Goal: Information Seeking & Learning: Learn about a topic

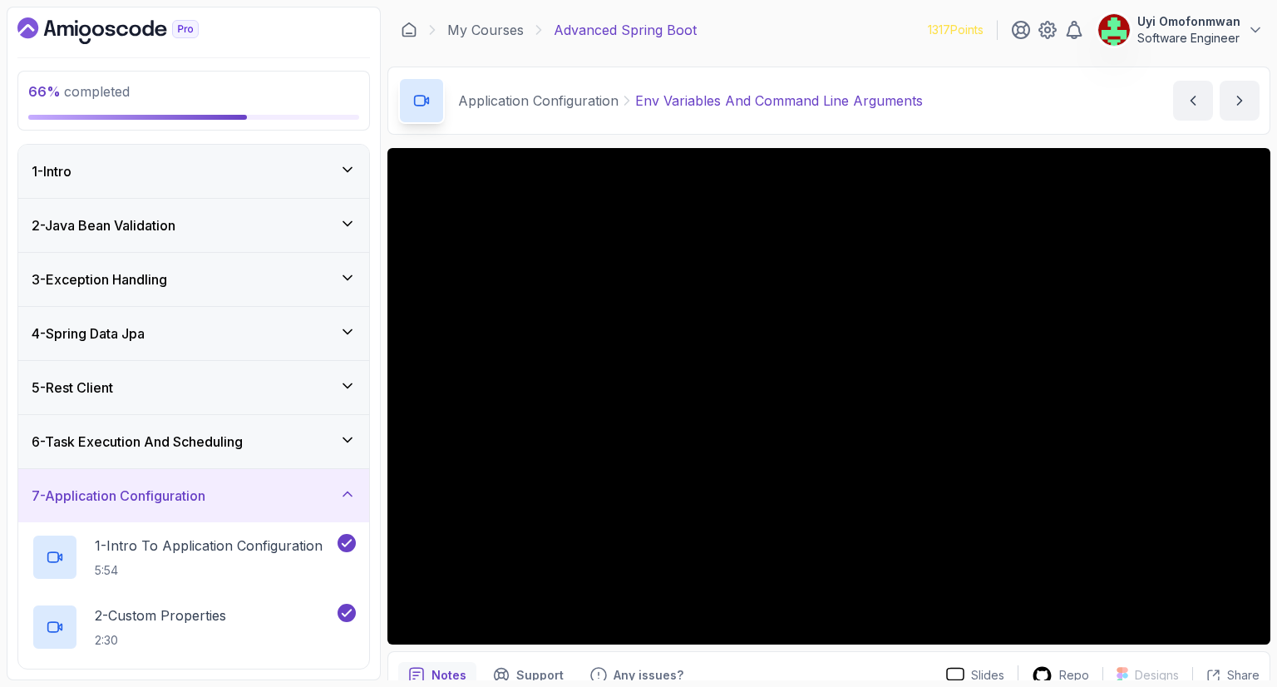
scroll to position [432, 0]
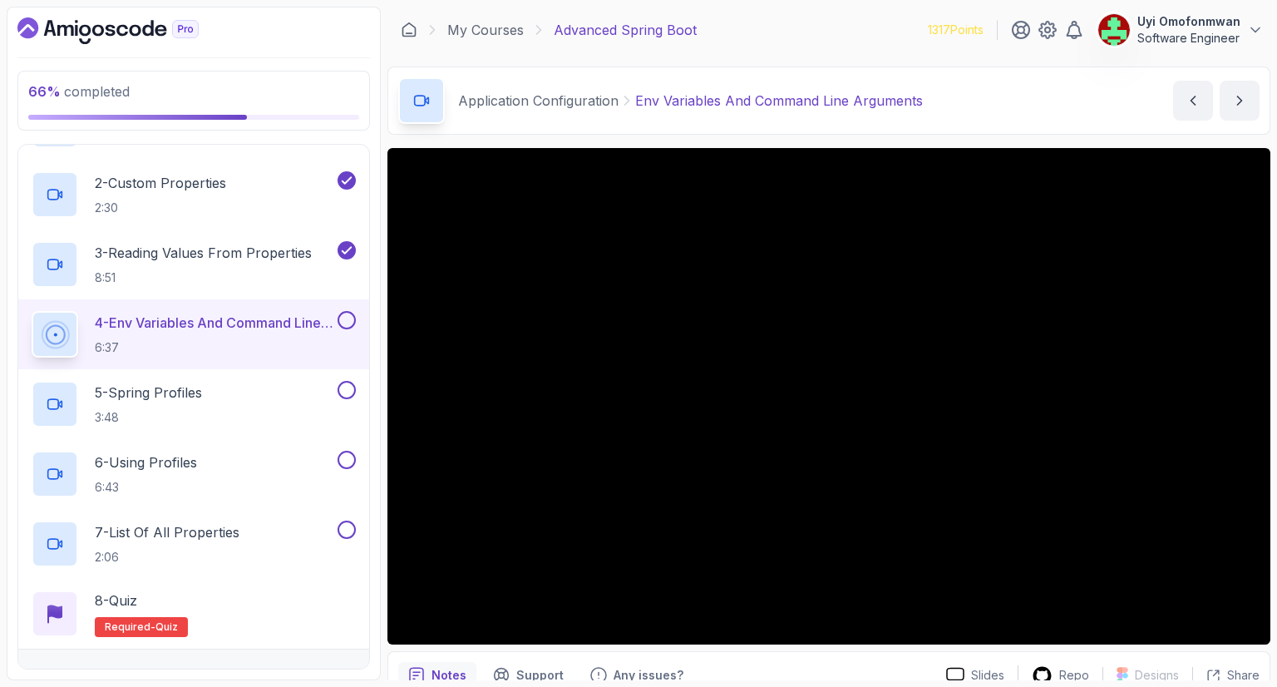
click at [62, 323] on icon at bounding box center [55, 335] width 26 height 26
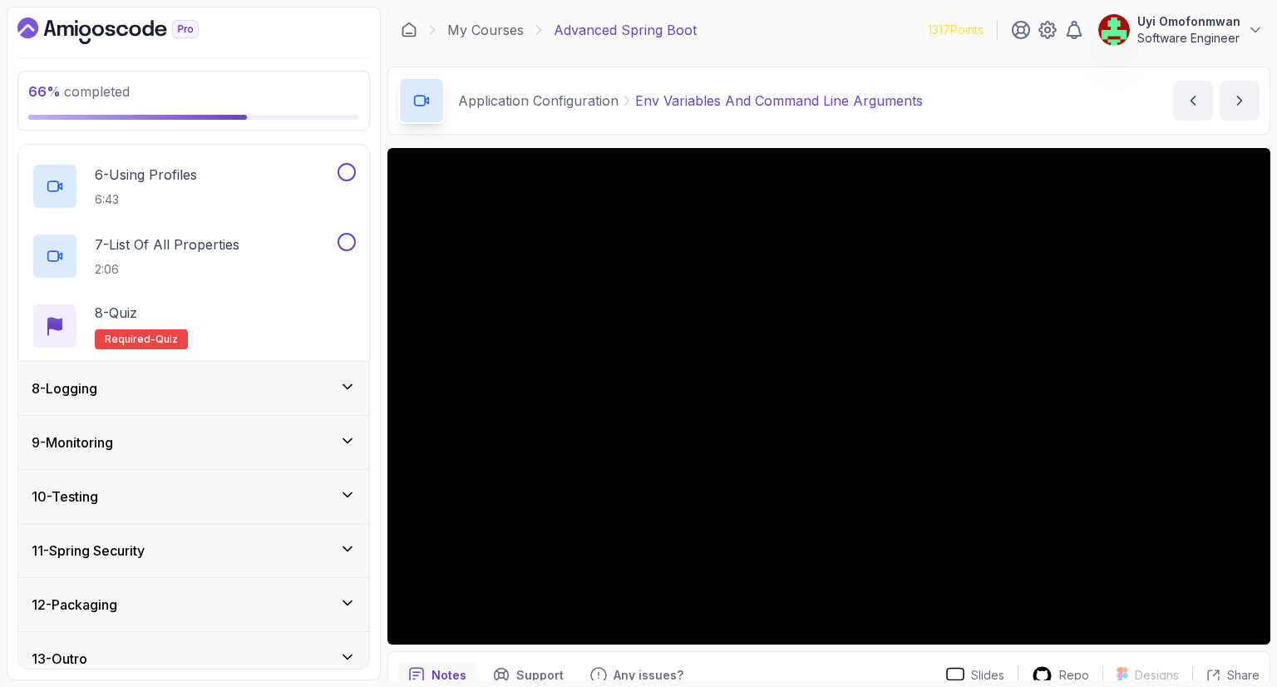
scroll to position [734, 0]
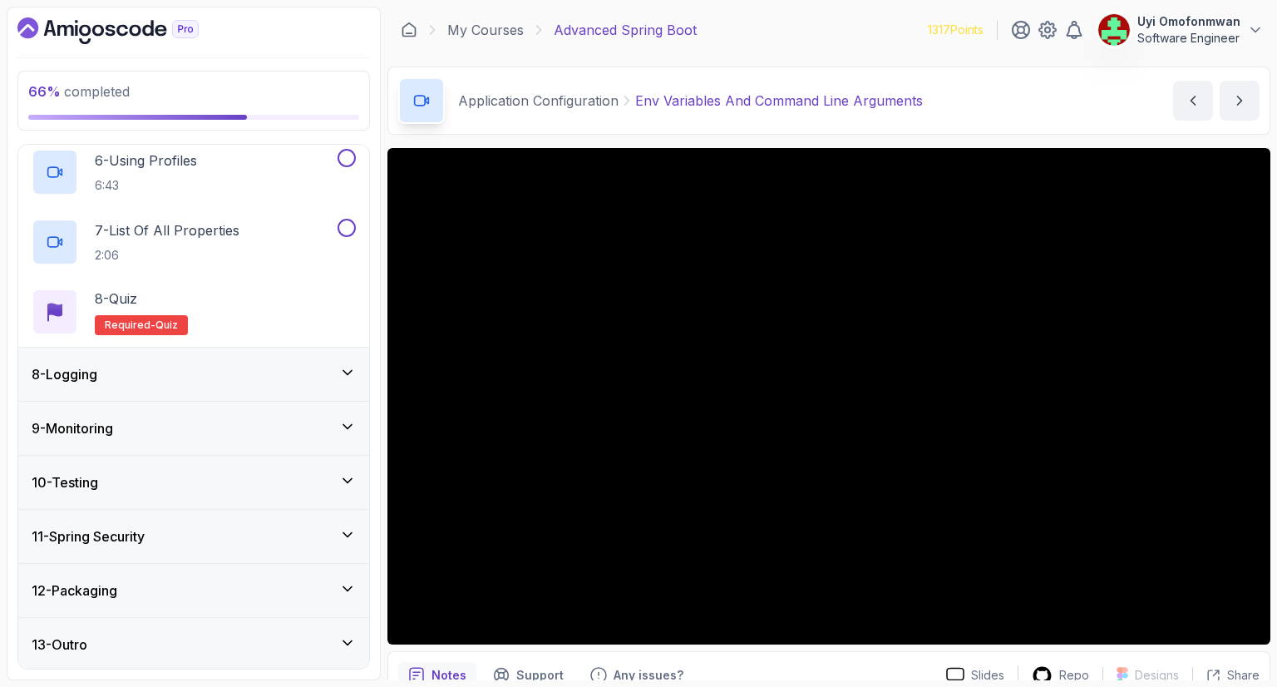
click at [161, 368] on div "8 - Logging" at bounding box center [194, 374] width 324 height 20
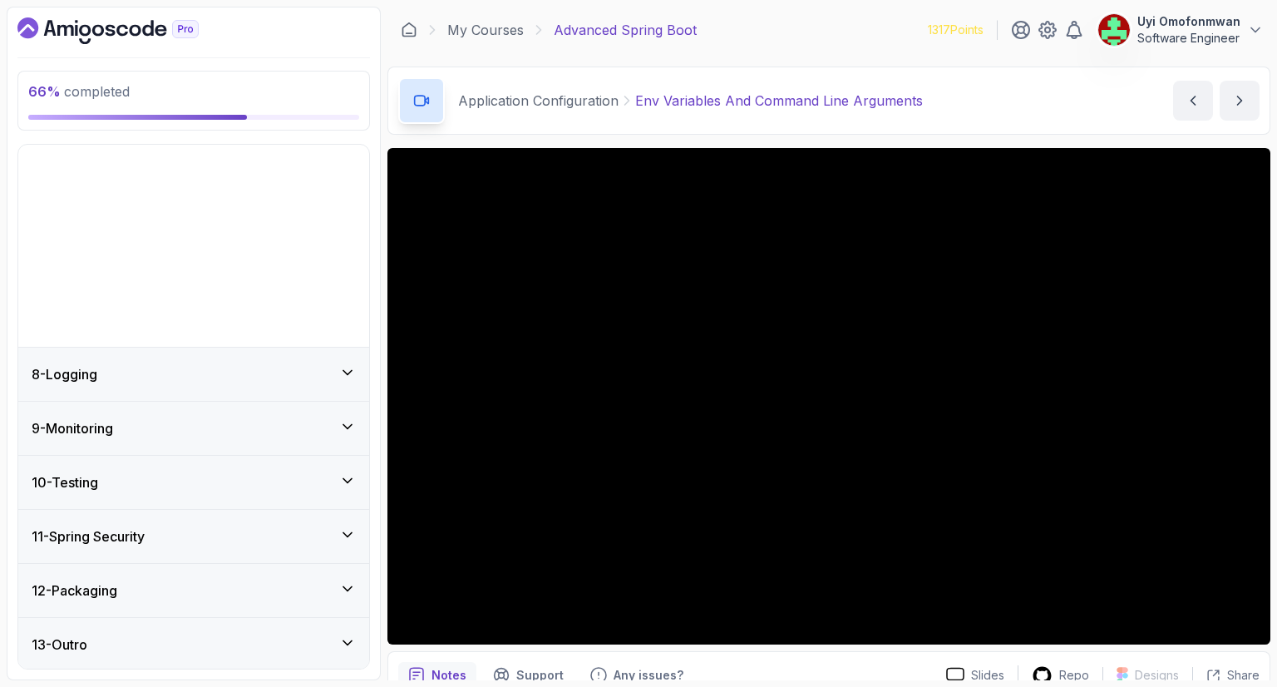
scroll to position [175, 0]
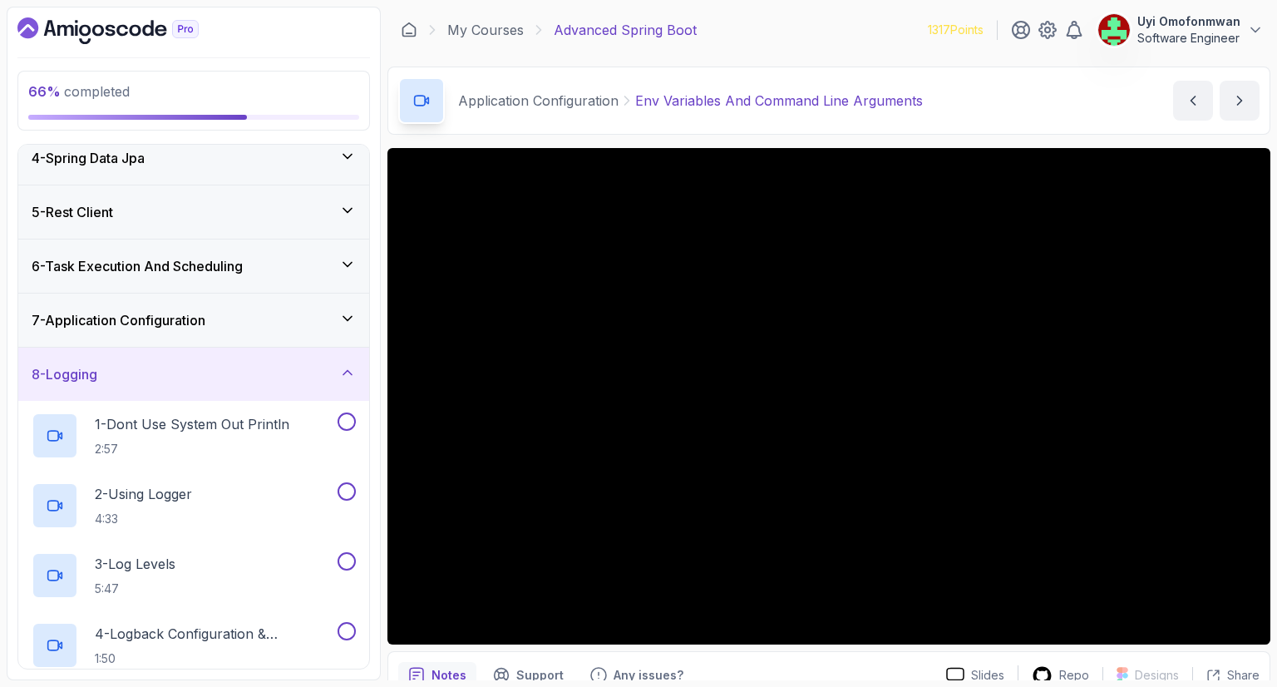
click at [316, 372] on div "8 - Logging" at bounding box center [194, 374] width 324 height 20
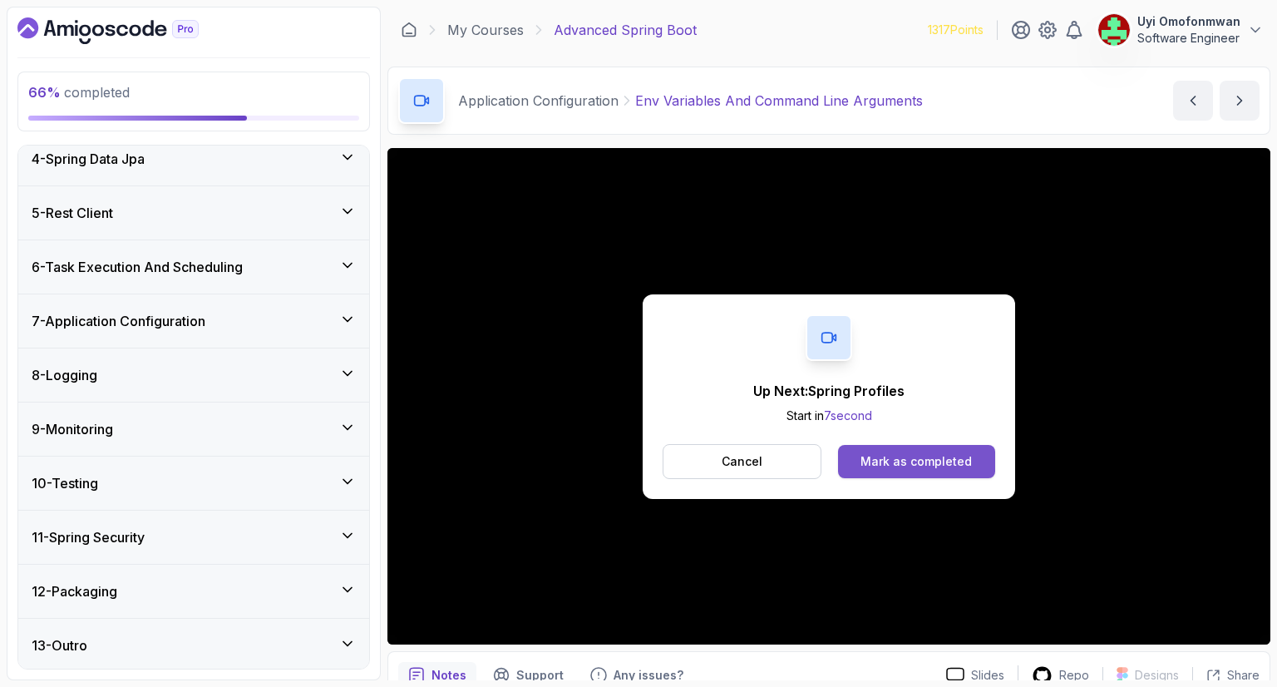
click at [898, 455] on div "Mark as completed" at bounding box center [915, 461] width 111 height 17
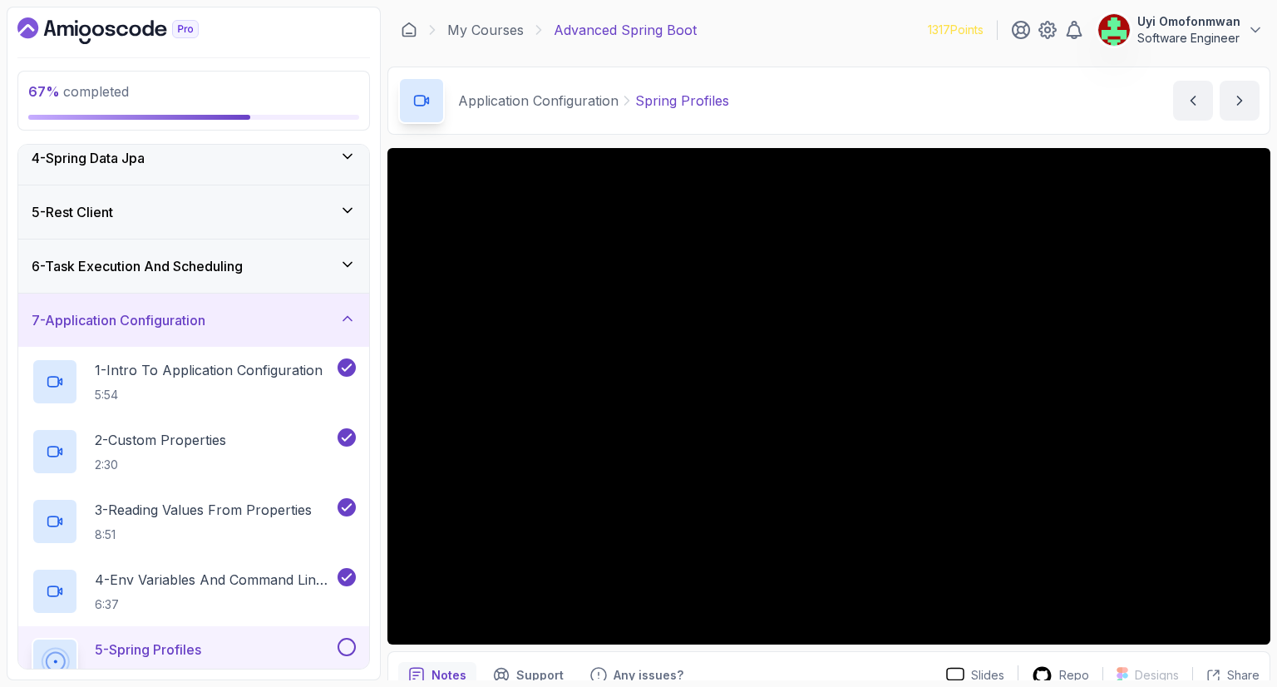
click at [61, 652] on icon at bounding box center [55, 661] width 37 height 37
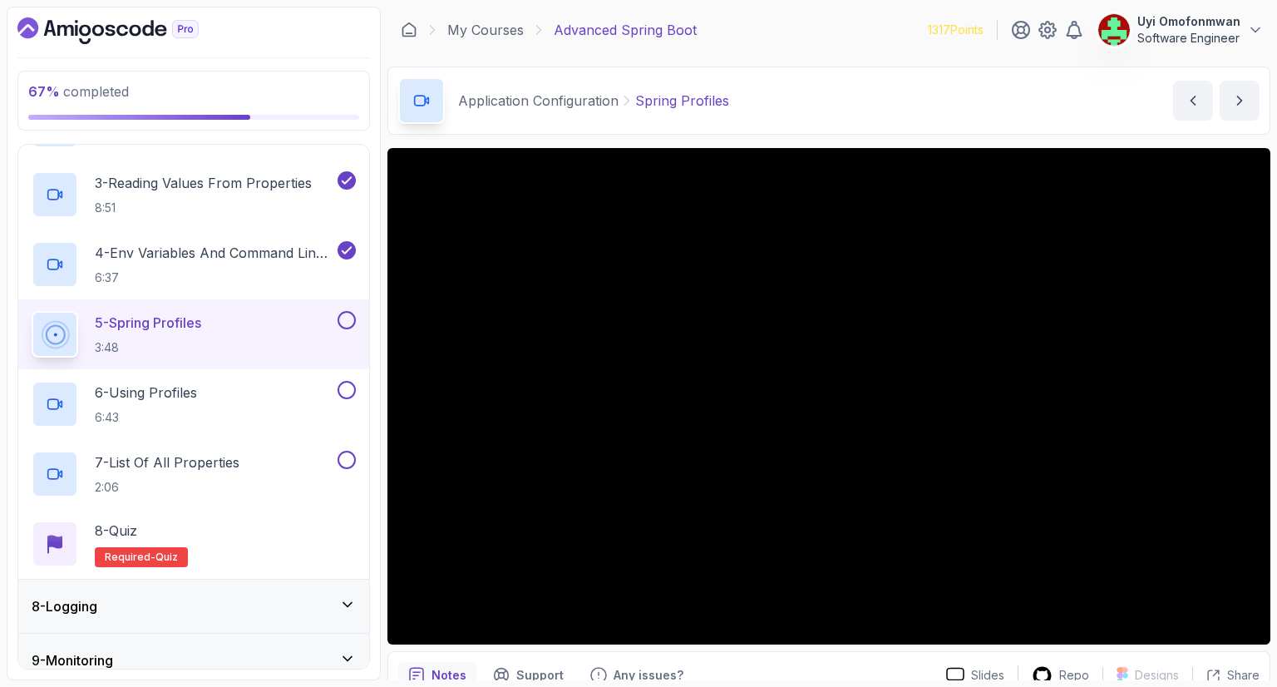
scroll to position [541, 0]
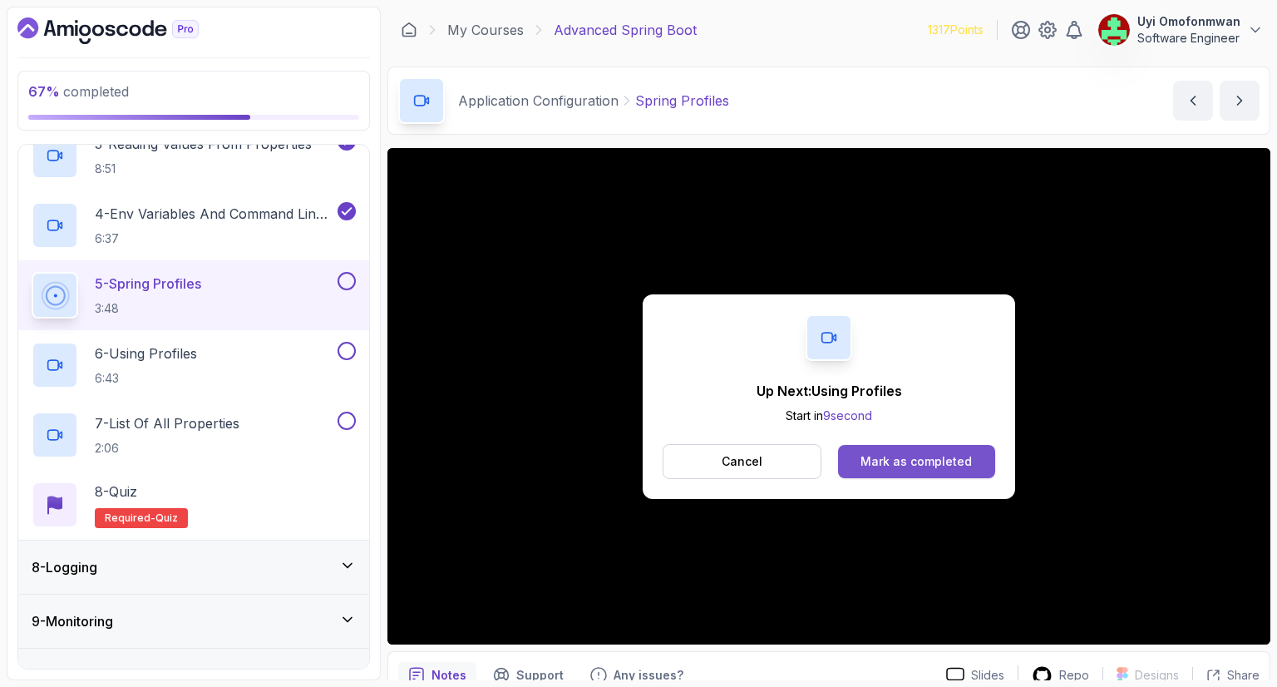
click at [909, 465] on div "Mark as completed" at bounding box center [915, 461] width 111 height 17
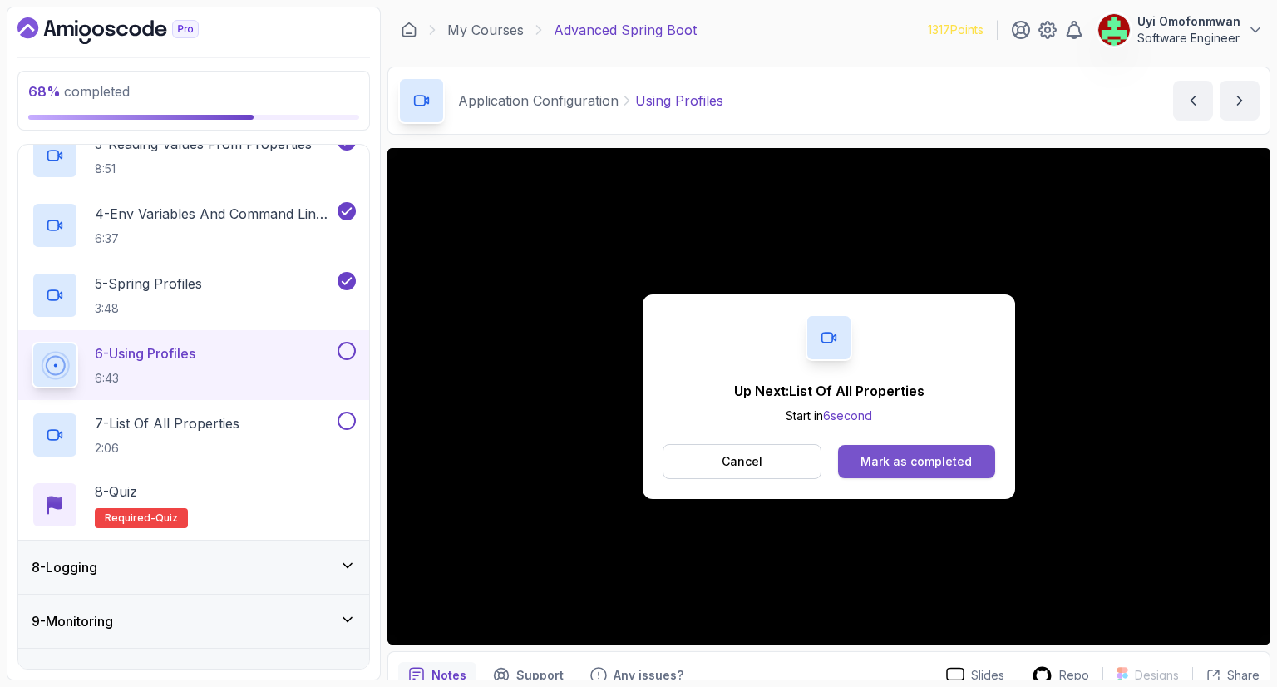
click at [929, 451] on button "Mark as completed" at bounding box center [916, 461] width 157 height 33
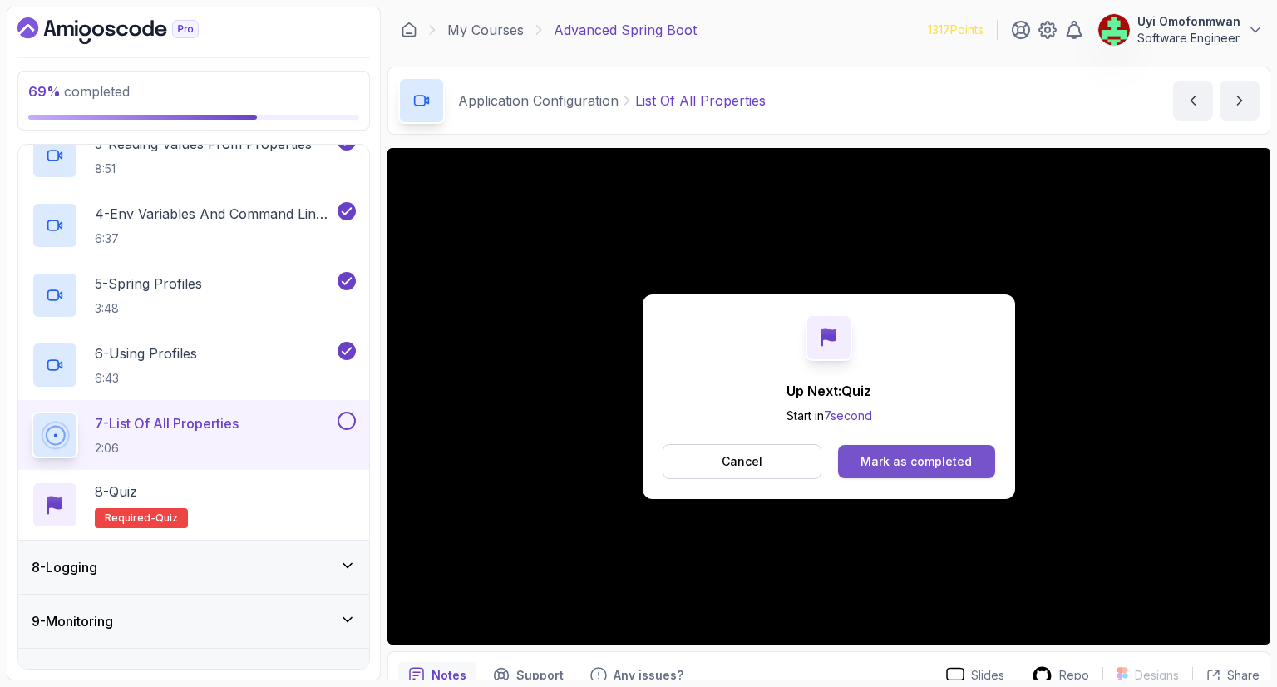
click at [902, 454] on div "Mark as completed" at bounding box center [915, 461] width 111 height 17
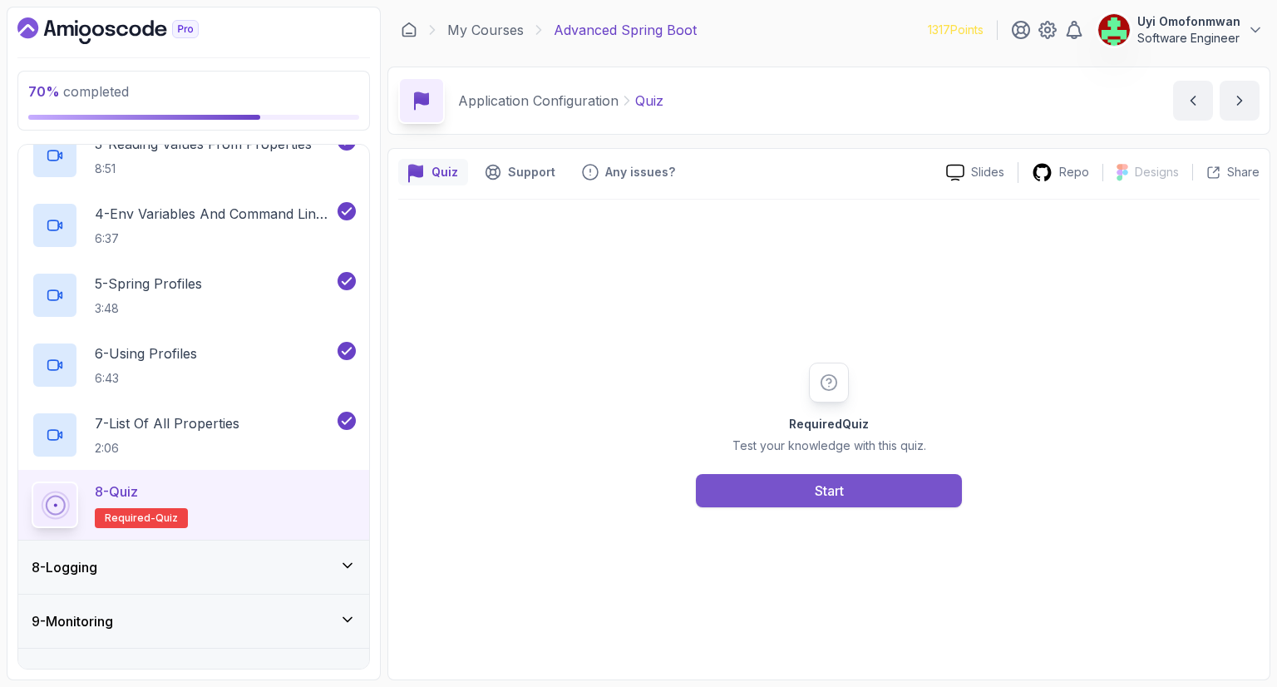
click at [816, 488] on div "Start" at bounding box center [829, 490] width 29 height 20
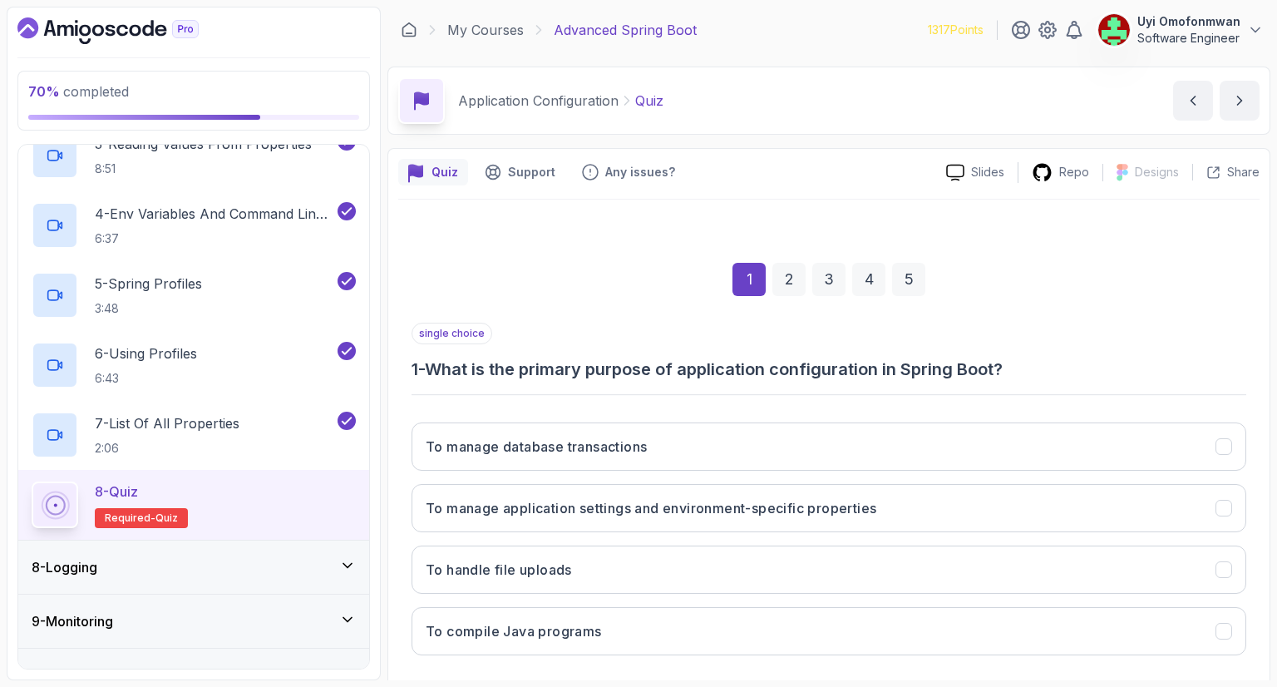
click at [1080, 285] on div "1 2 3 4 5" at bounding box center [828, 279] width 835 height 86
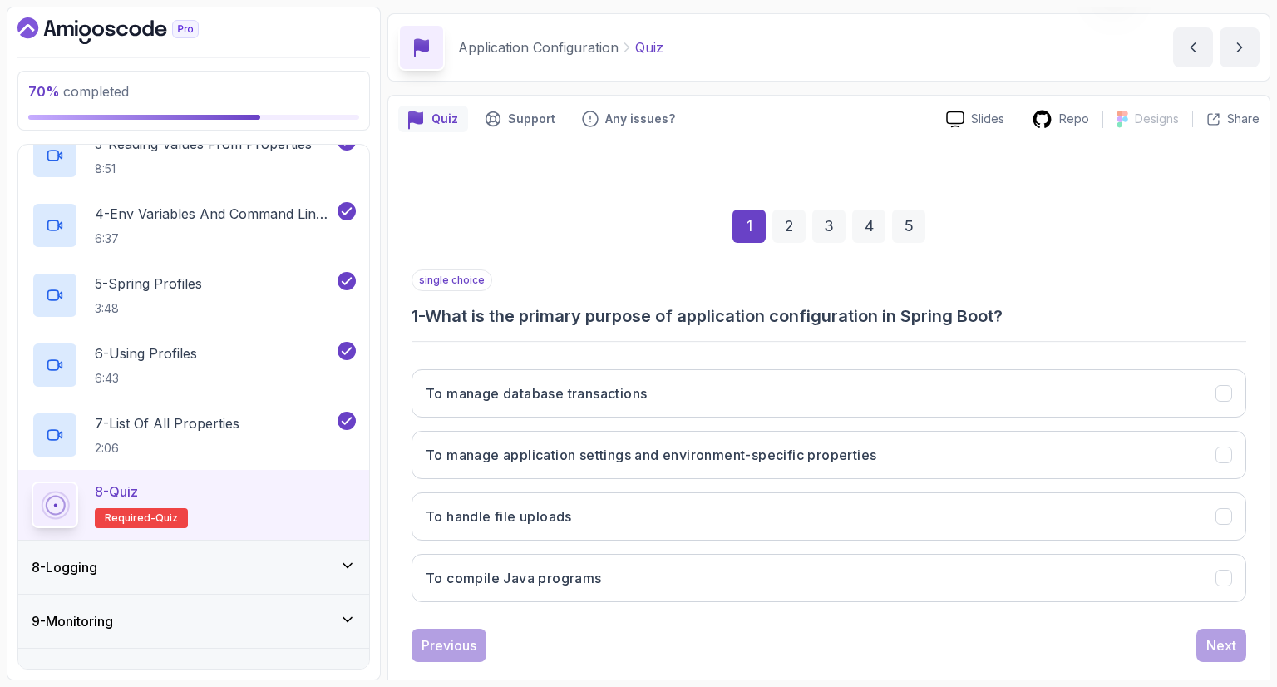
scroll to position [80, 0]
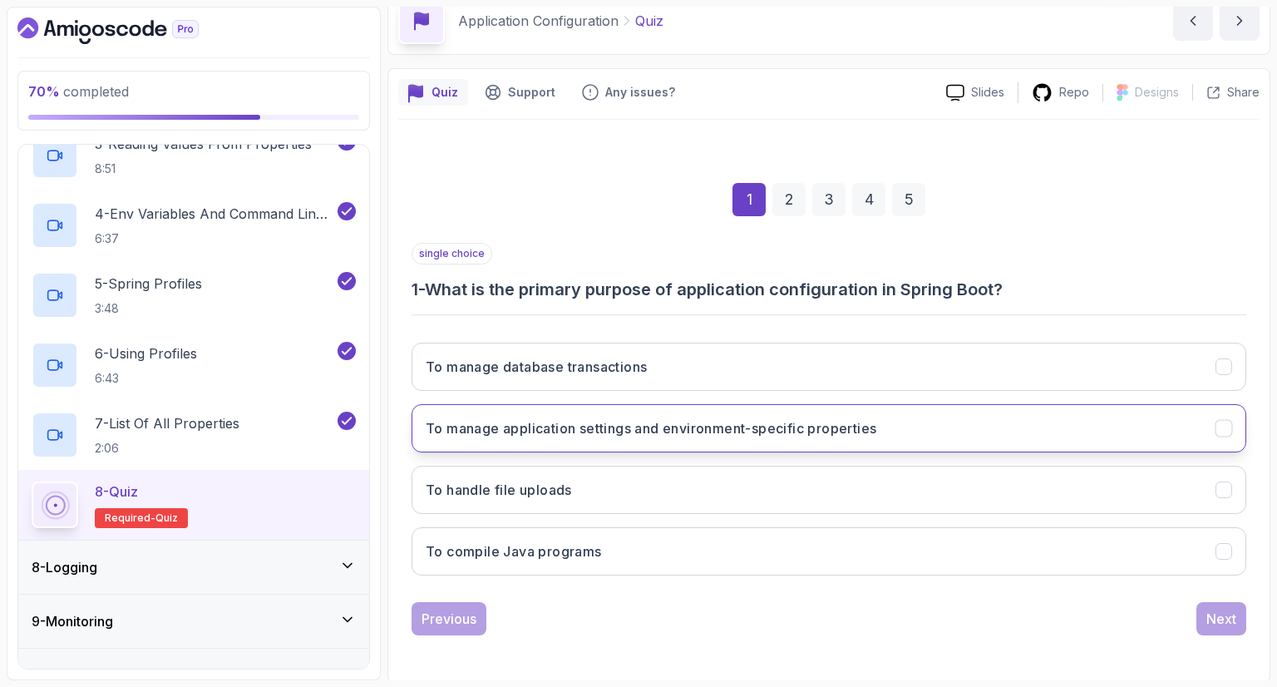
click at [1220, 440] on button "To manage application settings and environment-specific properties" at bounding box center [828, 428] width 835 height 48
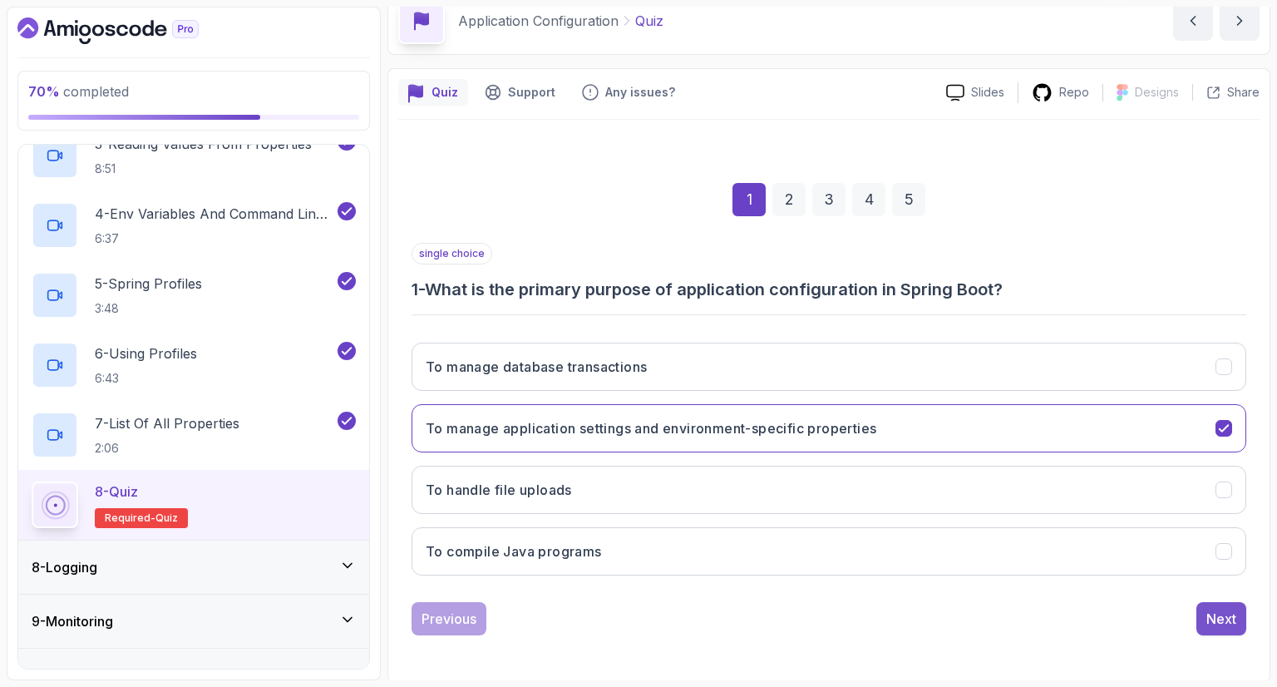
click at [1217, 617] on div "Next" at bounding box center [1221, 618] width 30 height 20
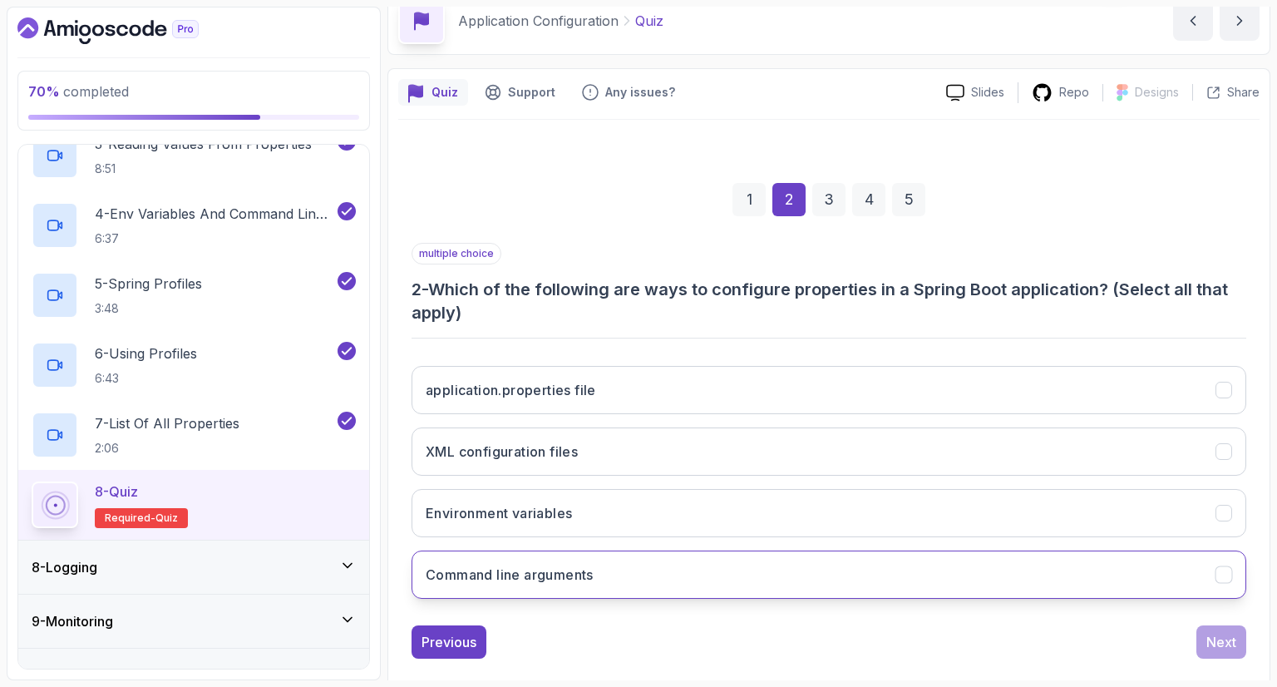
click at [1224, 567] on icon "Command line arguments" at bounding box center [1224, 575] width 16 height 16
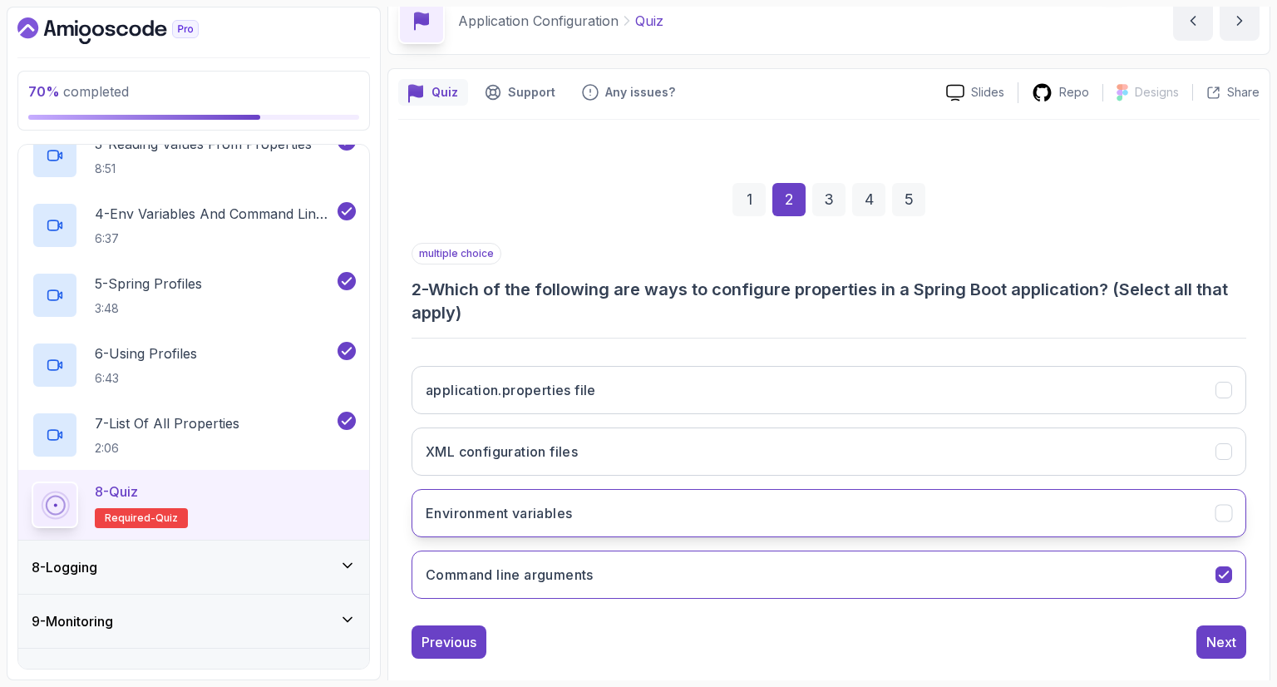
click at [1219, 517] on icon "Environment variables" at bounding box center [1224, 513] width 16 height 16
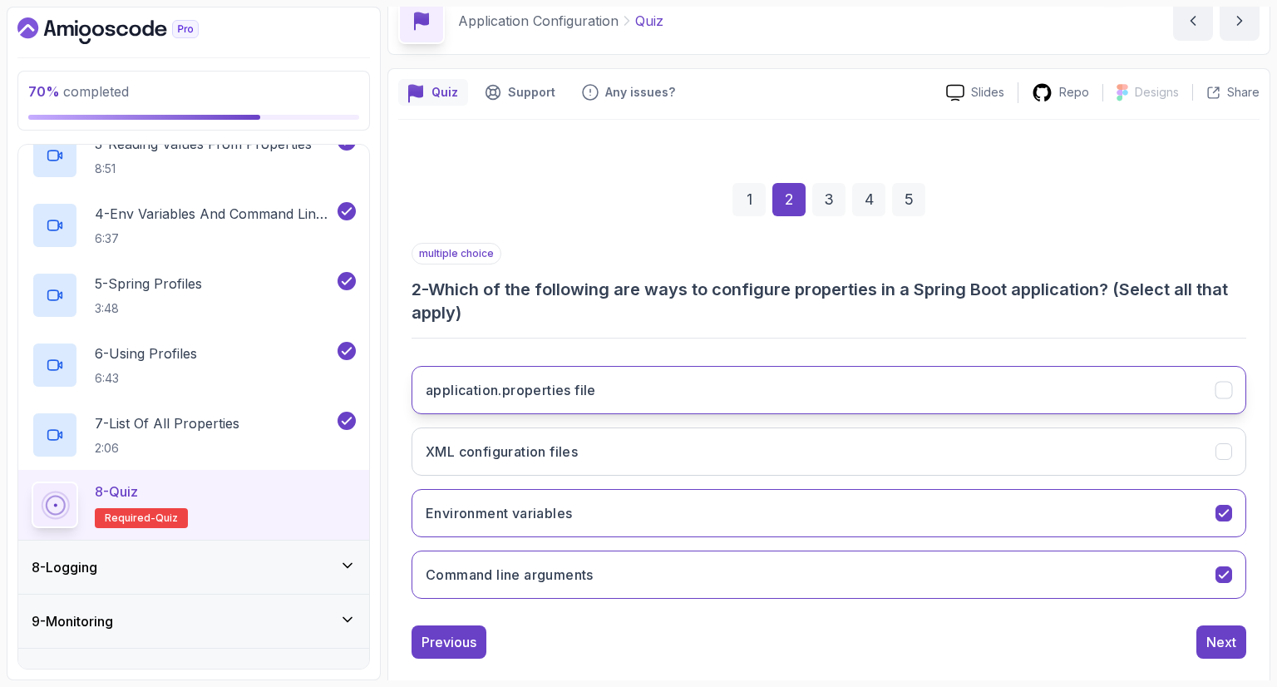
click at [1213, 383] on button "application.properties file" at bounding box center [828, 390] width 835 height 48
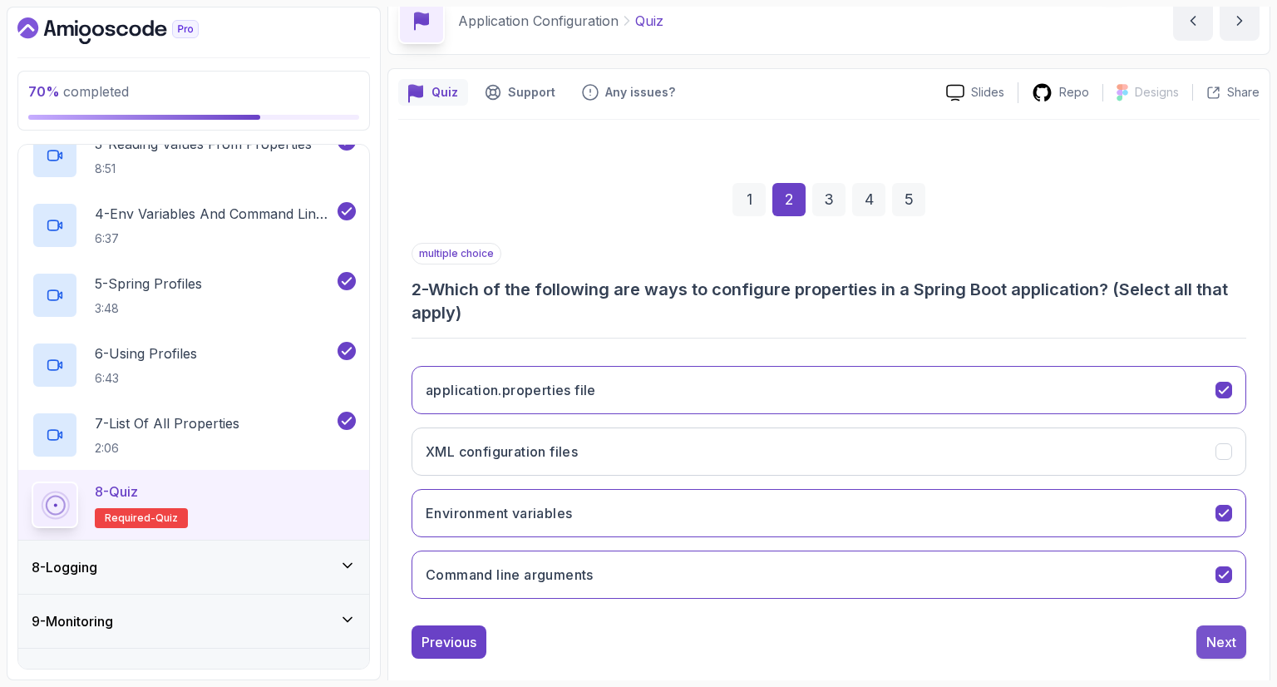
click at [1218, 634] on div "Next" at bounding box center [1221, 642] width 30 height 20
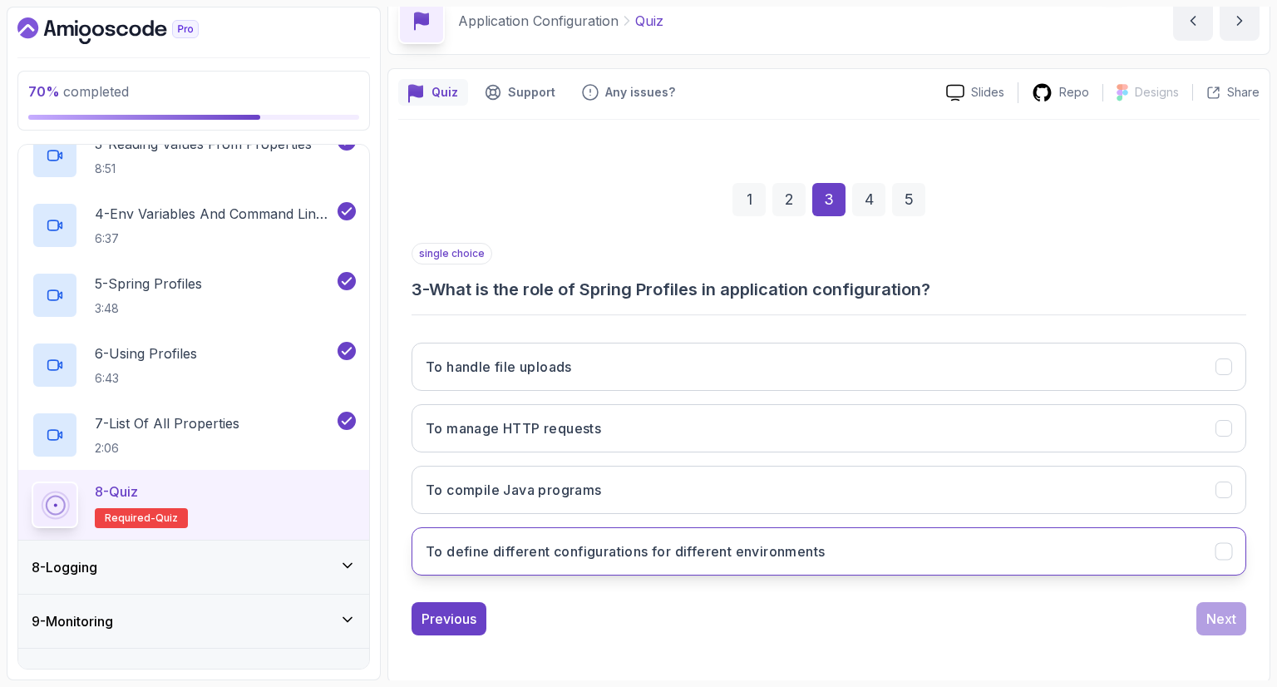
click at [1066, 554] on button "To define different configurations for different environments" at bounding box center [828, 551] width 835 height 48
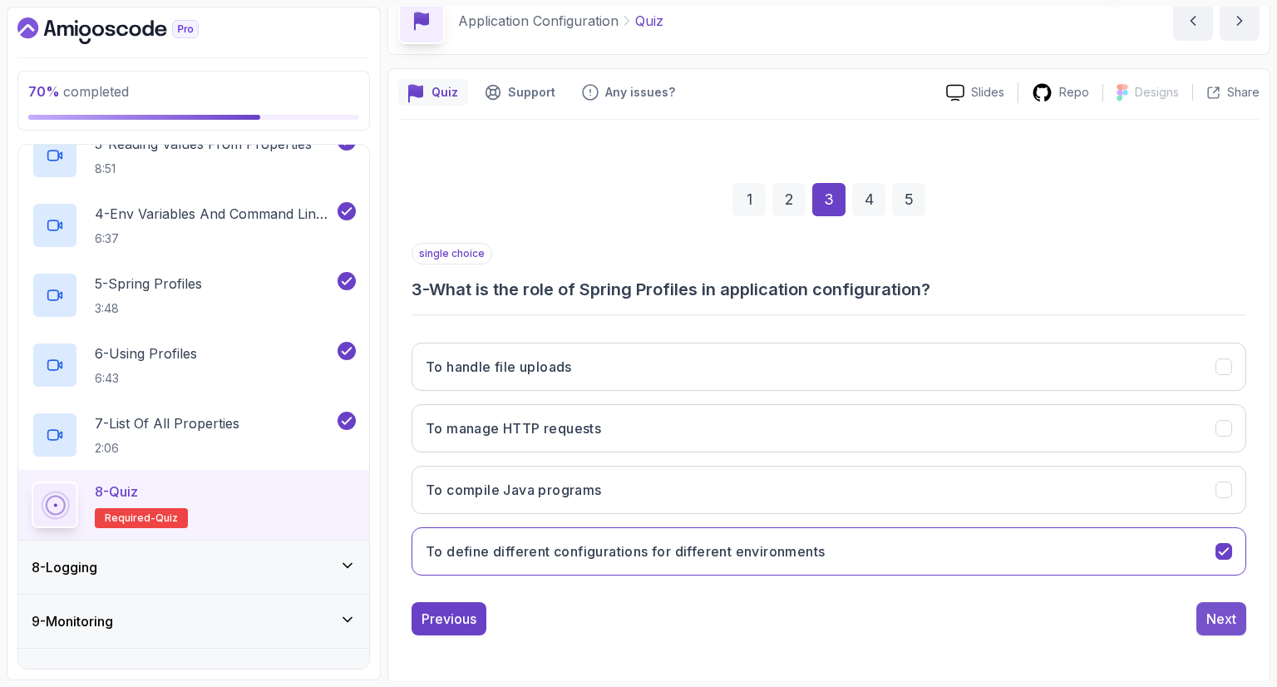
click at [1214, 612] on div "Next" at bounding box center [1221, 618] width 30 height 20
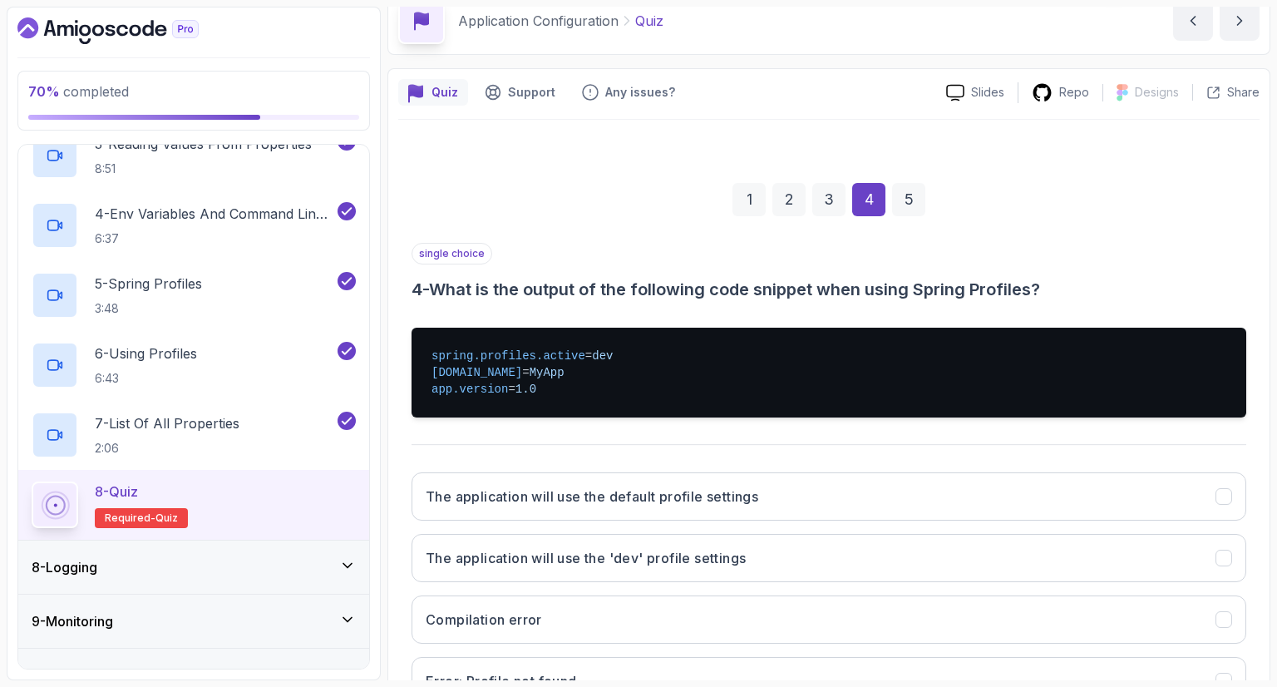
click at [1071, 307] on div "single choice 4 - What is the output of the following code snippet when using S…" at bounding box center [828, 480] width 835 height 475
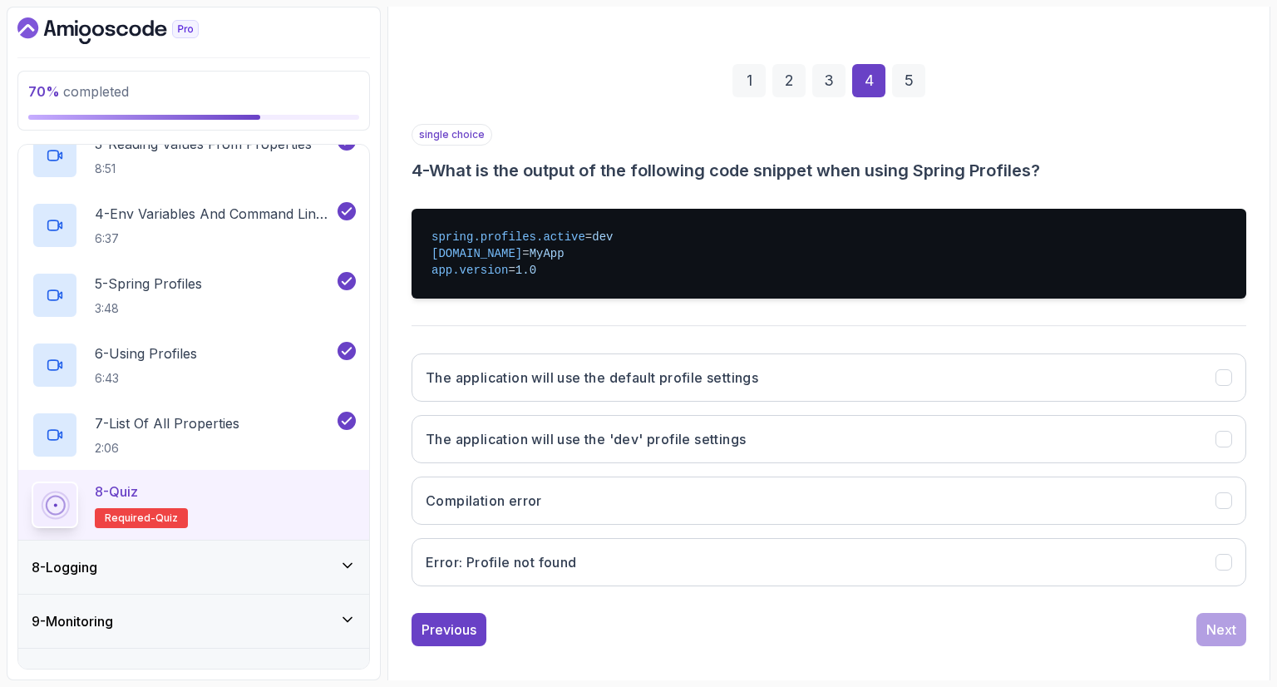
scroll to position [209, 0]
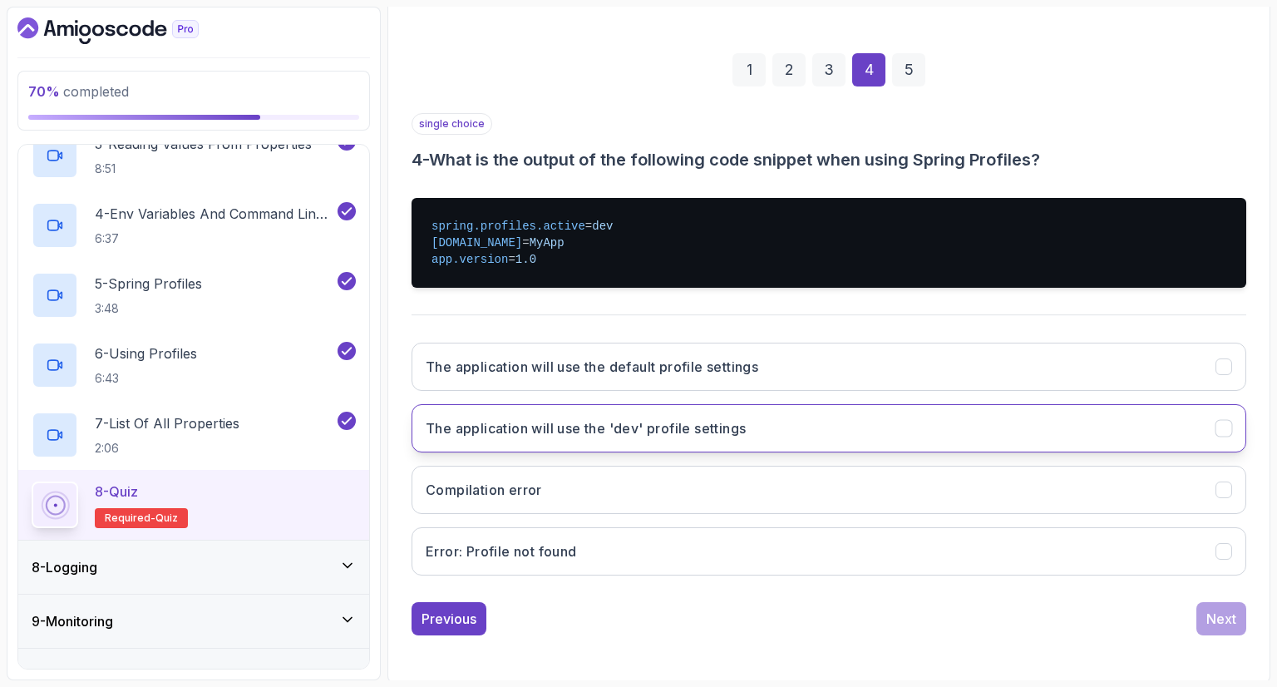
click at [479, 427] on h3 "The application will use the 'dev' profile settings" at bounding box center [586, 428] width 320 height 20
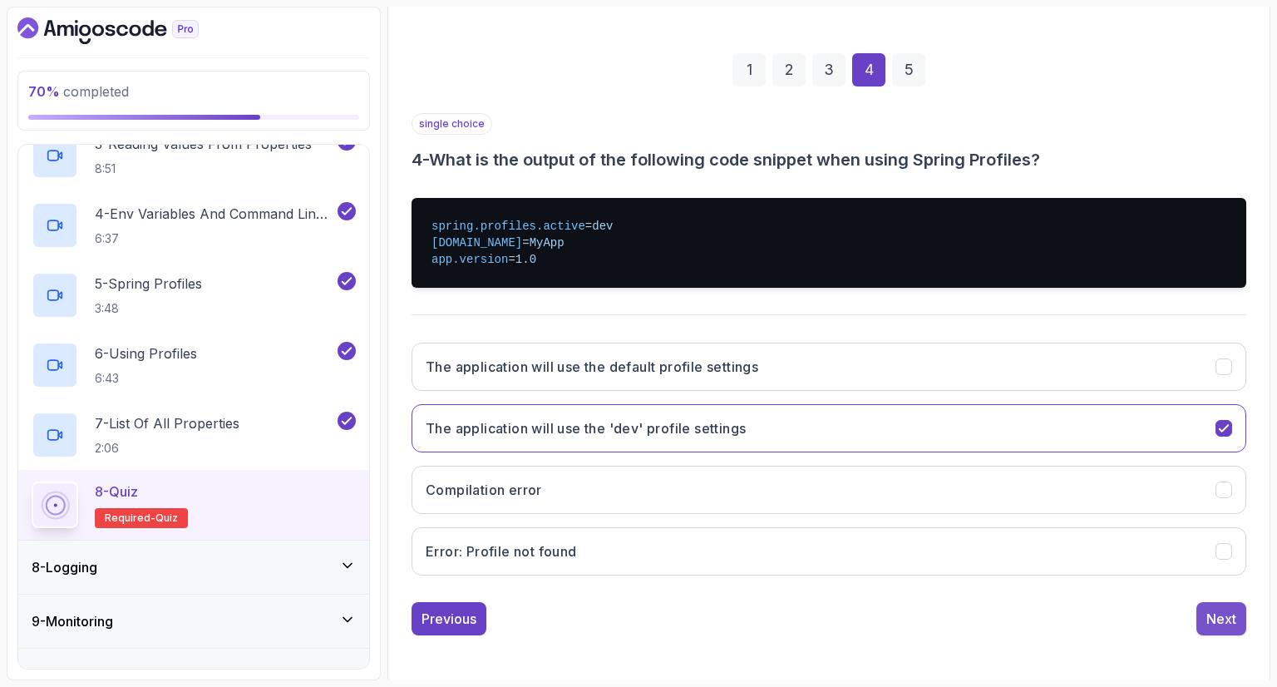
click at [1213, 604] on button "Next" at bounding box center [1221, 618] width 50 height 33
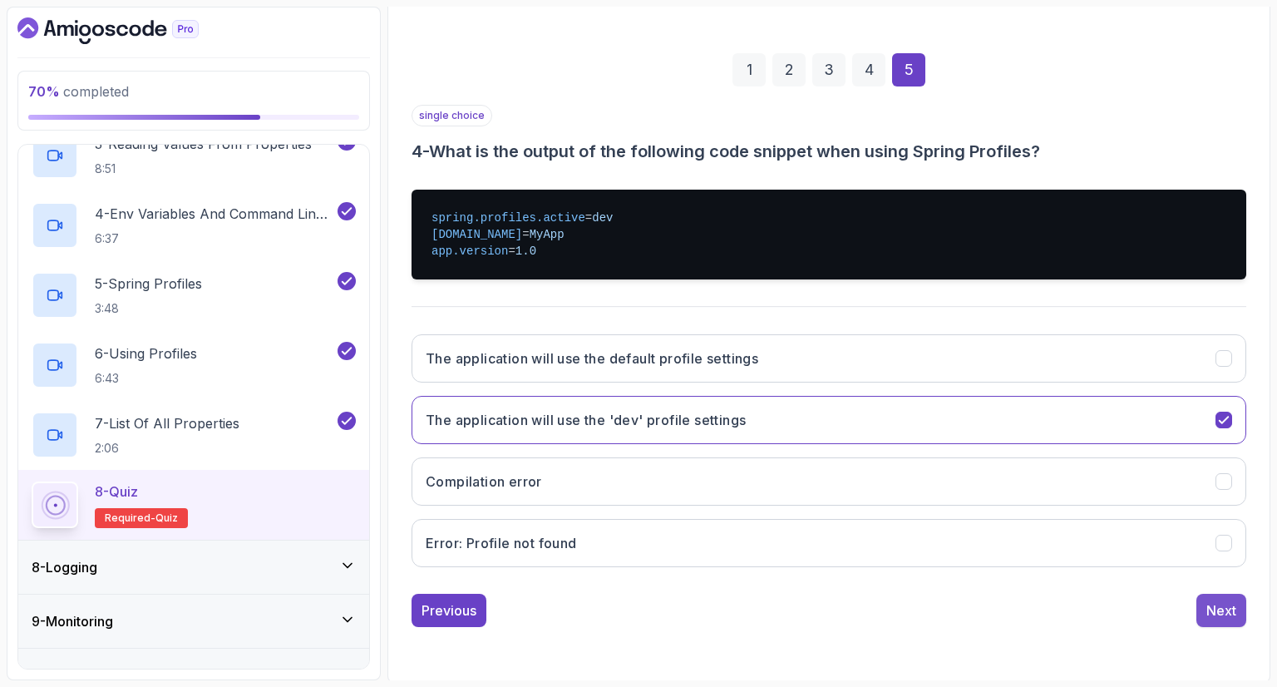
scroll to position [80, 0]
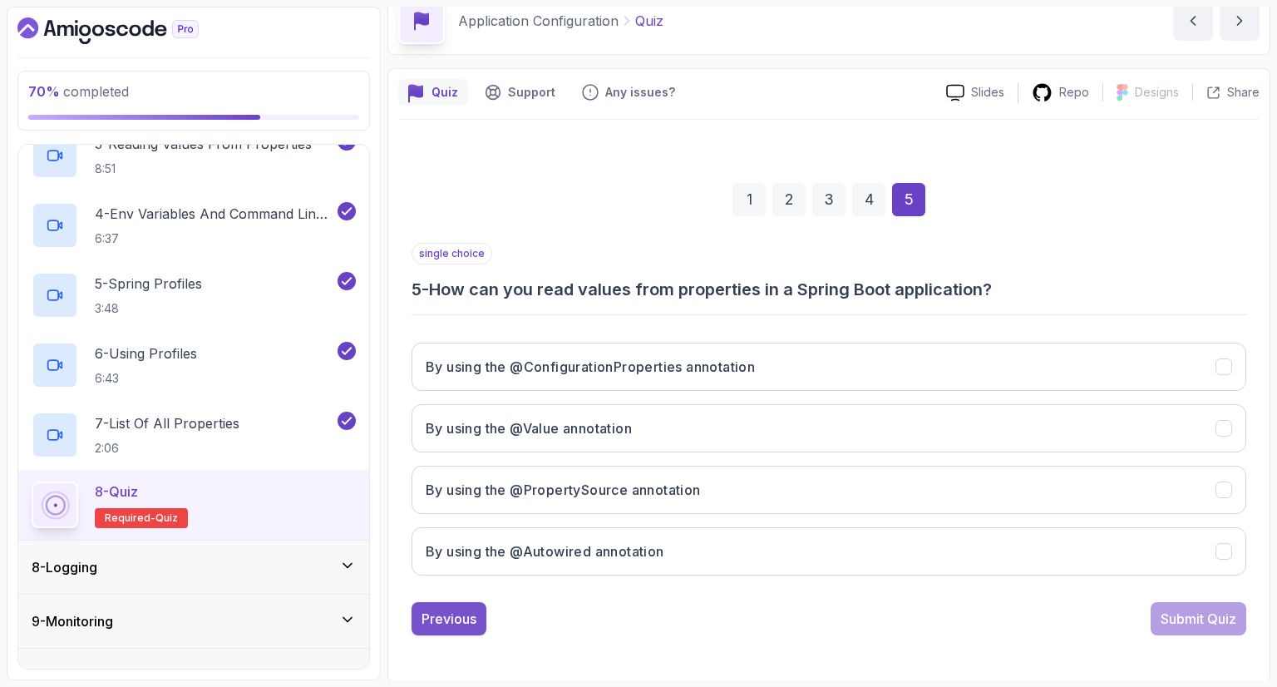
click at [469, 602] on button "Previous" at bounding box center [448, 618] width 75 height 33
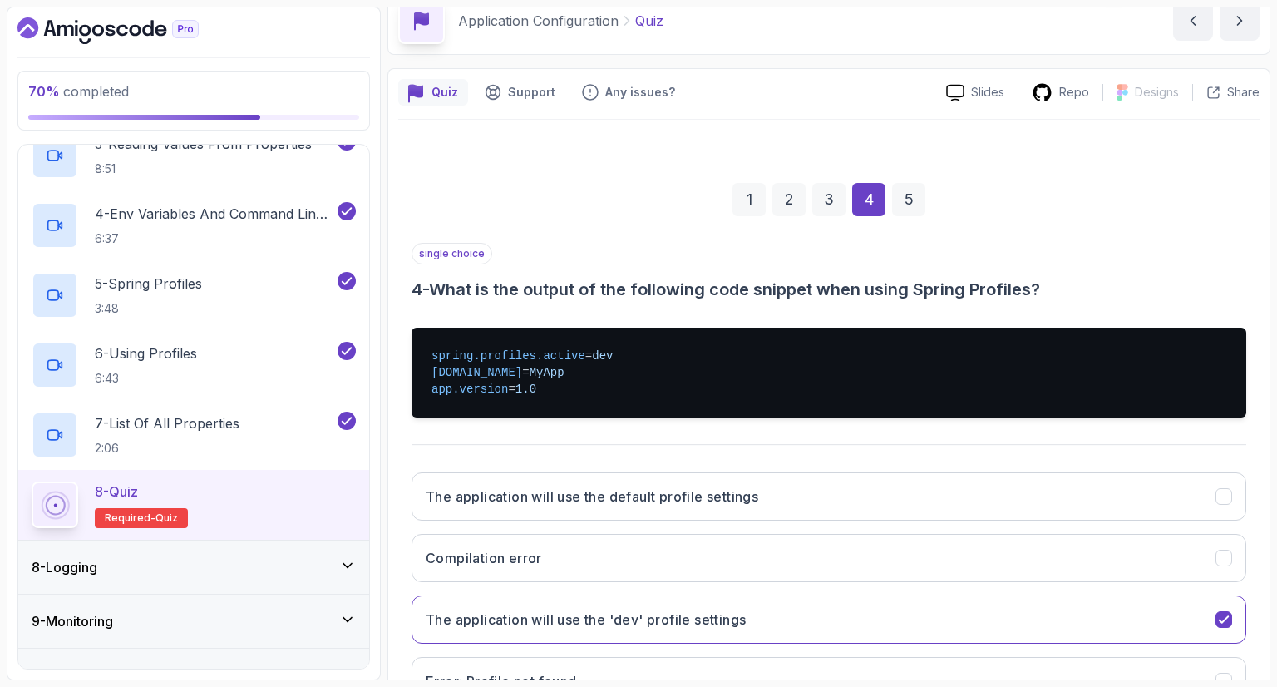
click at [1154, 260] on div "single choice 4 - What is the output of the following code snippet when using S…" at bounding box center [828, 272] width 835 height 58
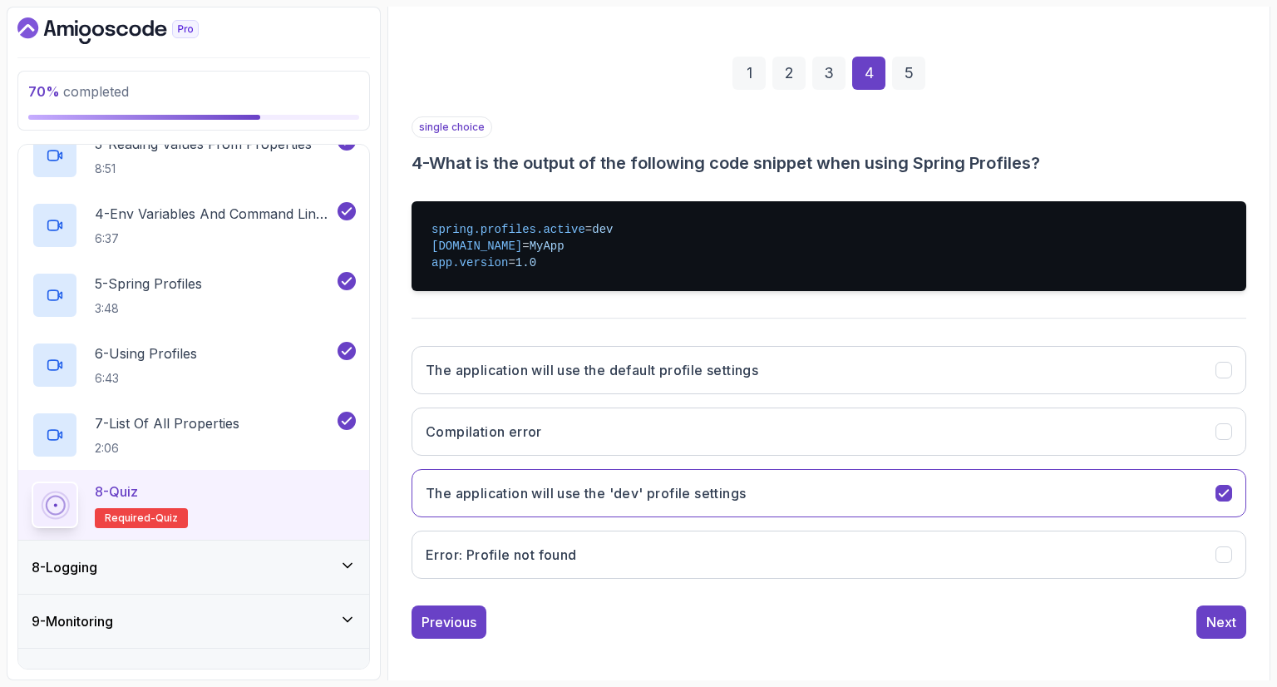
scroll to position [209, 0]
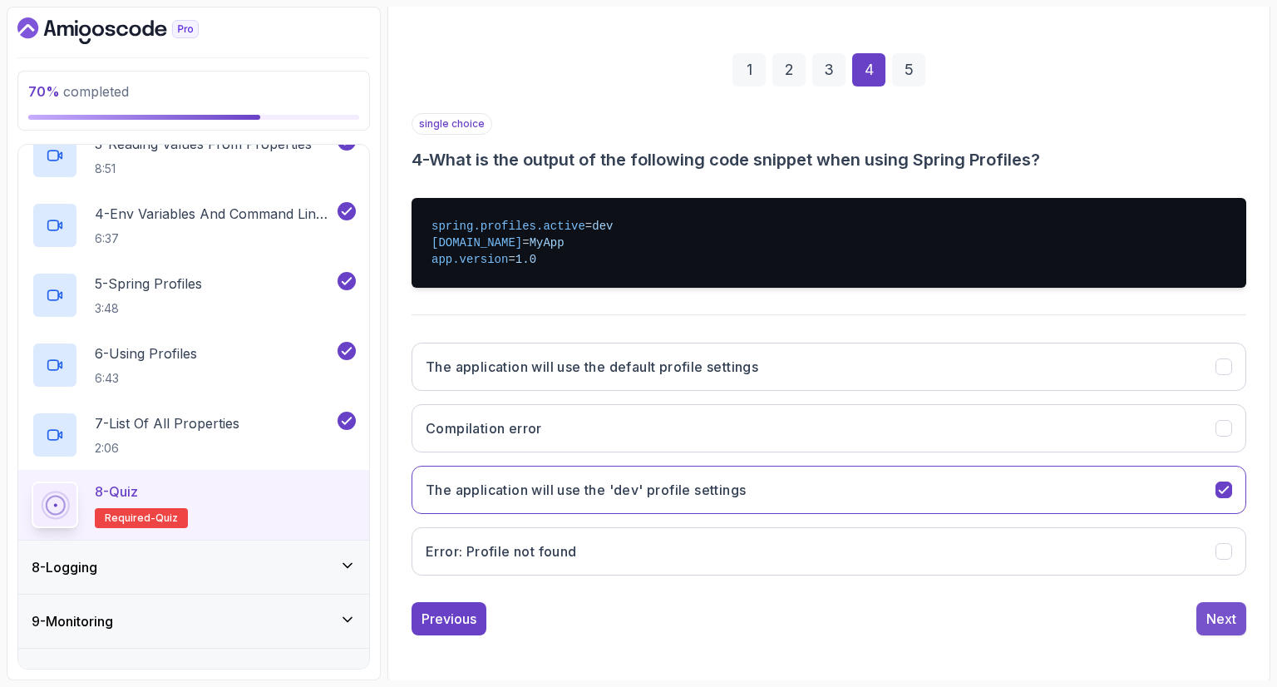
click at [1234, 616] on div "Next" at bounding box center [1221, 618] width 30 height 20
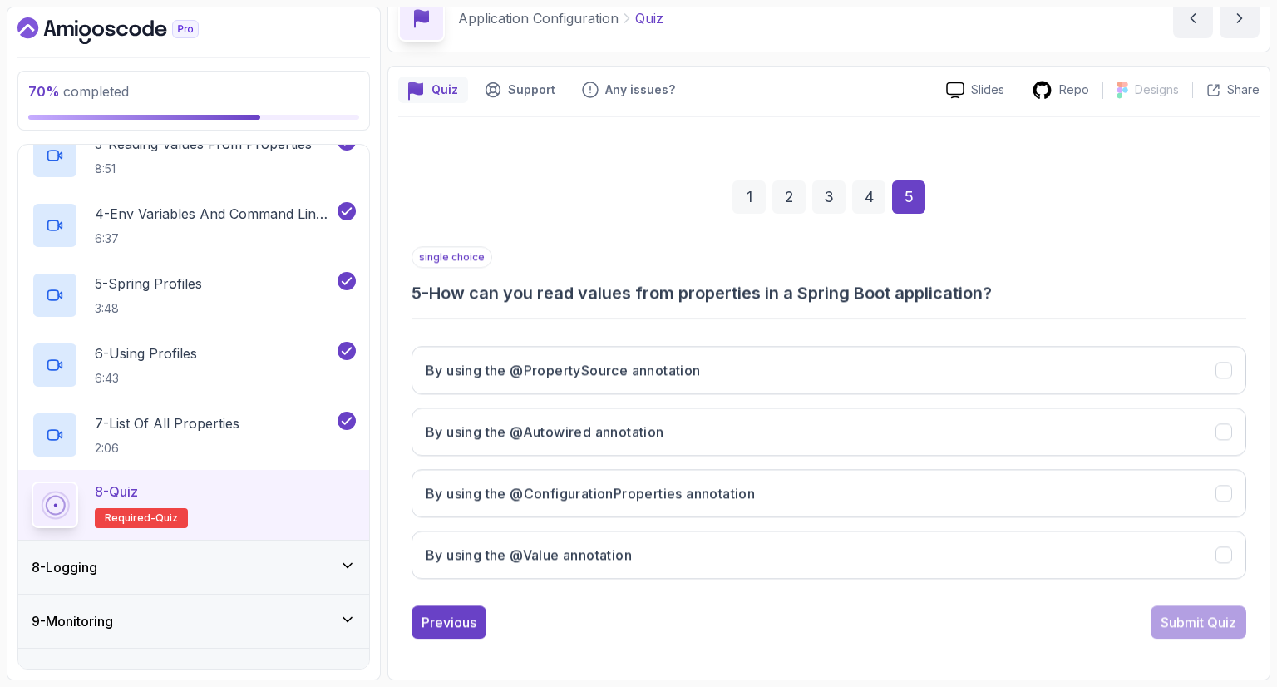
scroll to position [80, 0]
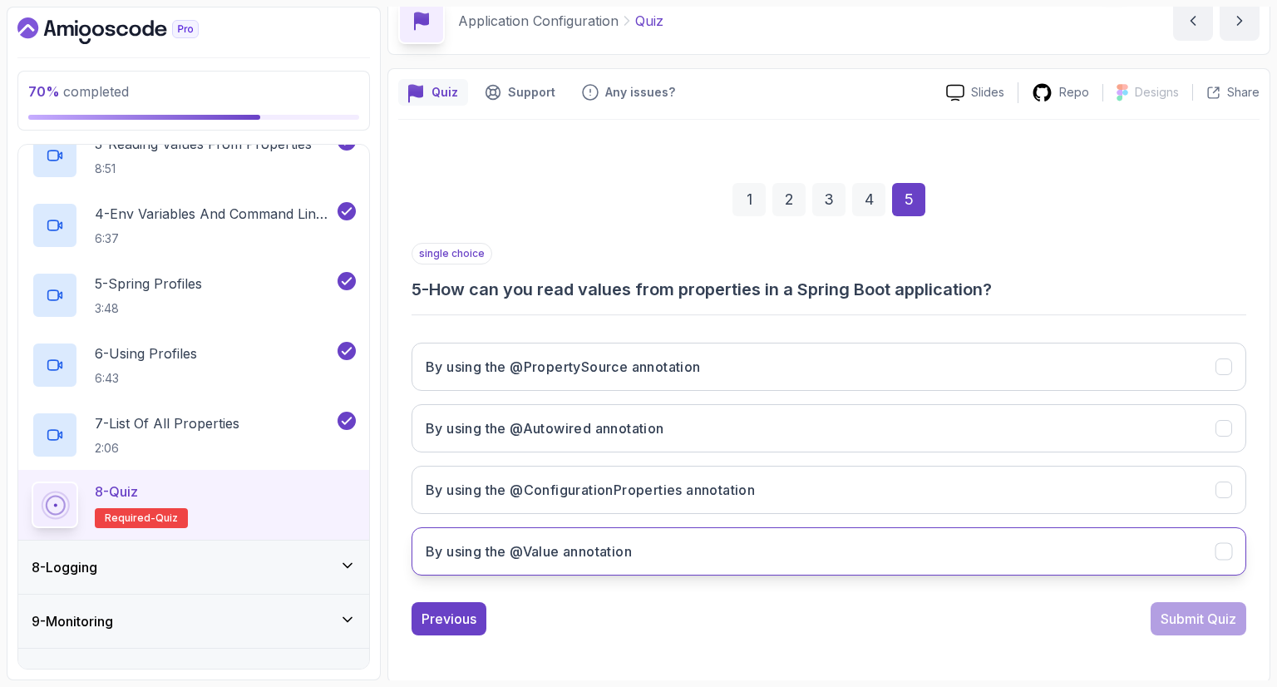
click at [899, 549] on button "By using the @Value annotation" at bounding box center [828, 551] width 835 height 48
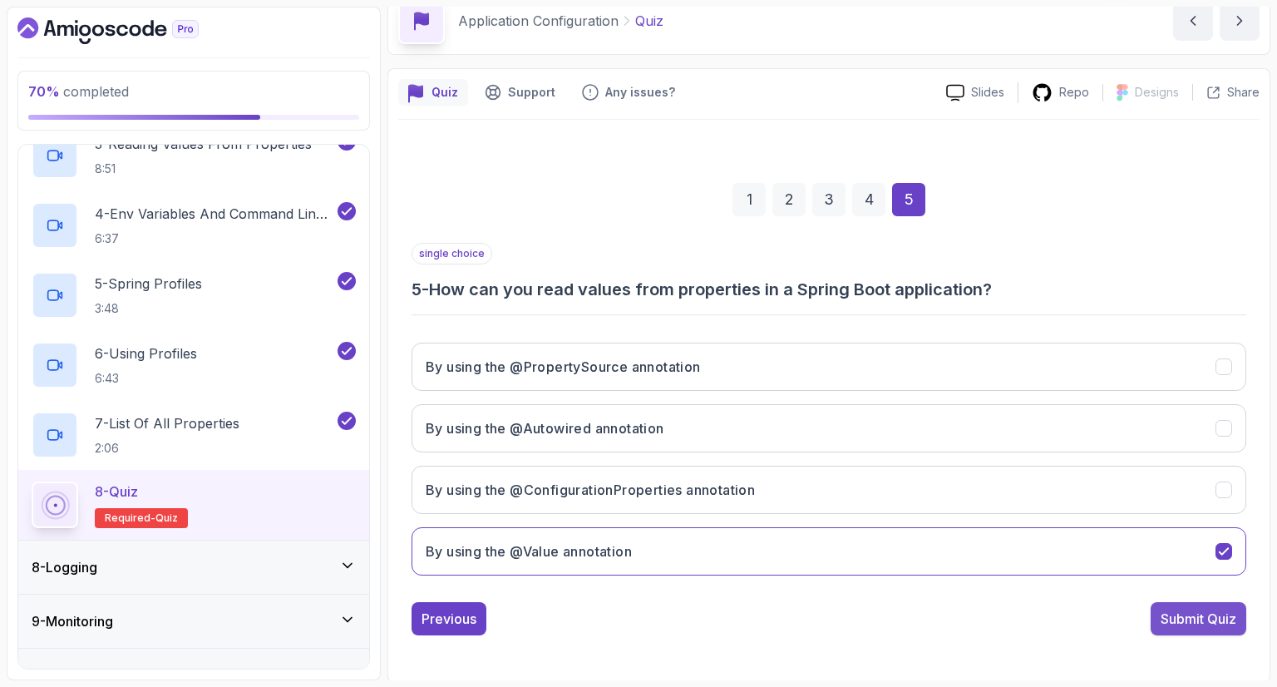
click at [1180, 613] on div "Submit Quiz" at bounding box center [1198, 618] width 76 height 20
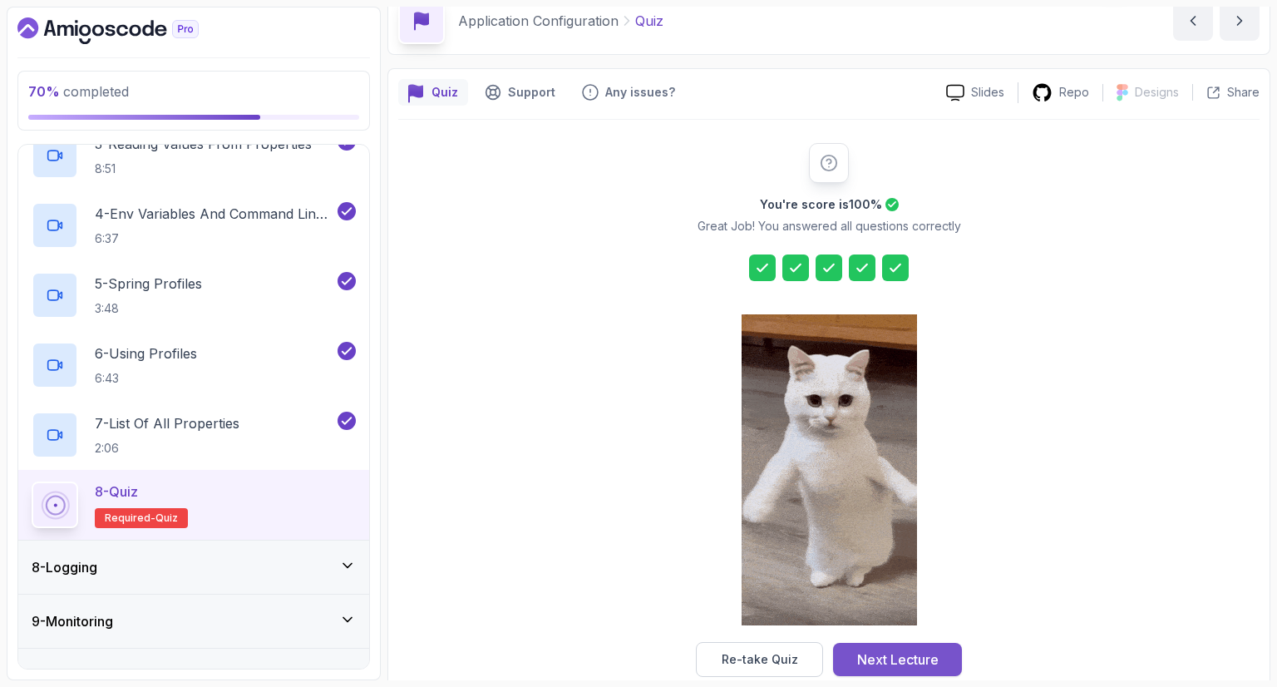
click at [907, 656] on div "Next Lecture" at bounding box center [897, 659] width 81 height 20
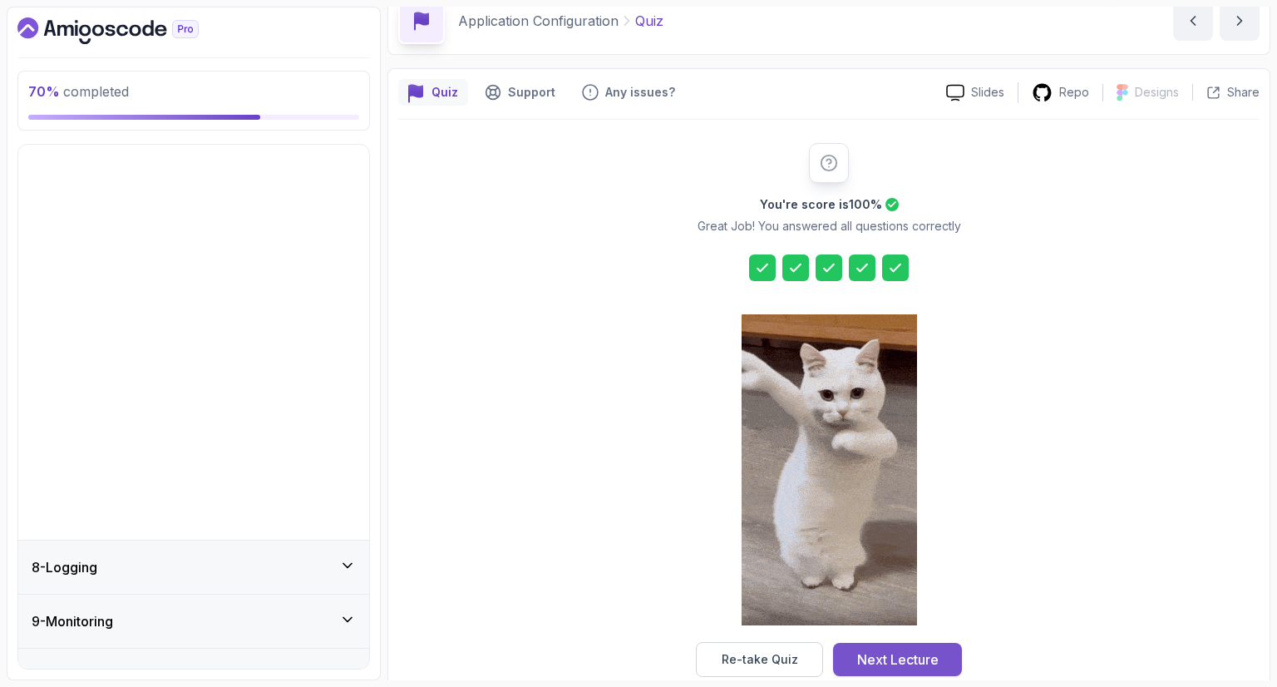
scroll to position [175, 0]
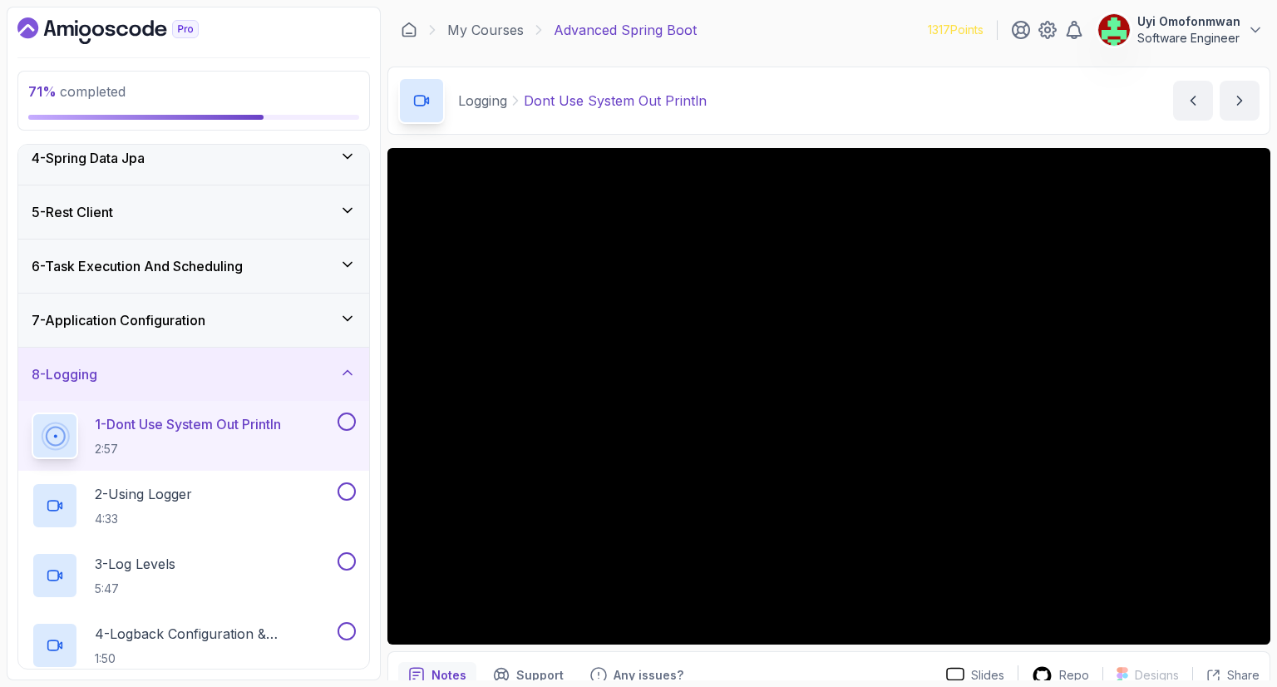
click at [43, 427] on rect at bounding box center [54, 435] width 25 height 25
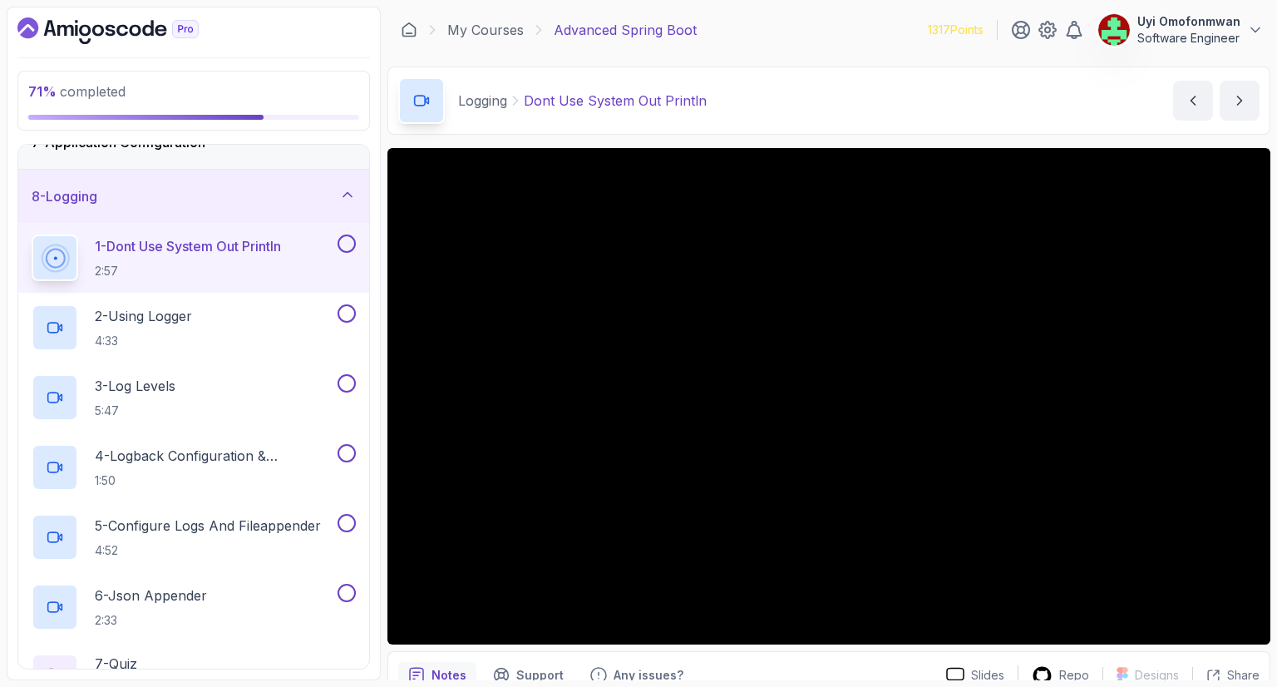
scroll to position [342, 0]
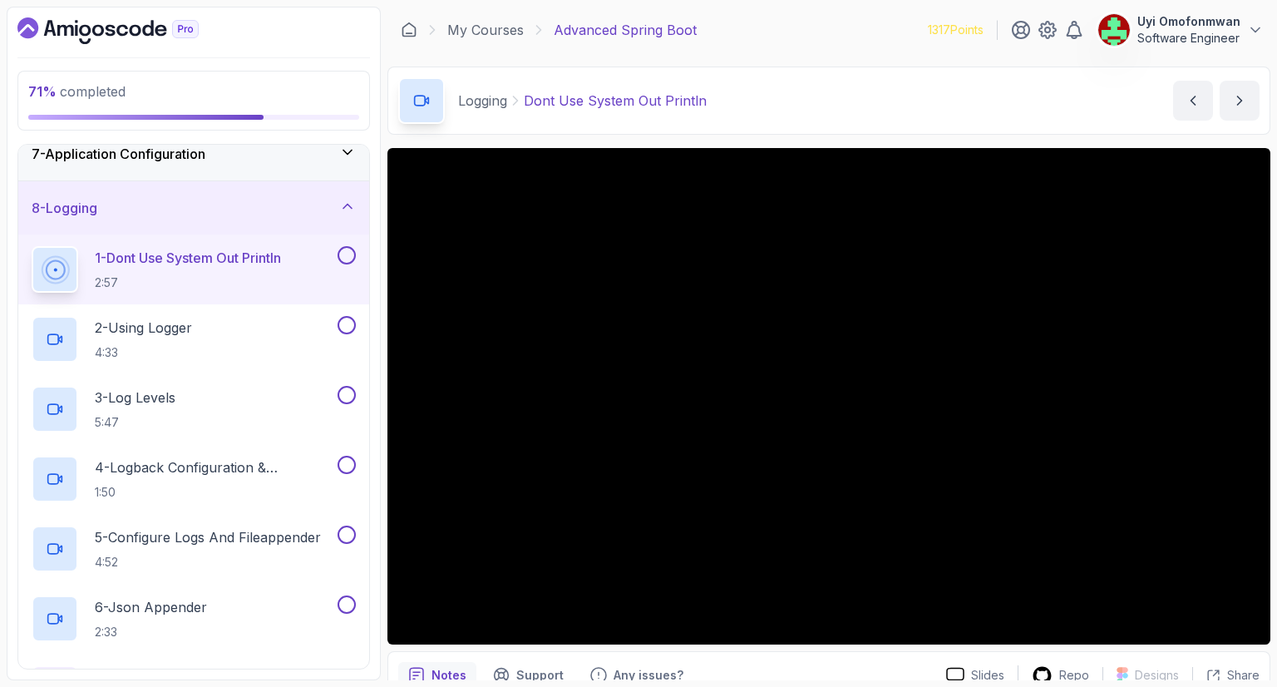
click at [1273, 42] on section "71 % completed 1 - Intro 2 - Java Bean Validation 3 - Exception Handling 4 - Sp…" at bounding box center [638, 343] width 1277 height 687
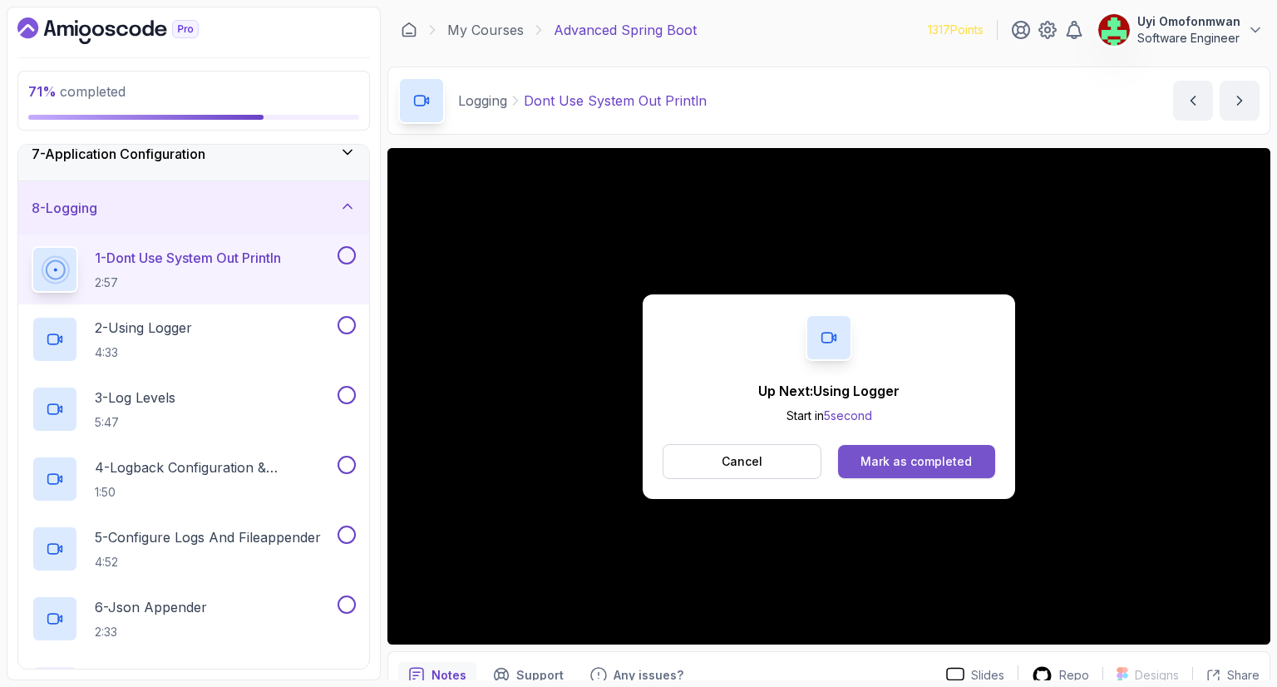
click at [898, 456] on div "Mark as completed" at bounding box center [915, 461] width 111 height 17
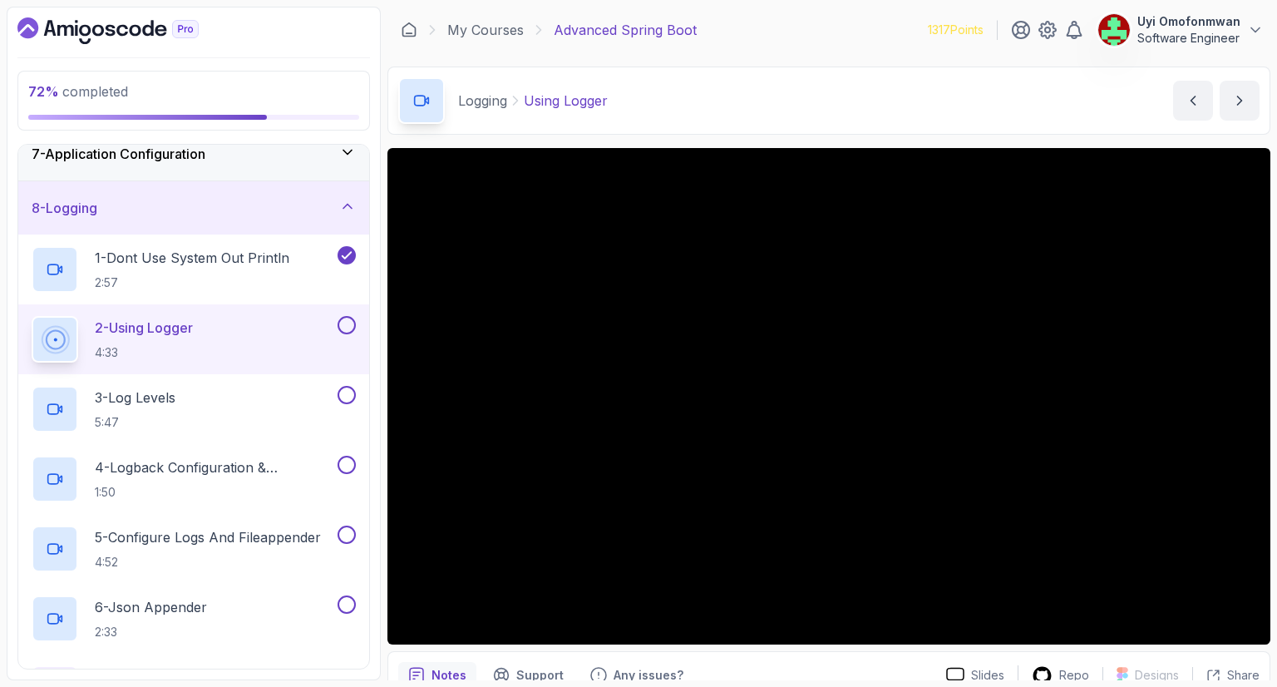
click at [352, 318] on button at bounding box center [346, 325] width 18 height 18
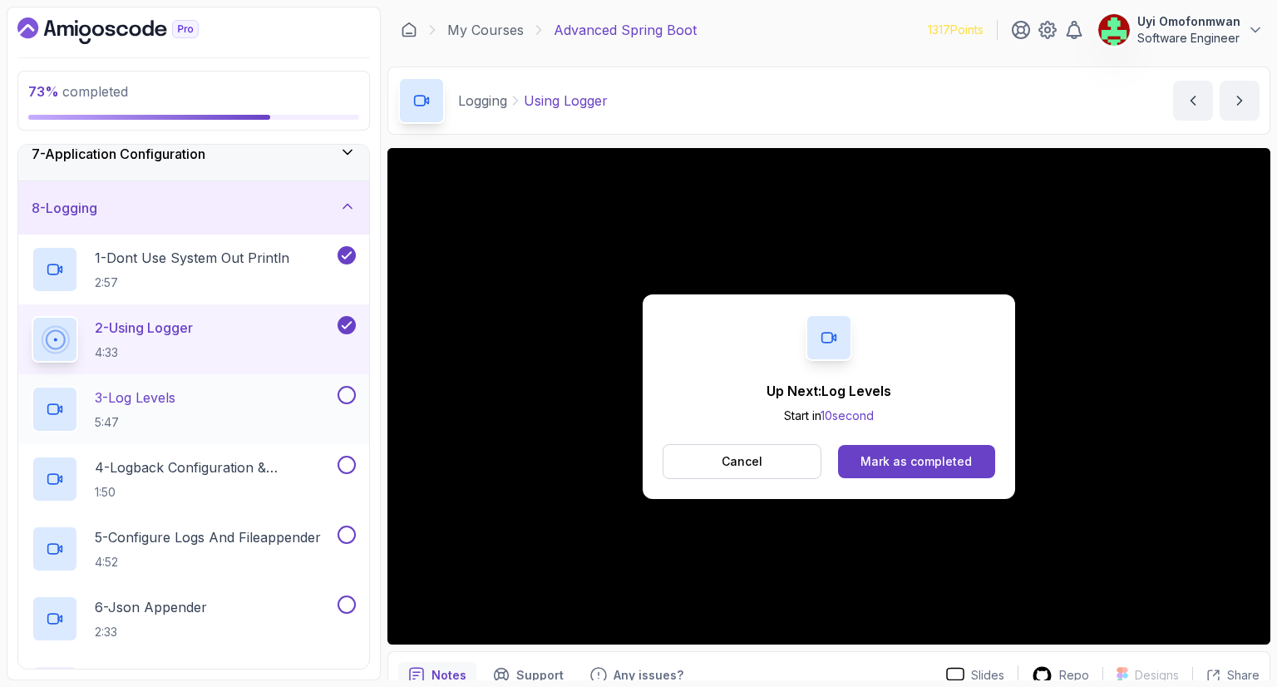
click at [203, 406] on div "3 - Log Levels 5:47" at bounding box center [183, 409] width 303 height 47
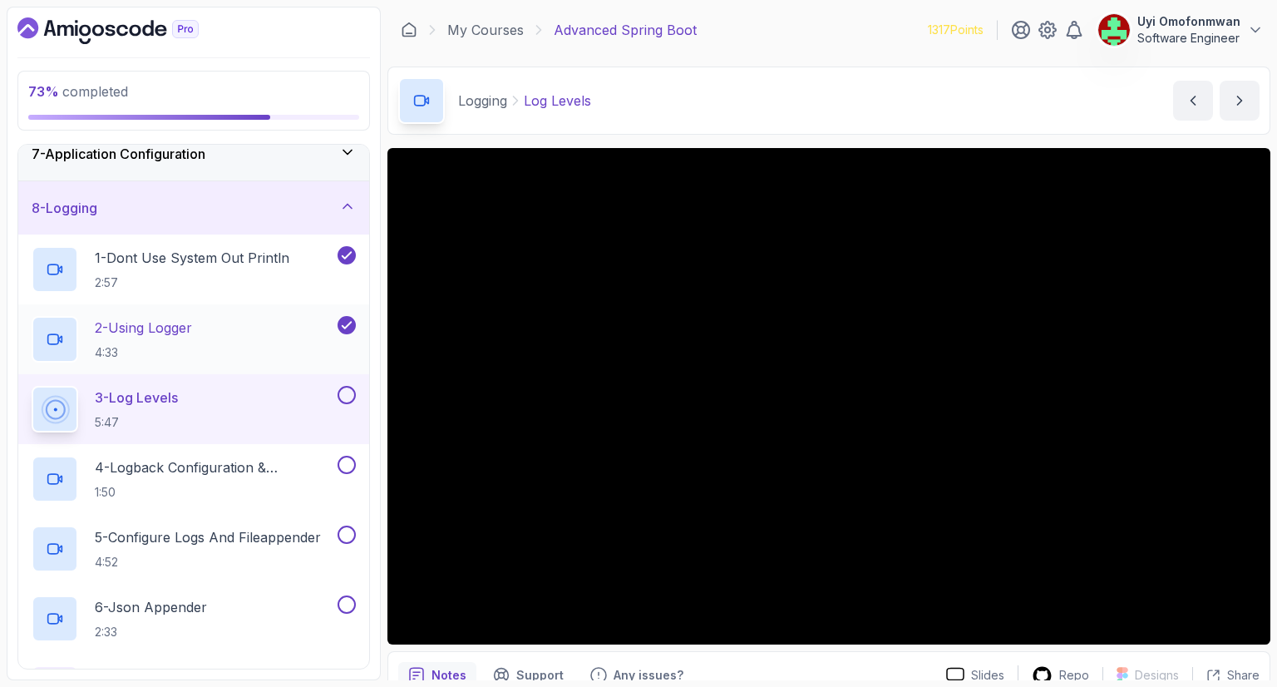
click at [161, 329] on p "2 - Using Logger" at bounding box center [143, 328] width 97 height 20
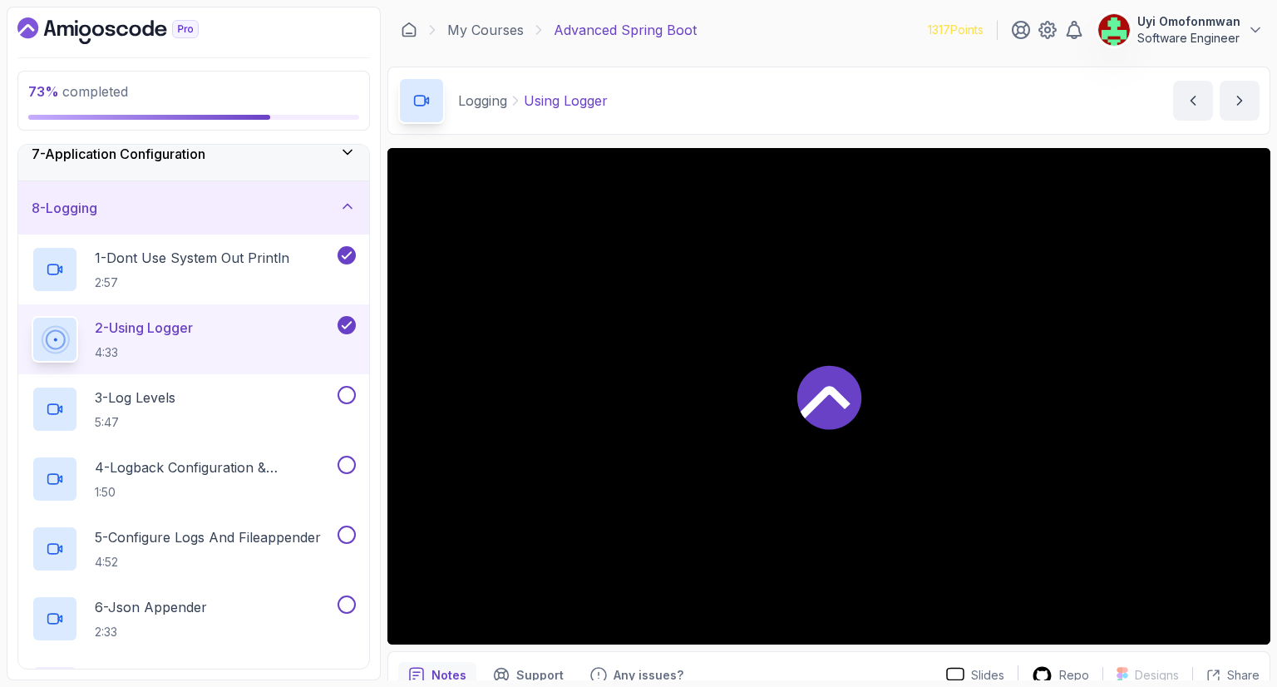
click at [593, 327] on div at bounding box center [828, 396] width 883 height 496
click at [53, 342] on icon at bounding box center [55, 339] width 37 height 37
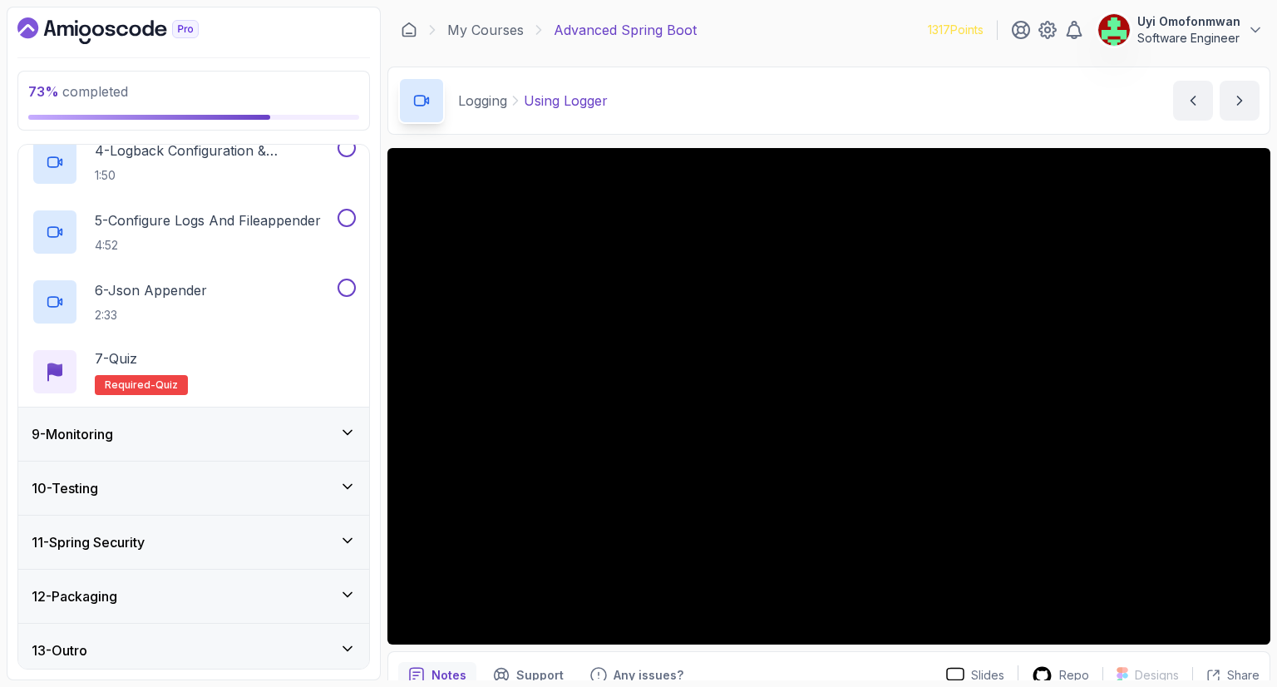
scroll to position [664, 0]
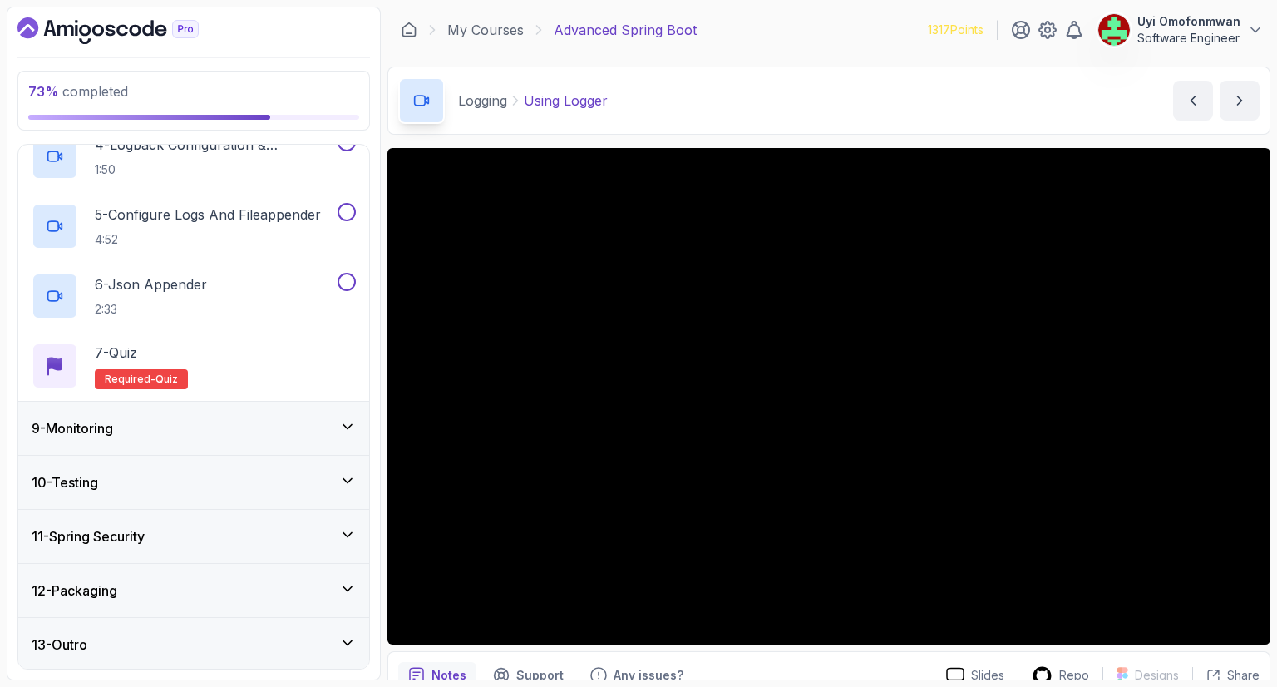
click at [96, 437] on div "9 - Monitoring" at bounding box center [193, 427] width 351 height 53
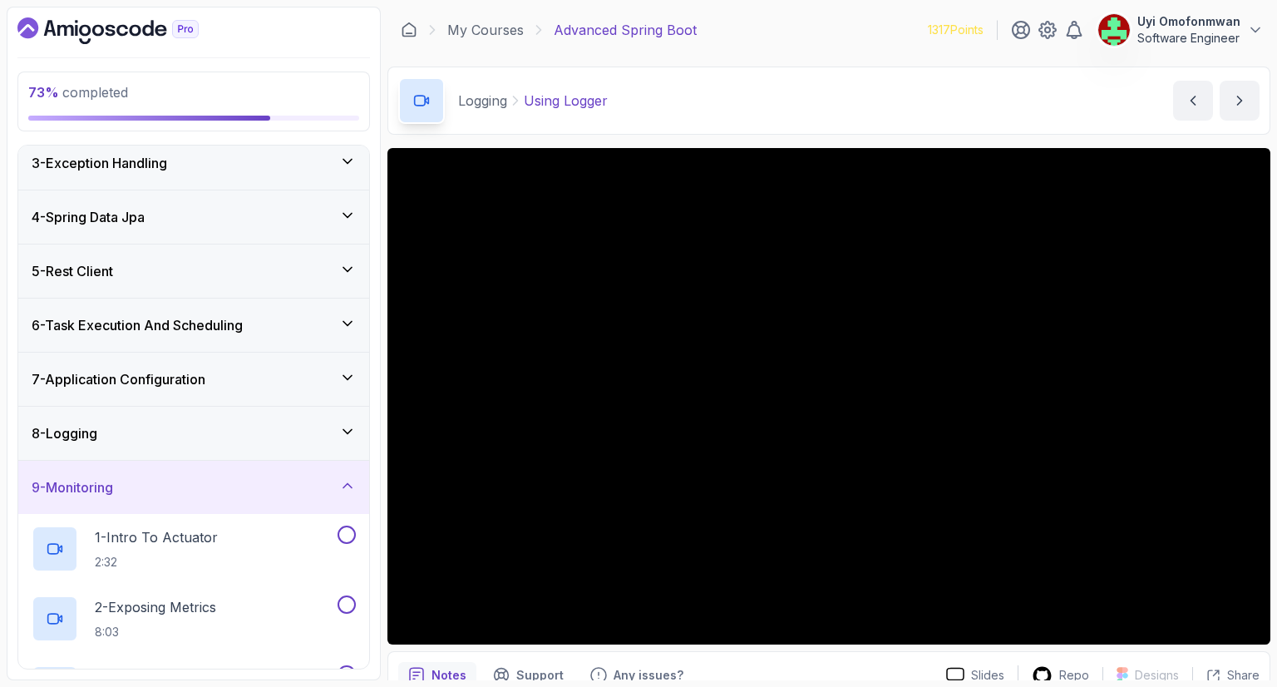
scroll to position [76, 0]
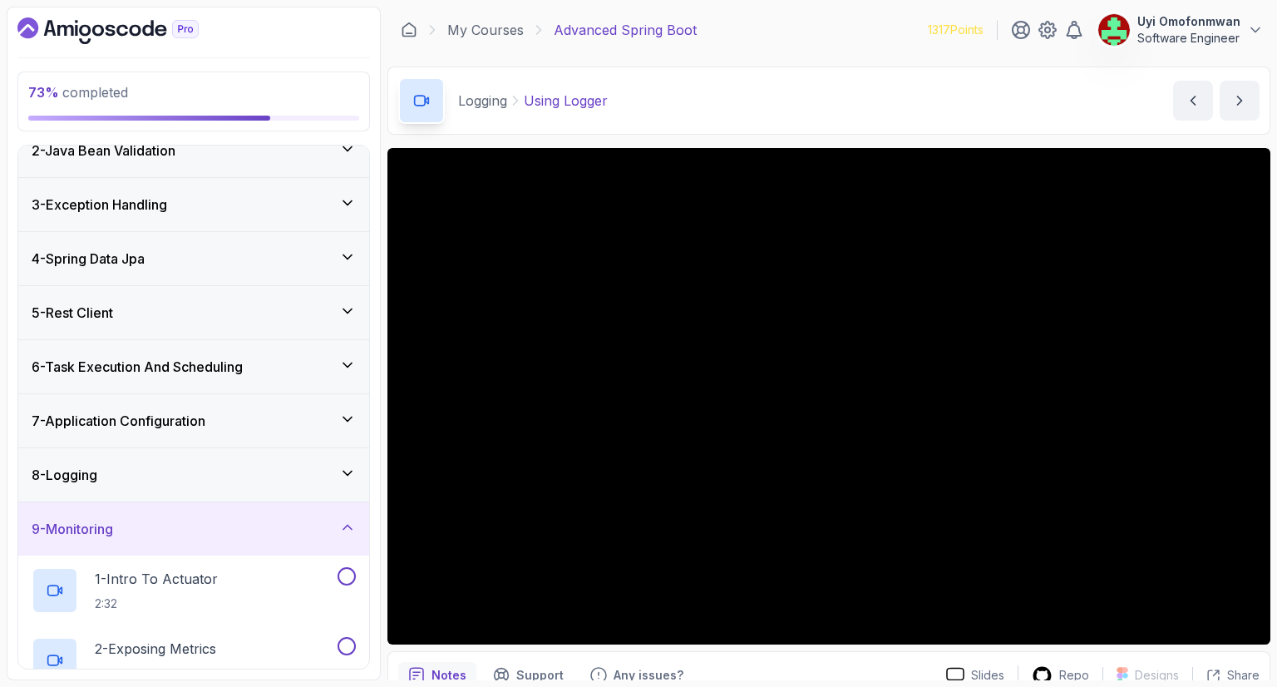
click at [125, 522] on div "9 - Monitoring" at bounding box center [194, 529] width 324 height 20
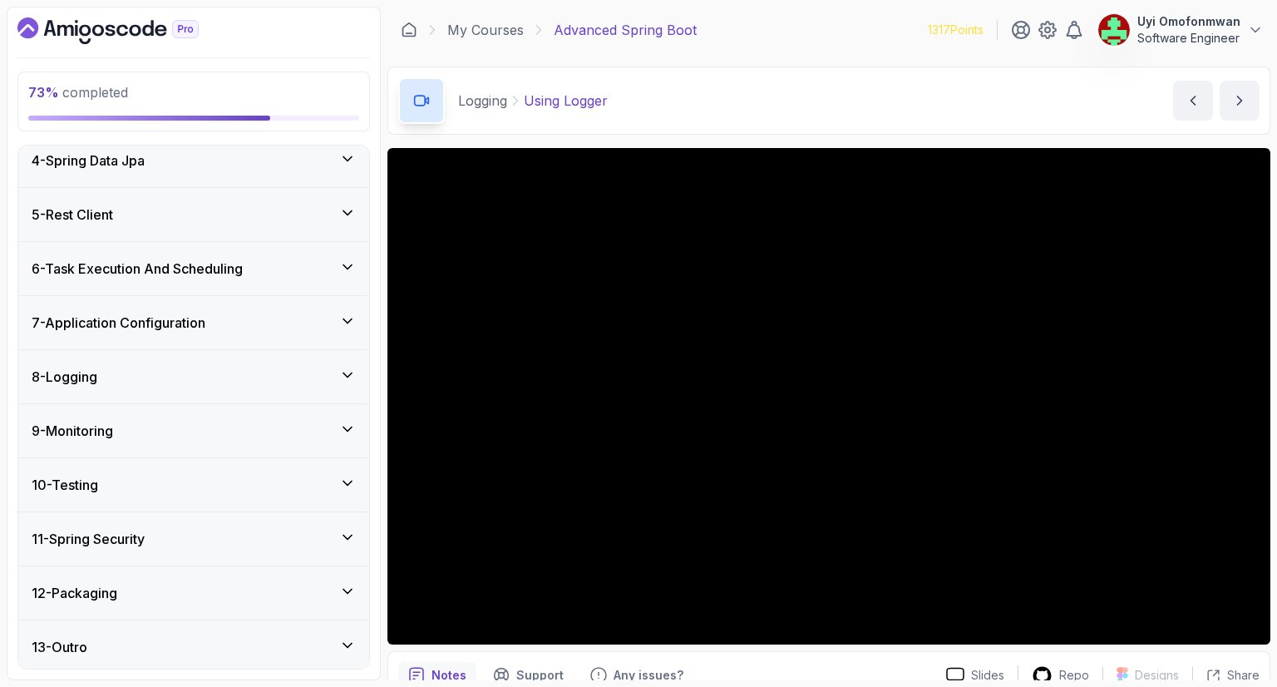
scroll to position [175, 0]
click at [76, 485] on h3 "10 - Testing" at bounding box center [65, 483] width 67 height 20
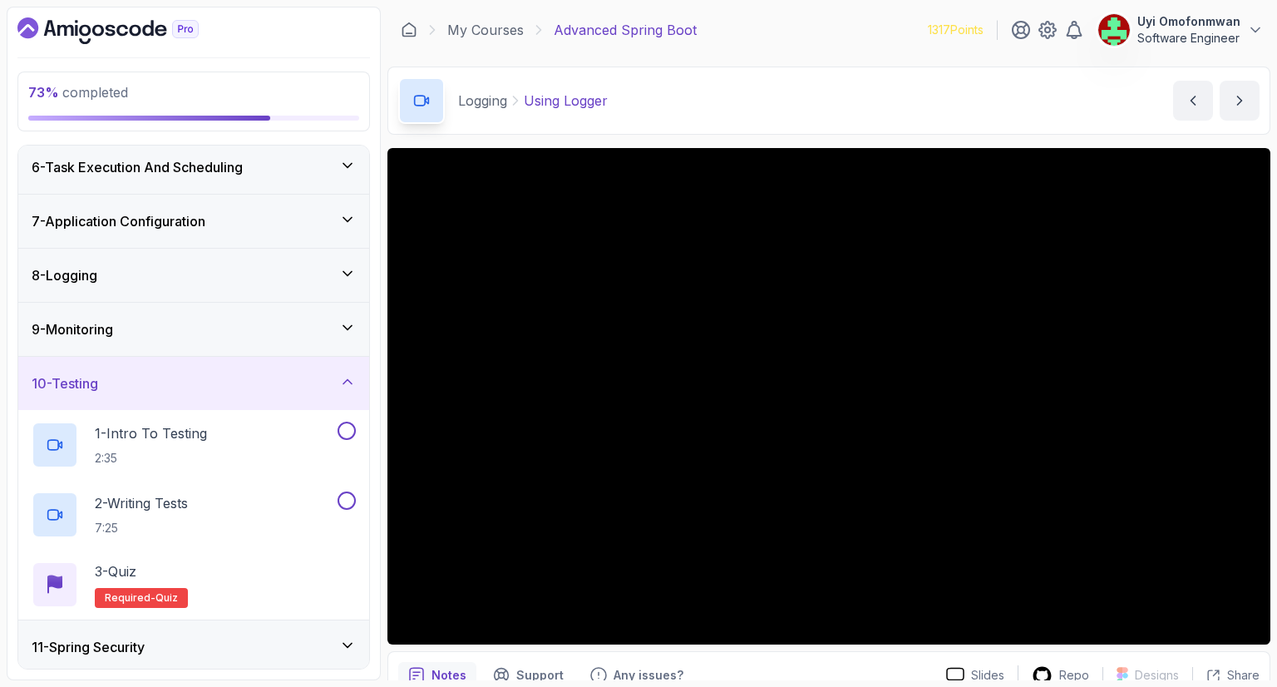
scroll to position [242, 0]
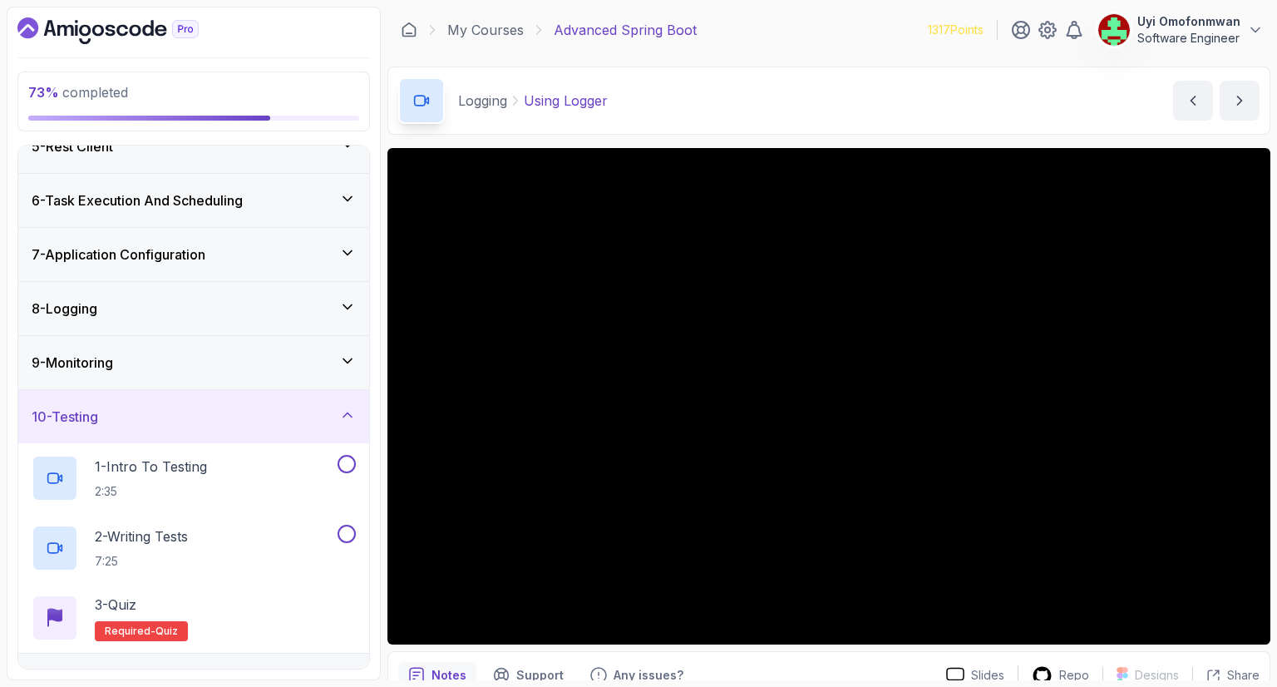
click at [74, 401] on div "10 - Testing" at bounding box center [193, 416] width 351 height 53
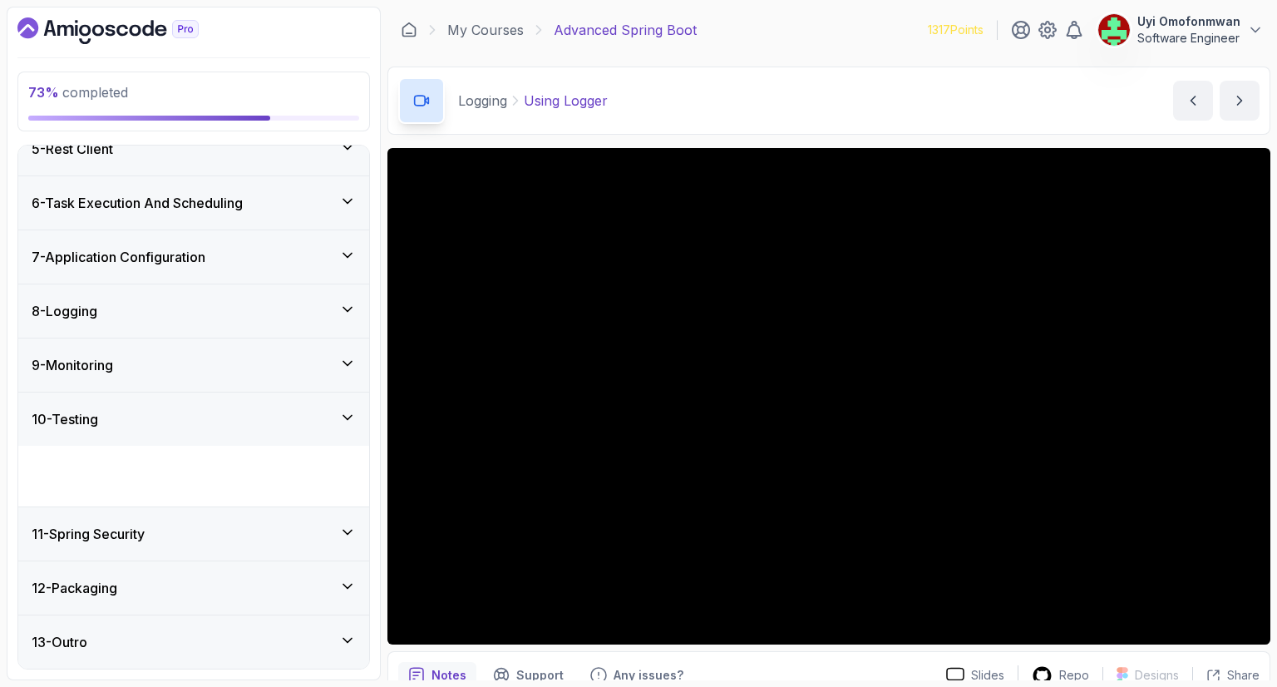
scroll to position [175, 0]
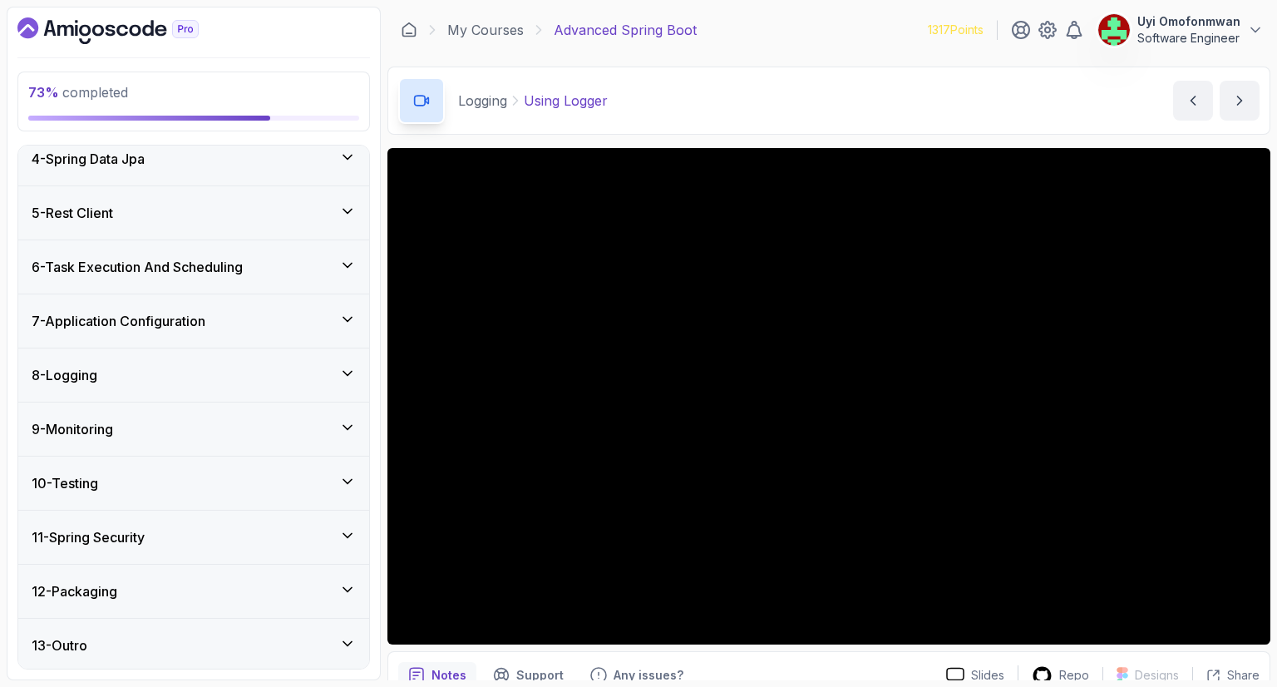
click at [91, 542] on h3 "11 - Spring Security" at bounding box center [88, 537] width 113 height 20
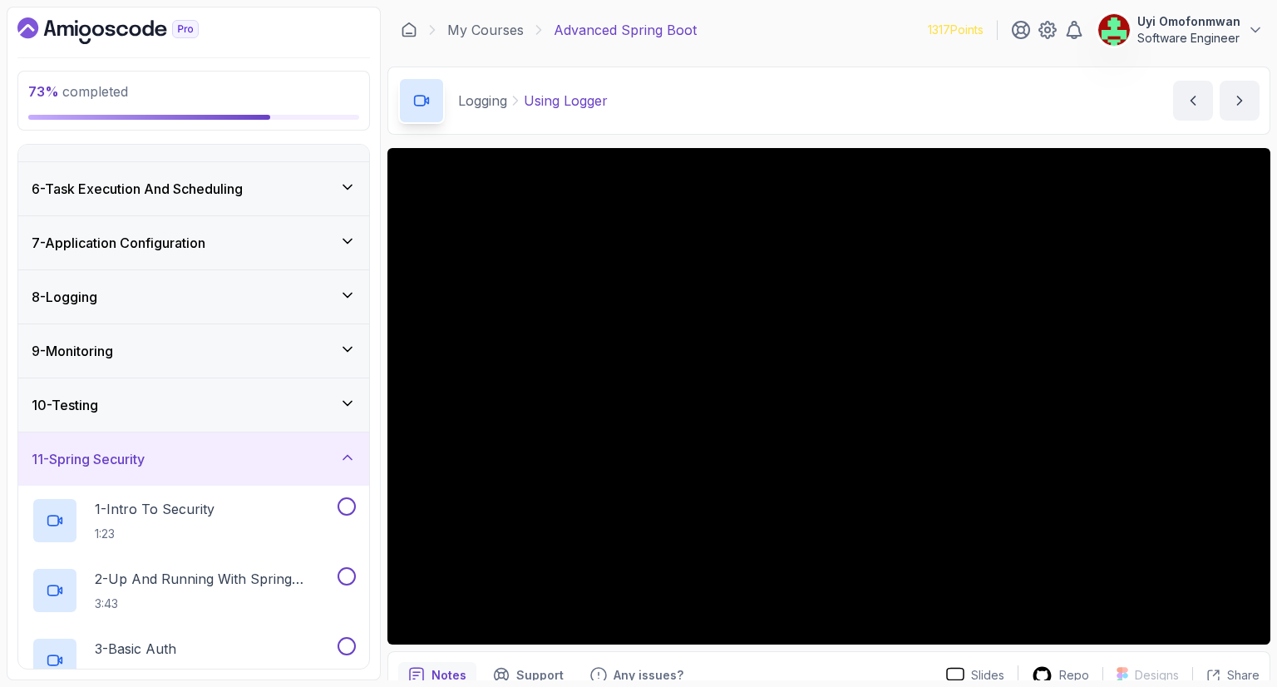
scroll to position [162, 0]
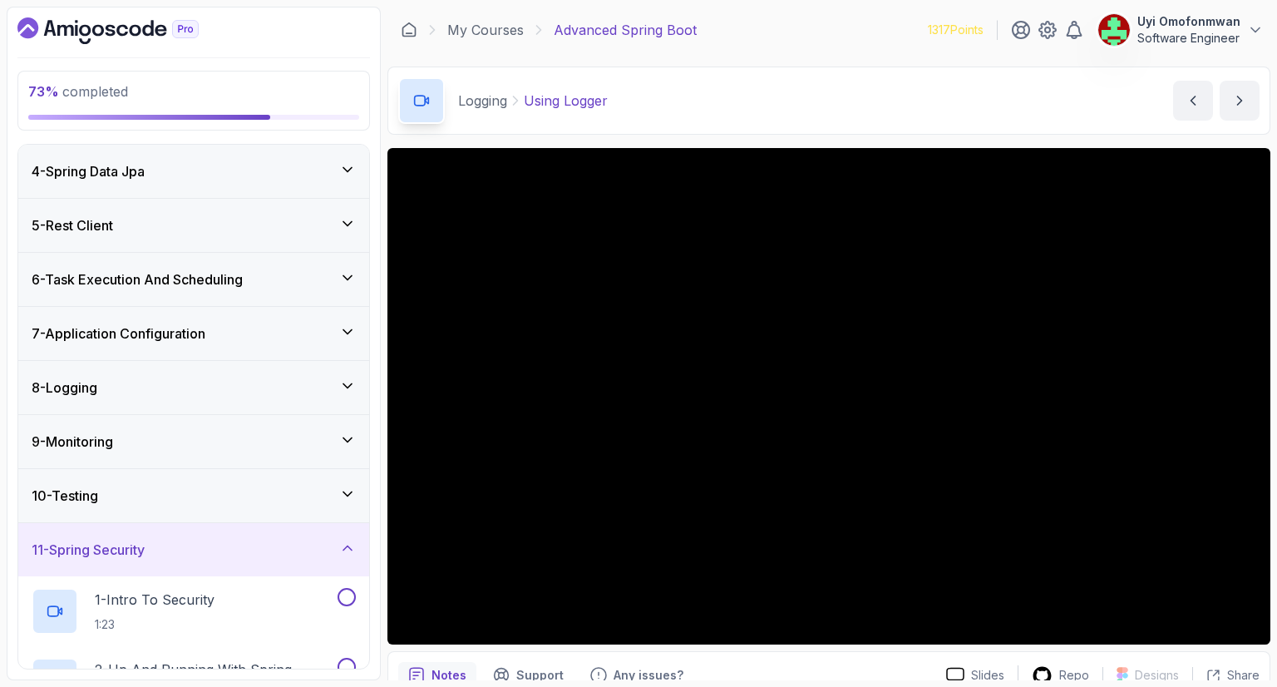
click at [91, 542] on h3 "11 - Spring Security" at bounding box center [88, 549] width 113 height 20
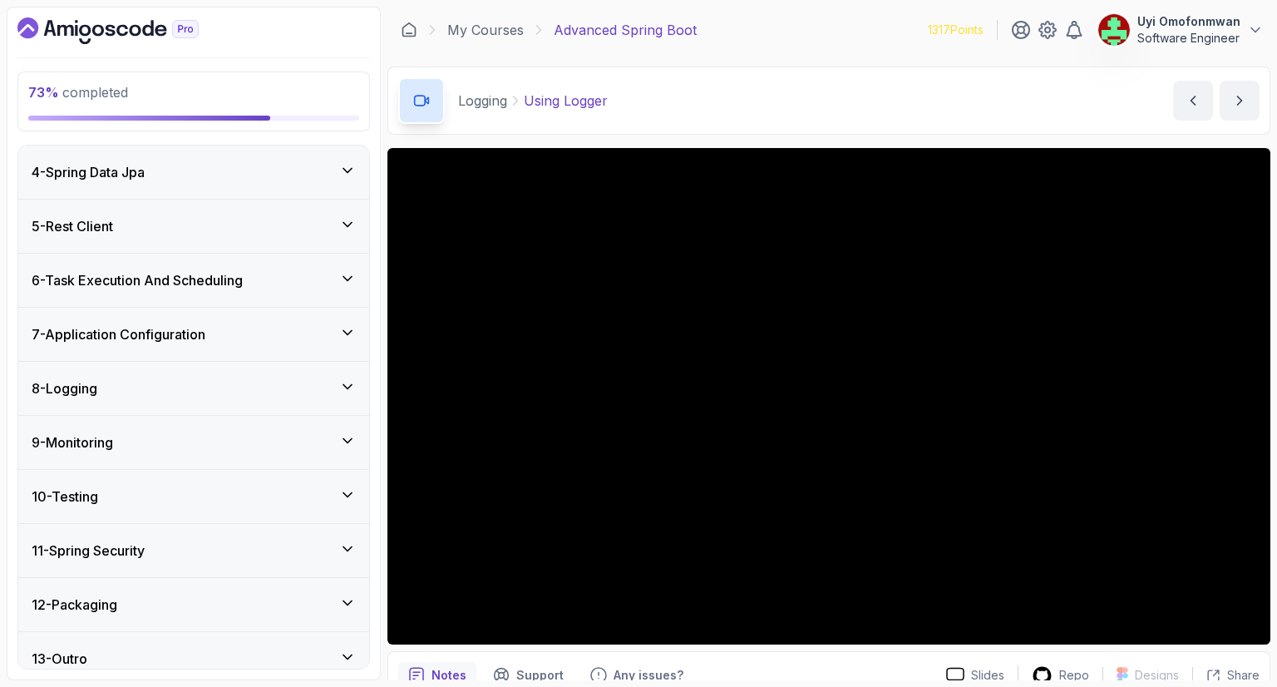
click at [107, 609] on h3 "12 - Packaging" at bounding box center [75, 604] width 86 height 20
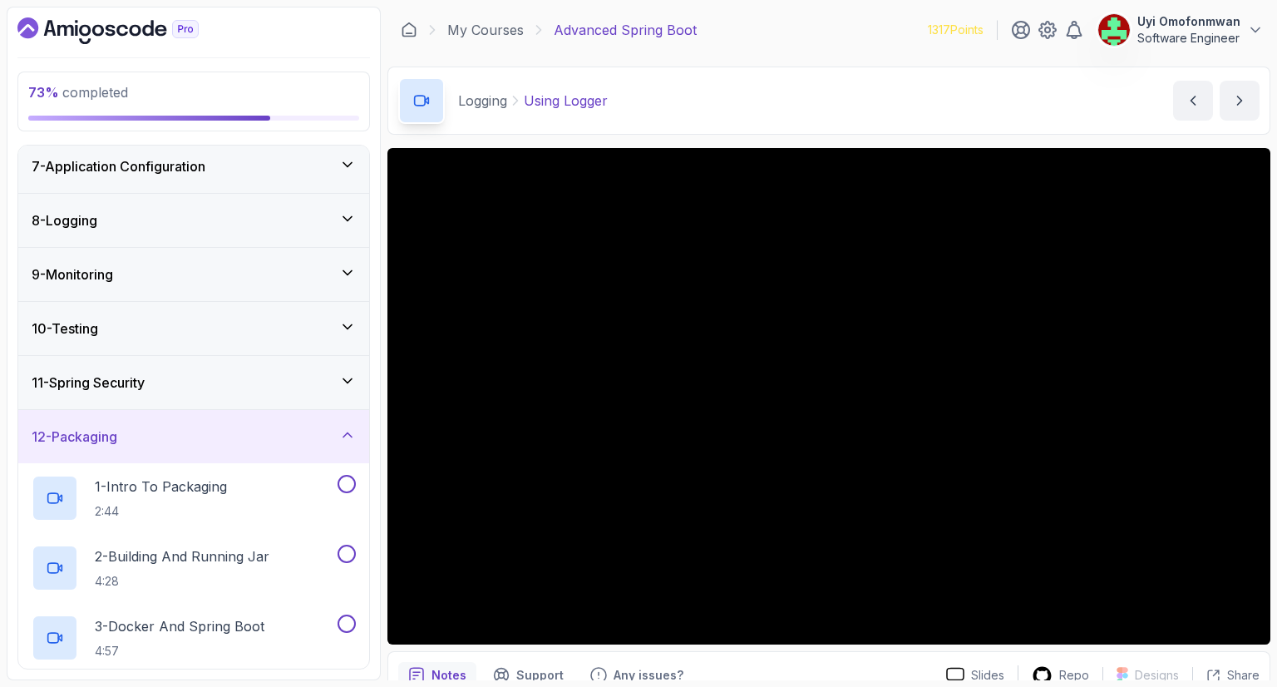
scroll to position [255, 0]
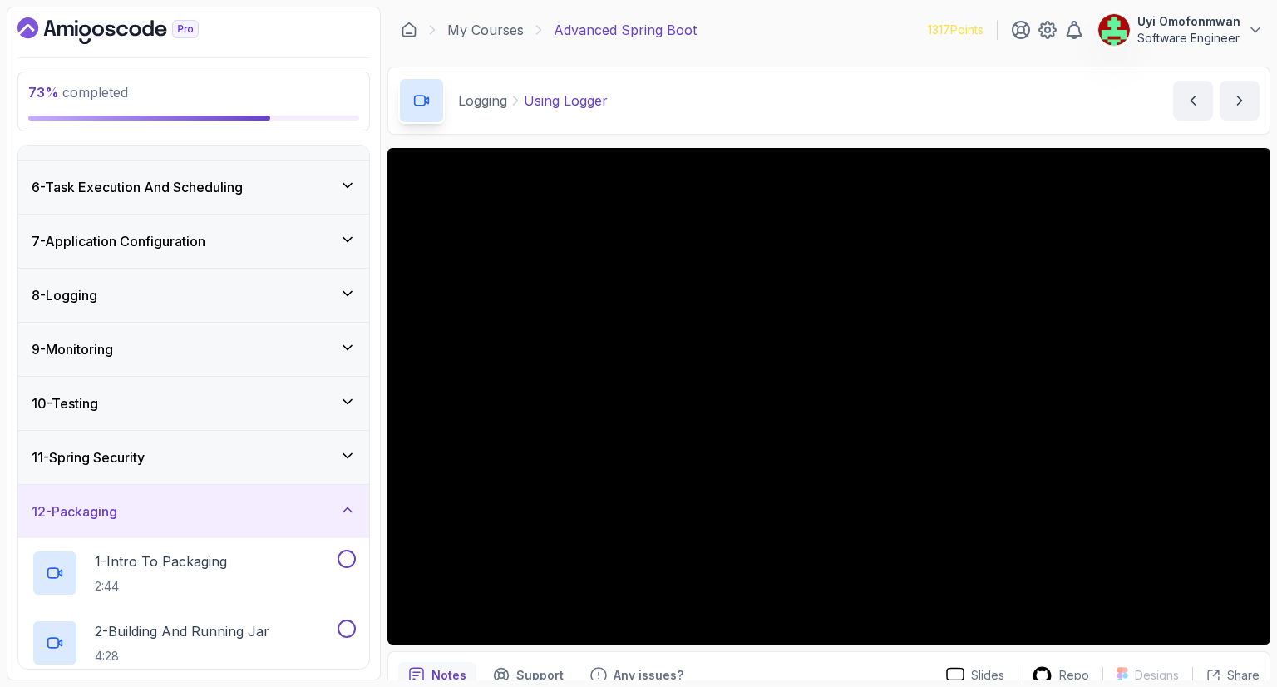
click at [70, 501] on h3 "12 - Packaging" at bounding box center [75, 511] width 86 height 20
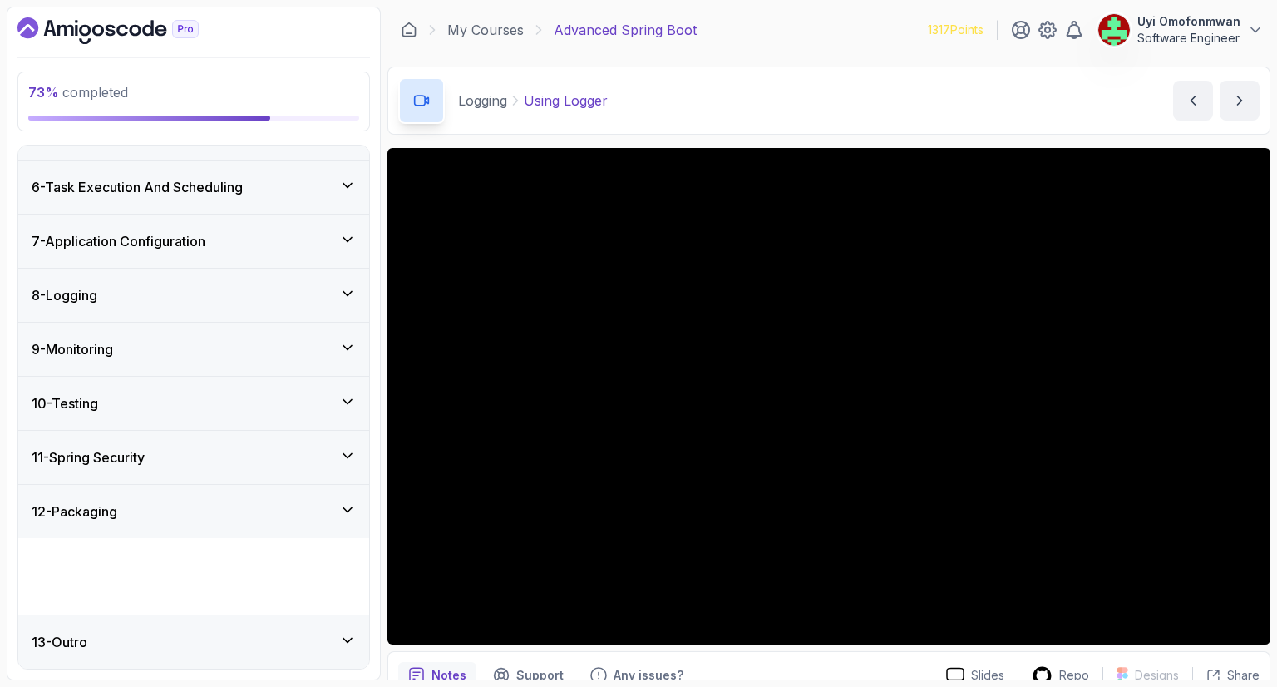
scroll to position [175, 0]
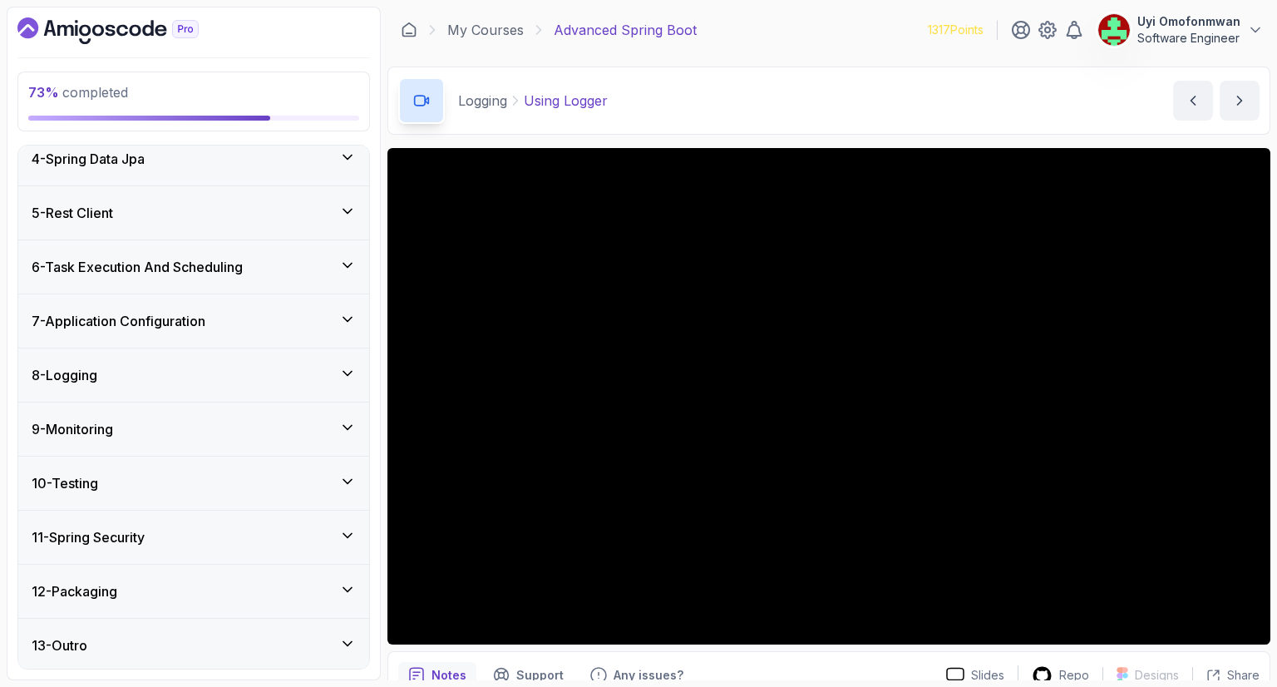
click at [168, 371] on div "8 - Logging" at bounding box center [194, 375] width 324 height 20
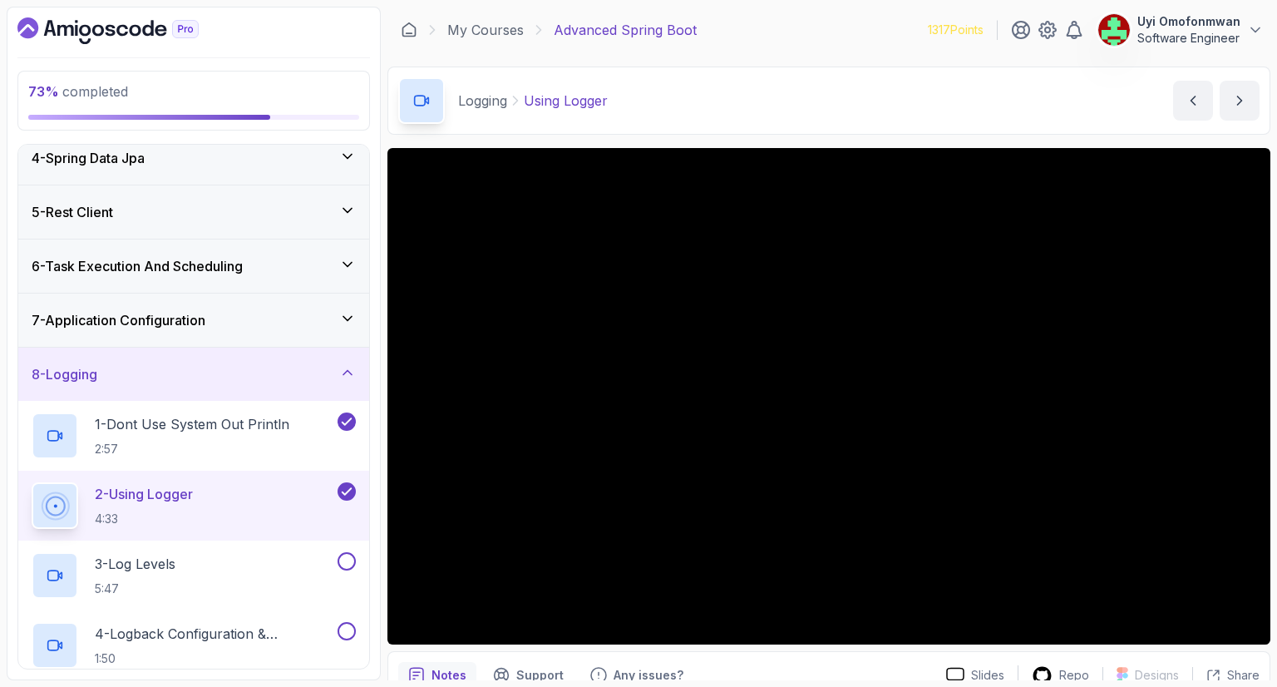
click at [53, 486] on div at bounding box center [55, 505] width 39 height 39
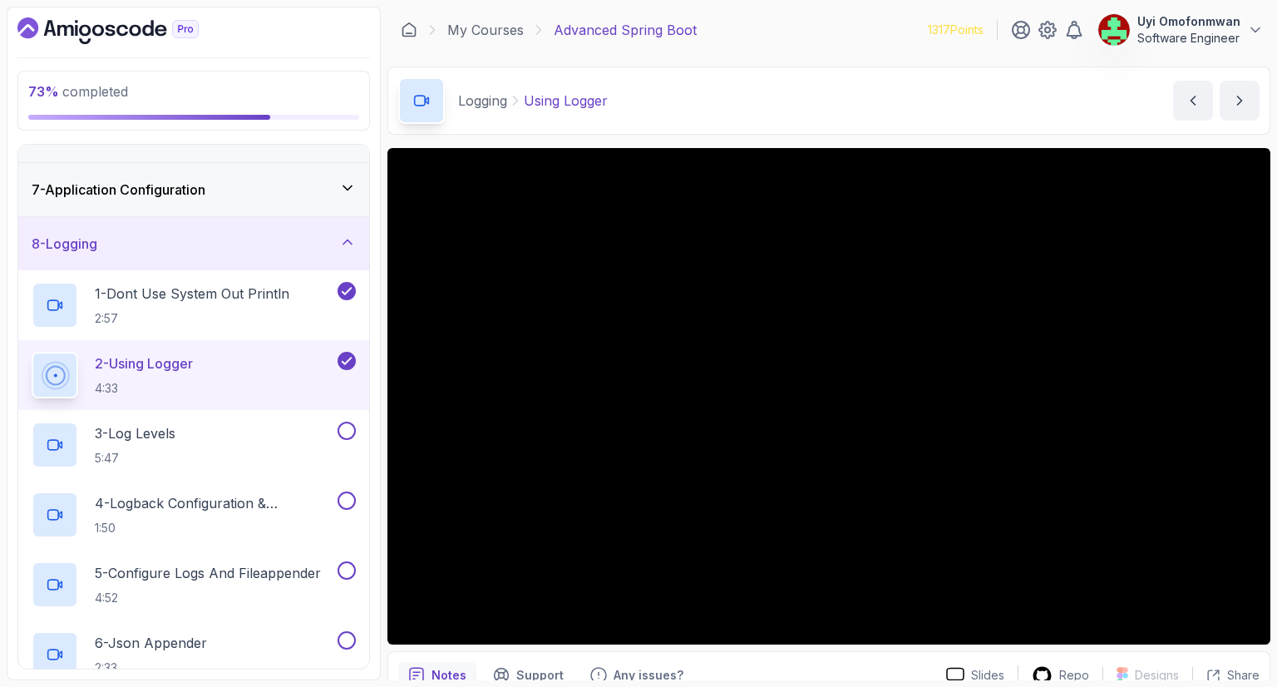
scroll to position [342, 0]
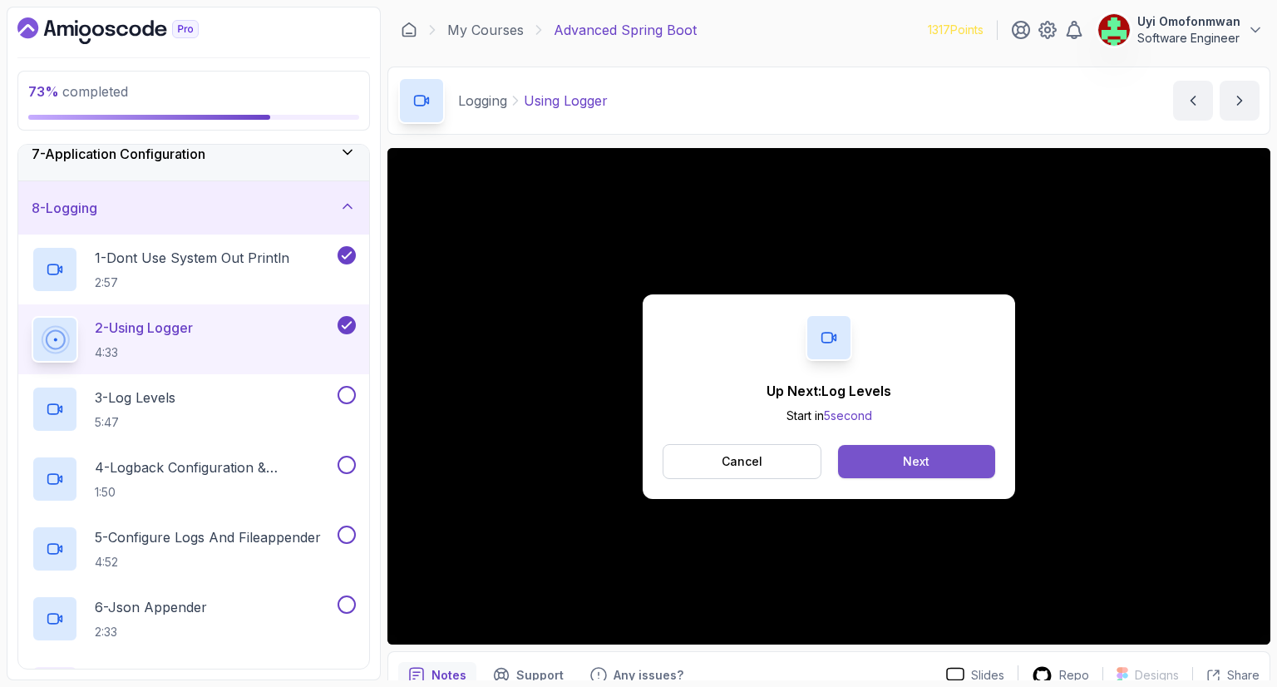
click at [908, 463] on div "Next" at bounding box center [916, 461] width 27 height 17
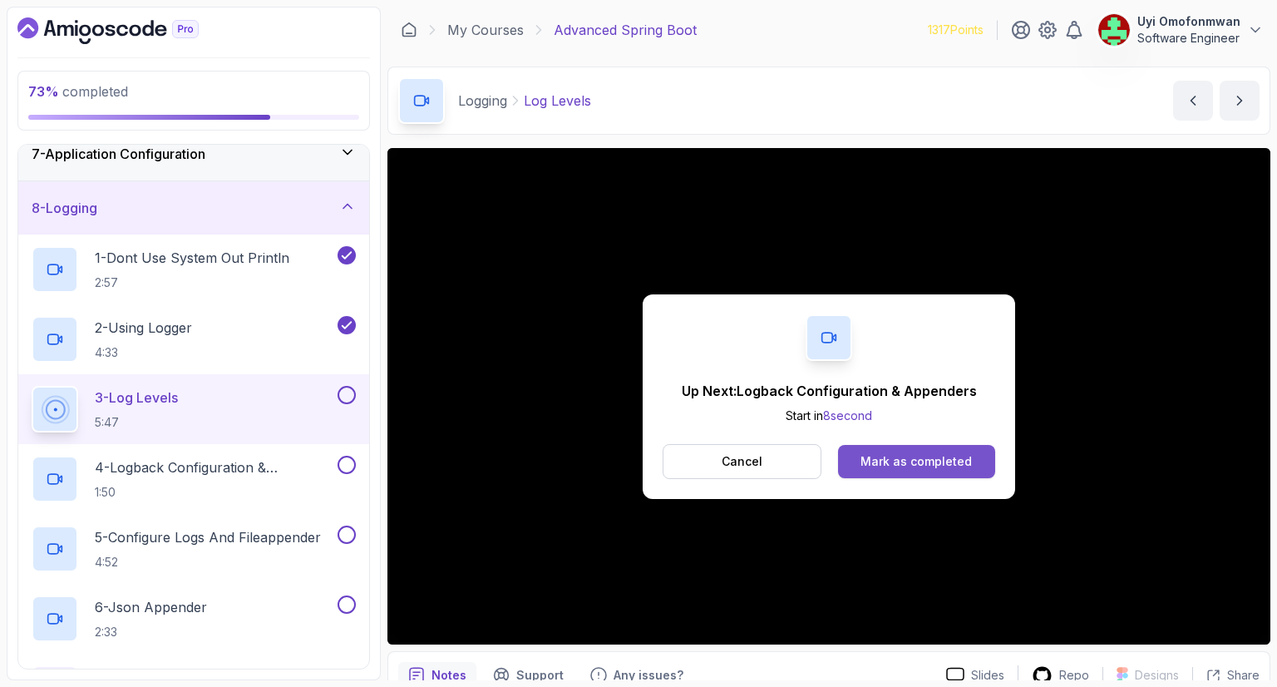
click at [961, 460] on div "Mark as completed" at bounding box center [915, 461] width 111 height 17
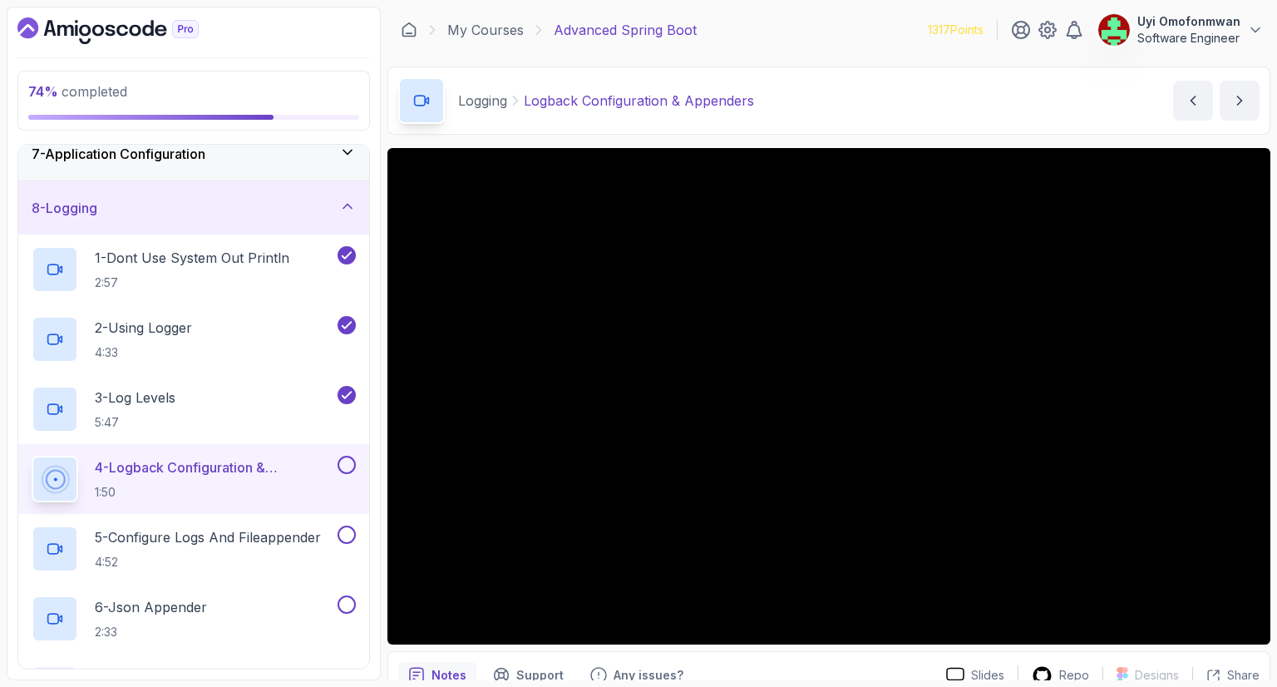
click at [934, 125] on div "Logging Logback Configuration & Appenders Logback Configuration & Appenders by …" at bounding box center [828, 101] width 883 height 68
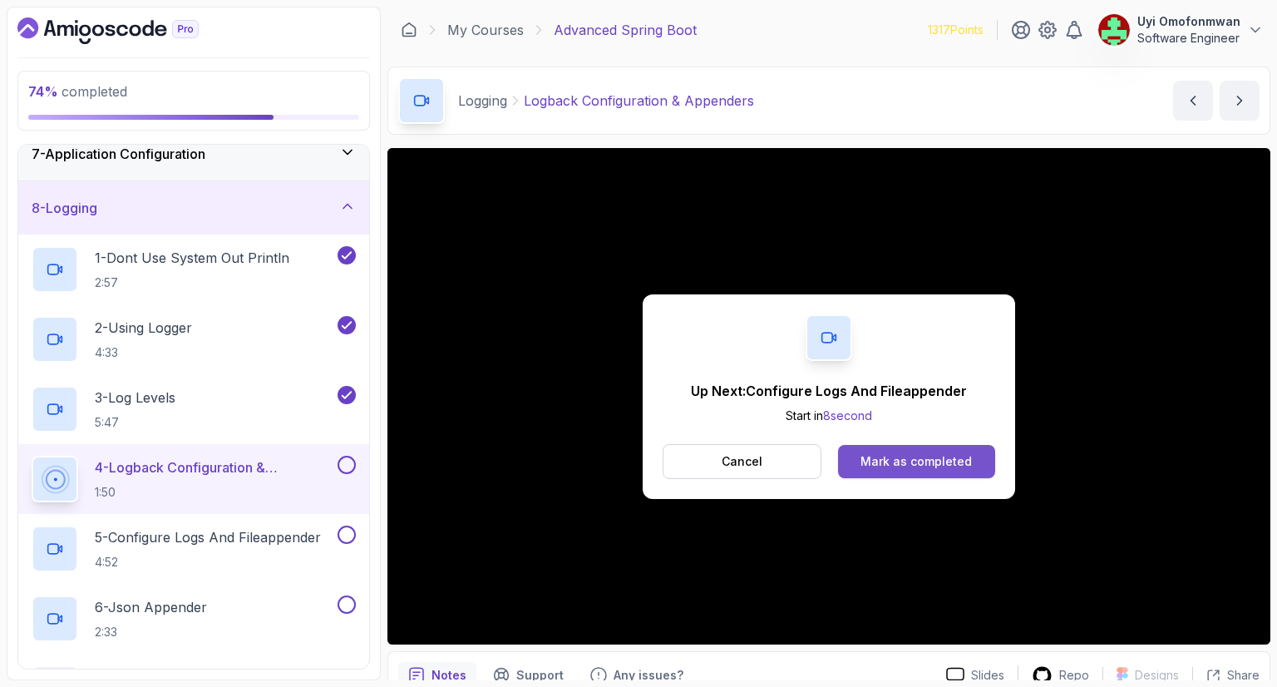
click at [933, 456] on div "Mark as completed" at bounding box center [915, 461] width 111 height 17
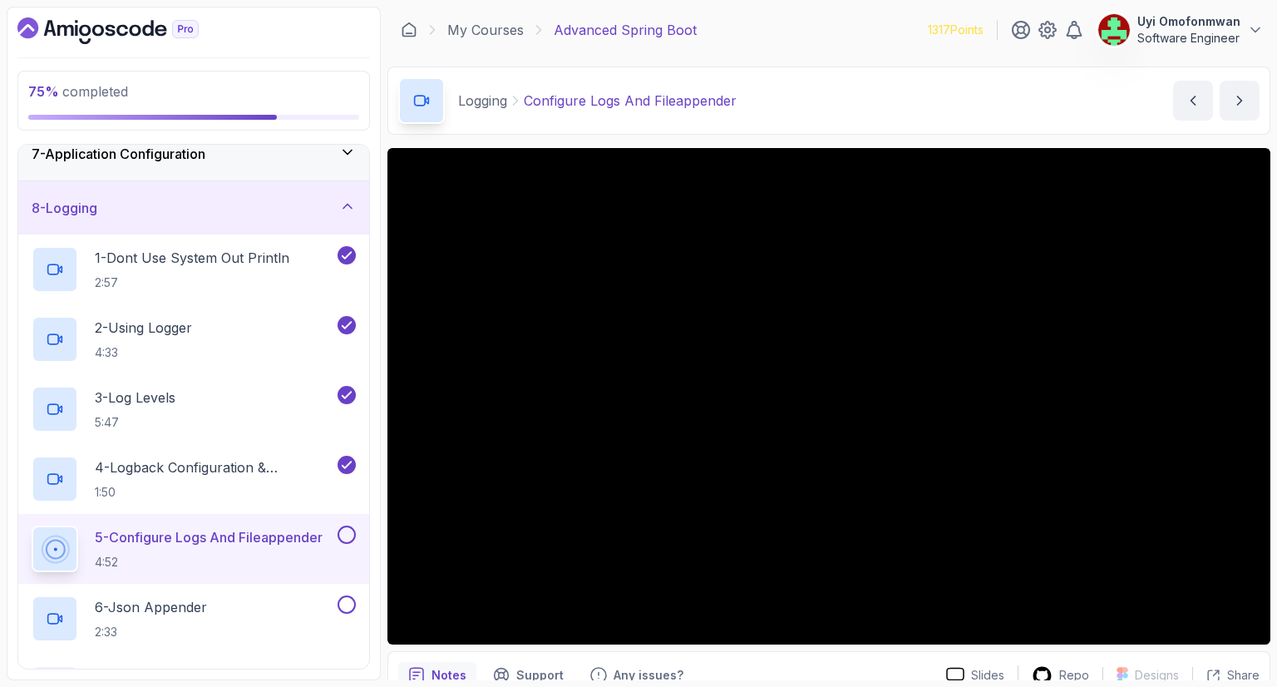
click at [862, 97] on div "Logging Configure Logs And Fileappender Configure Logs And Fileappender by [PER…" at bounding box center [828, 101] width 883 height 68
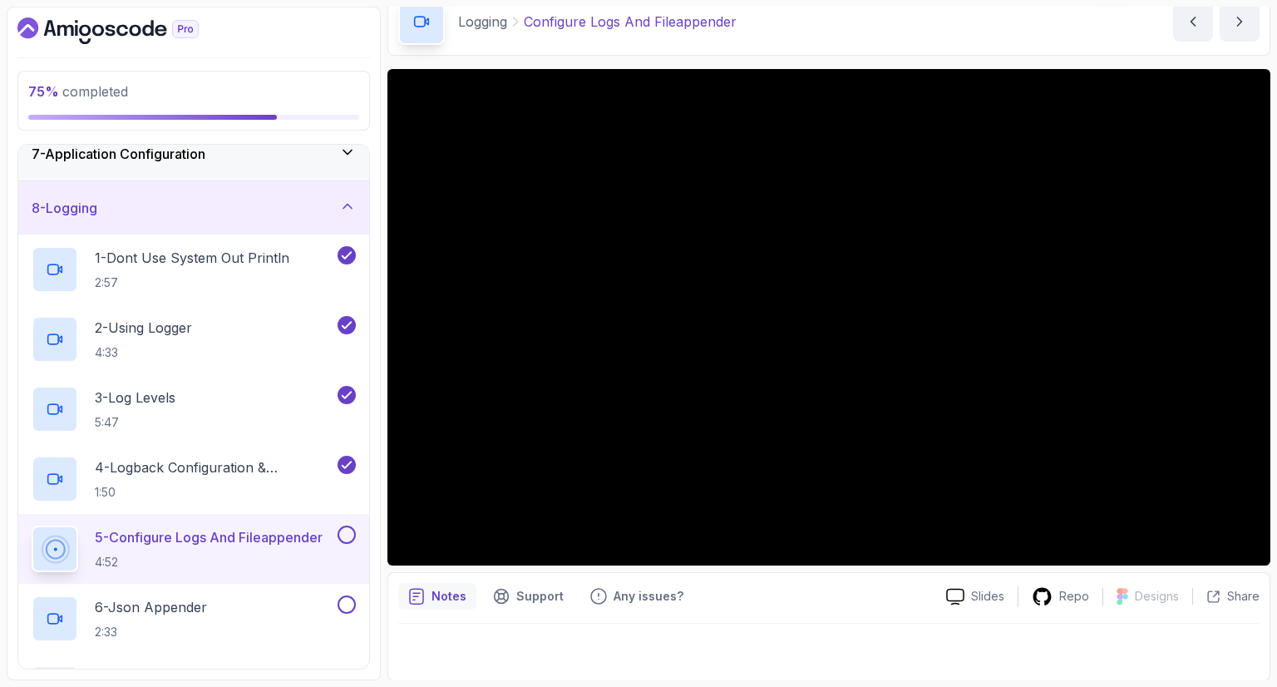
scroll to position [80, 0]
click at [452, 605] on div "Notes" at bounding box center [437, 595] width 78 height 27
click at [68, 208] on h3 "8 - Logging" at bounding box center [65, 208] width 66 height 20
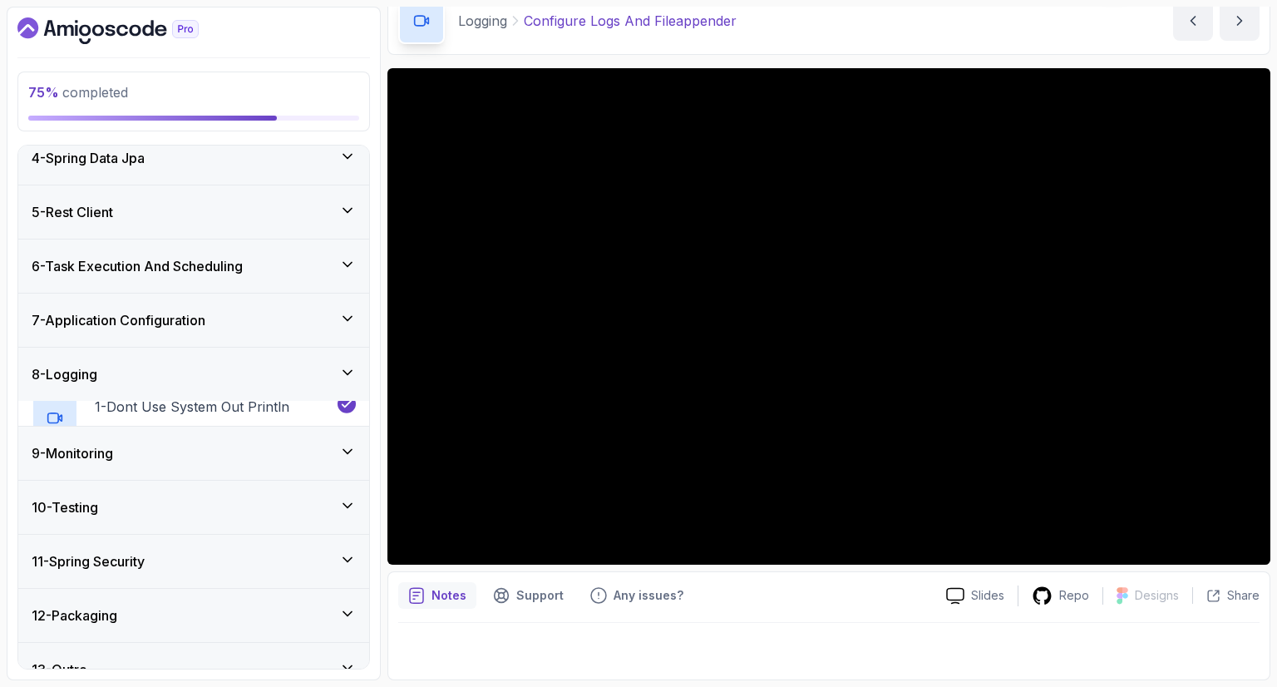
scroll to position [175, 0]
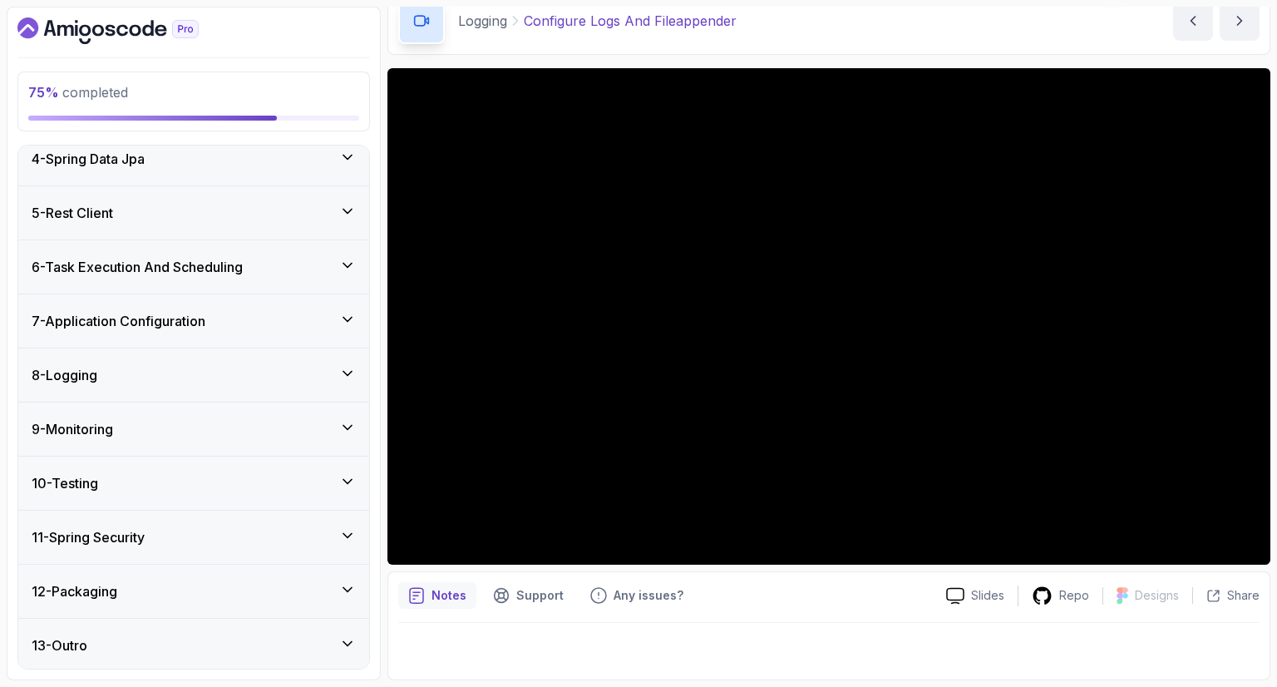
click at [74, 439] on div "9 - Monitoring" at bounding box center [193, 428] width 351 height 53
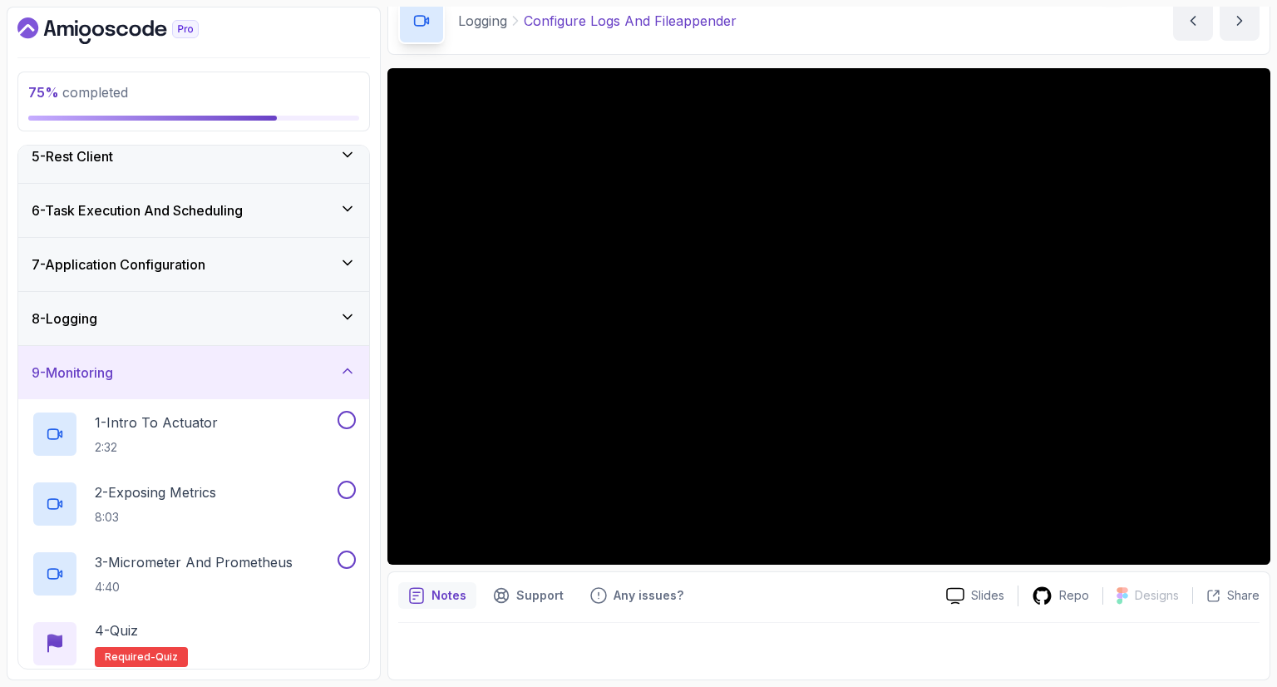
scroll to position [242, 0]
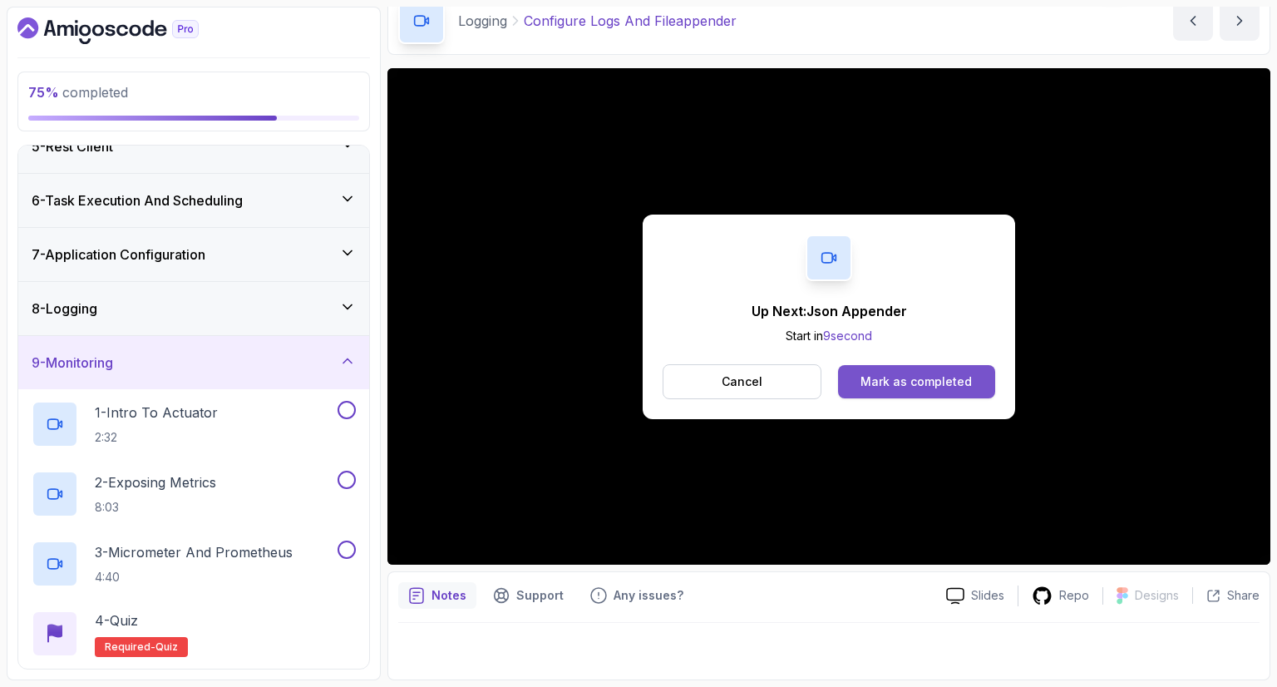
click at [947, 381] on div "Mark as completed" at bounding box center [915, 381] width 111 height 17
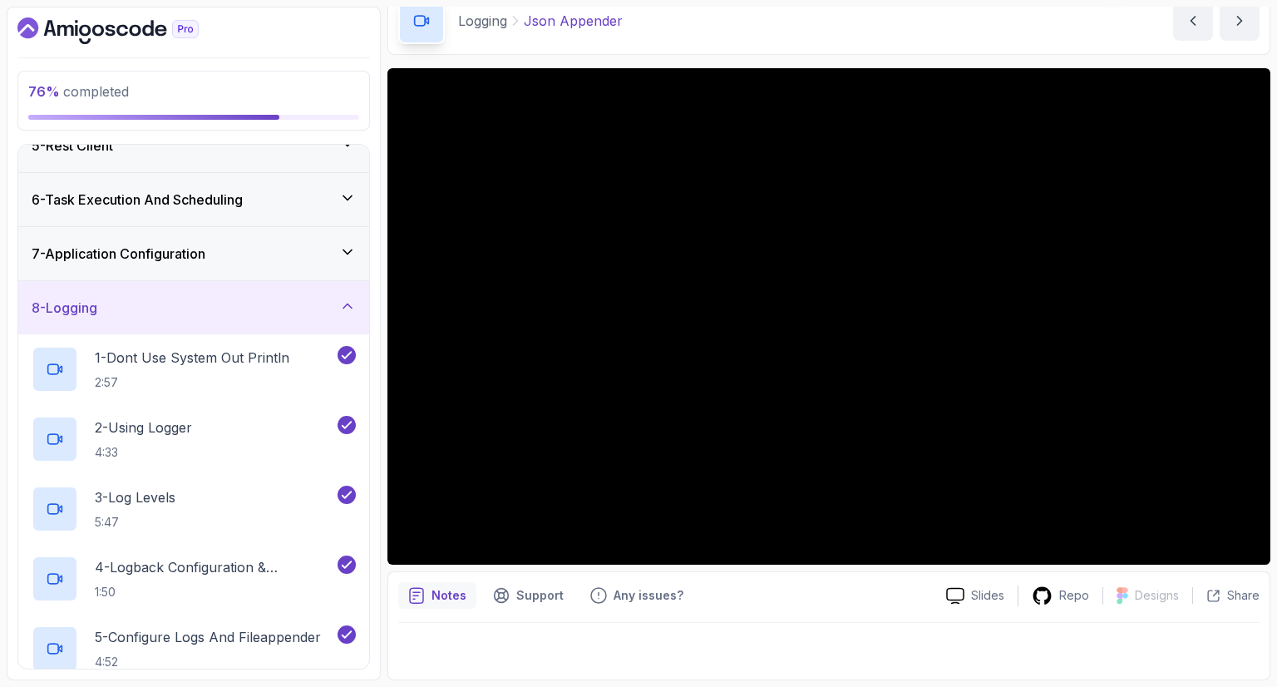
click at [51, 322] on div "8 - Logging" at bounding box center [193, 307] width 351 height 53
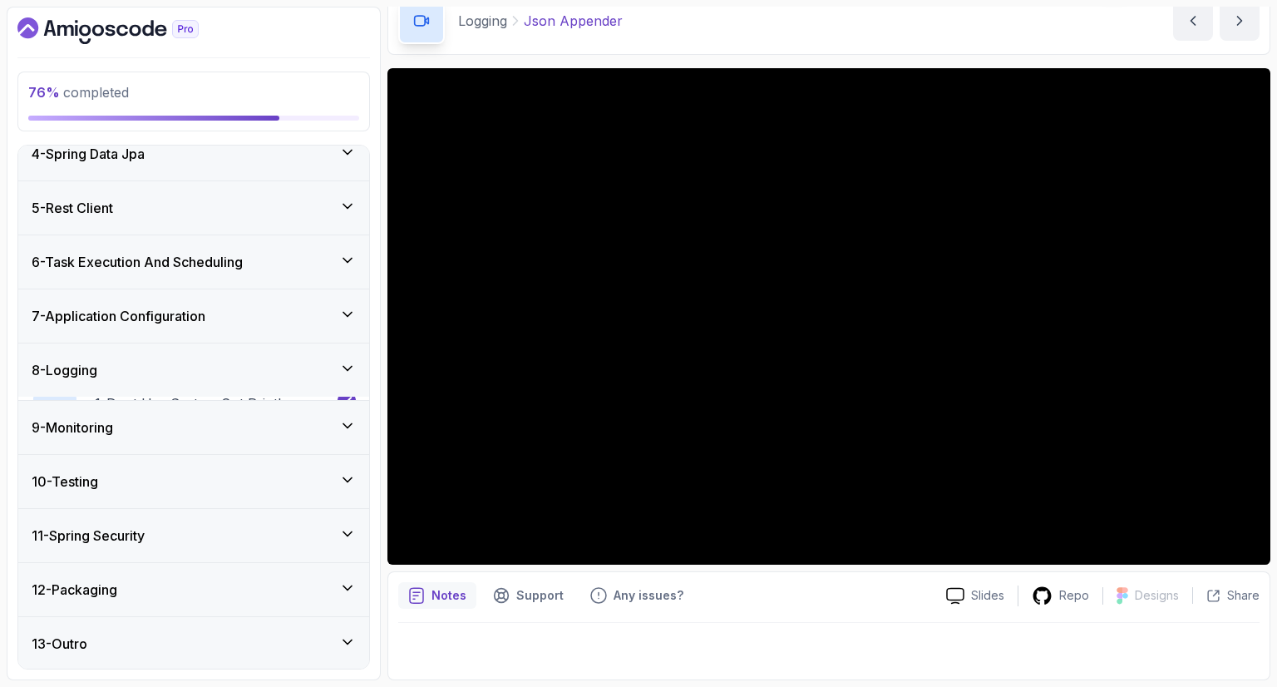
scroll to position [175, 0]
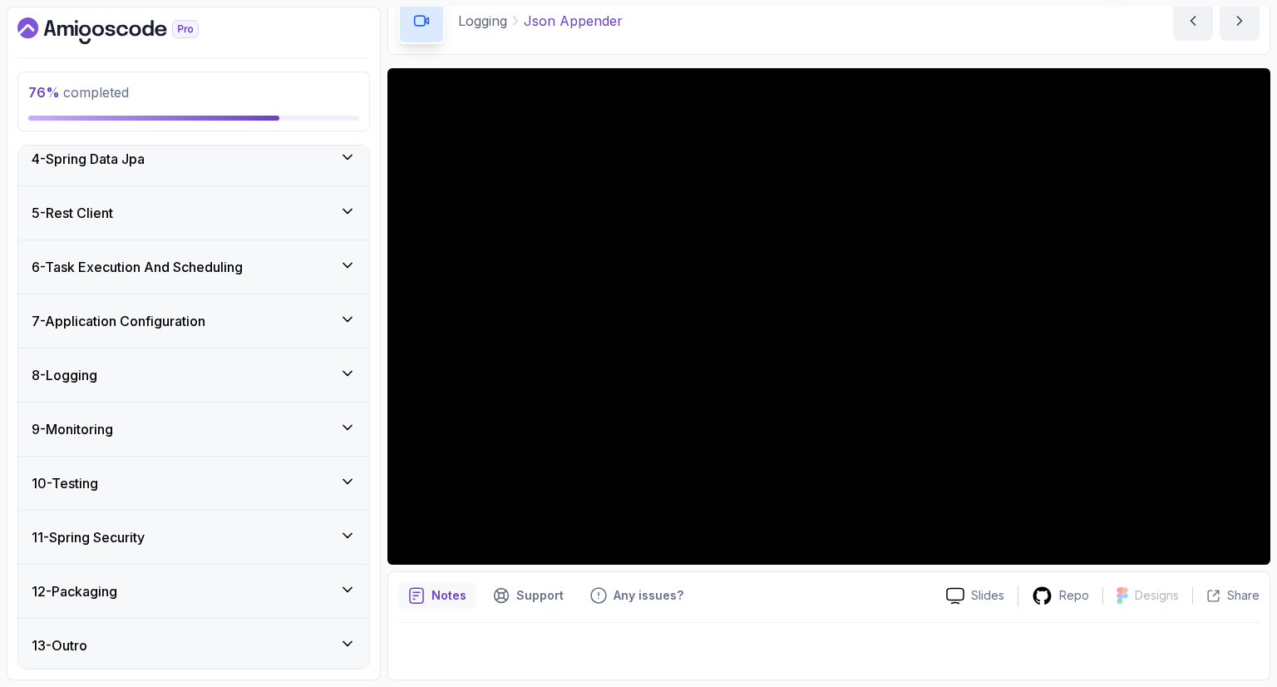
click at [67, 372] on h3 "8 - Logging" at bounding box center [65, 375] width 66 height 20
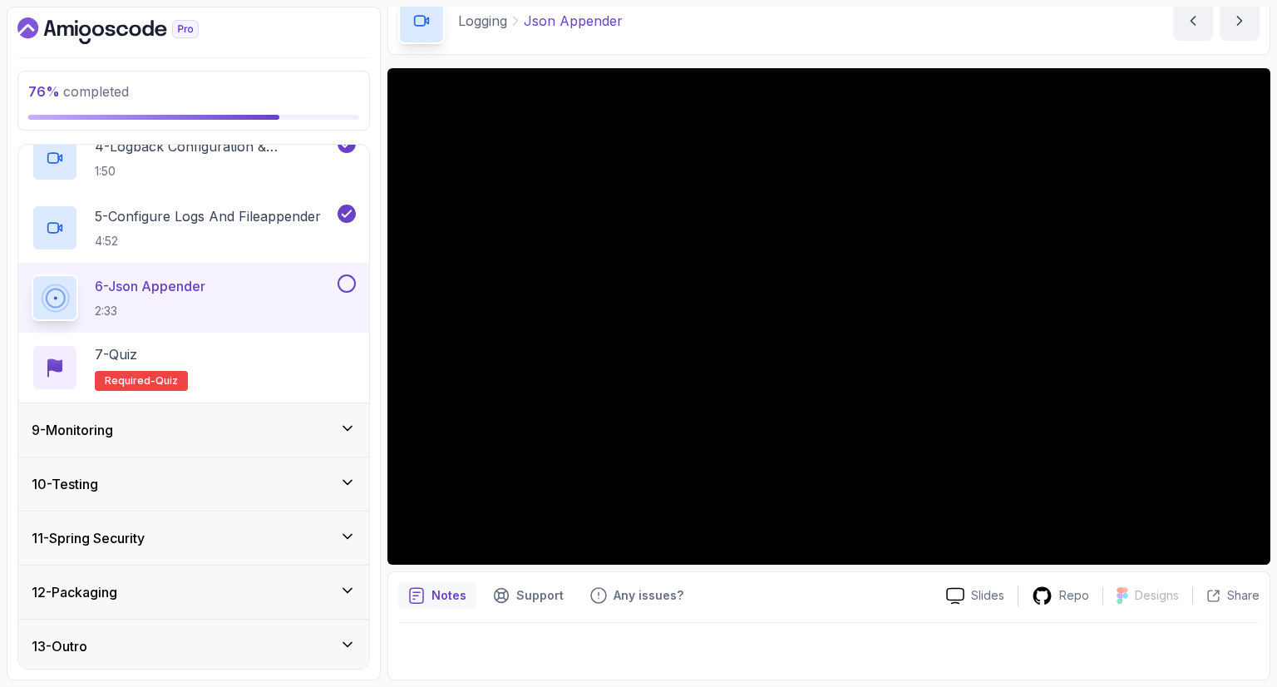
scroll to position [664, 0]
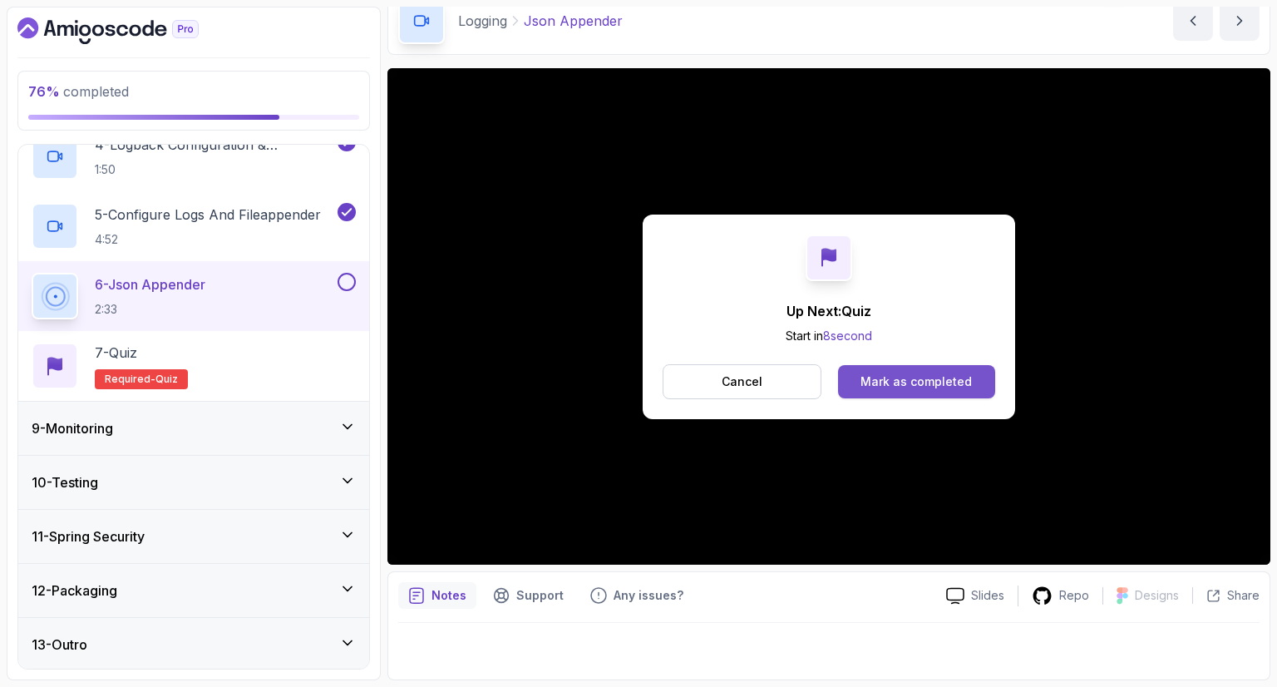
click at [890, 387] on div "Mark as completed" at bounding box center [915, 381] width 111 height 17
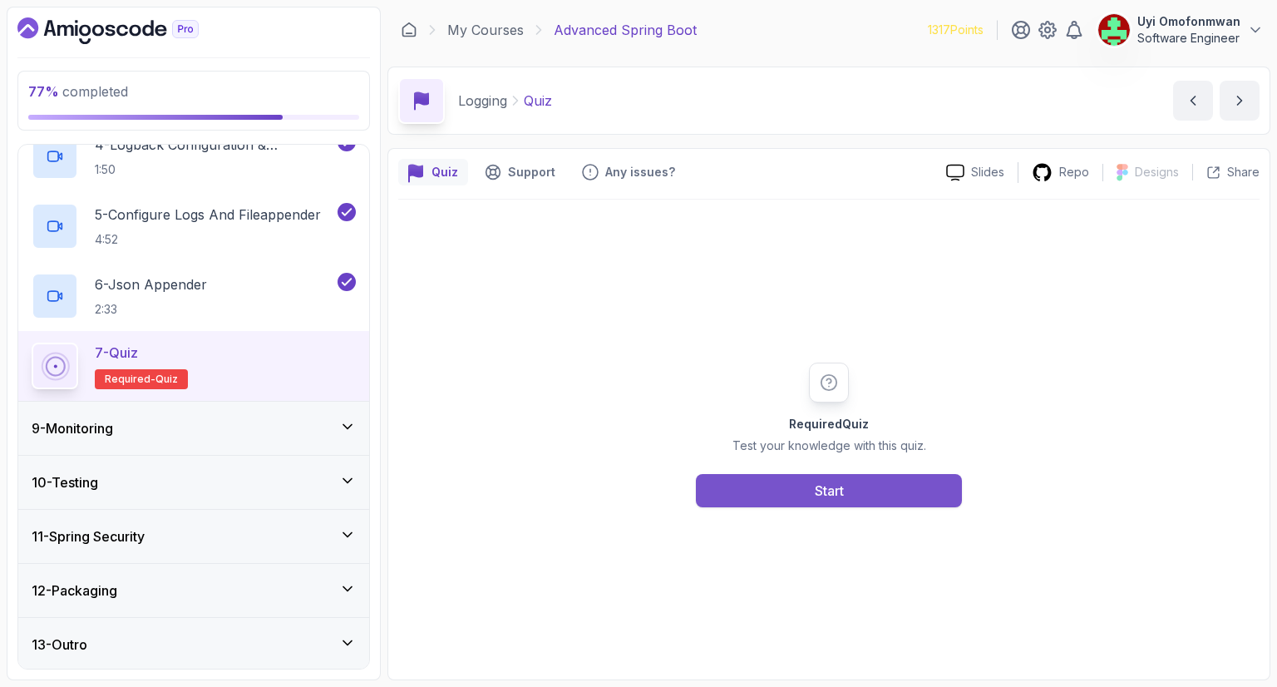
click at [825, 483] on div "Start" at bounding box center [829, 490] width 29 height 20
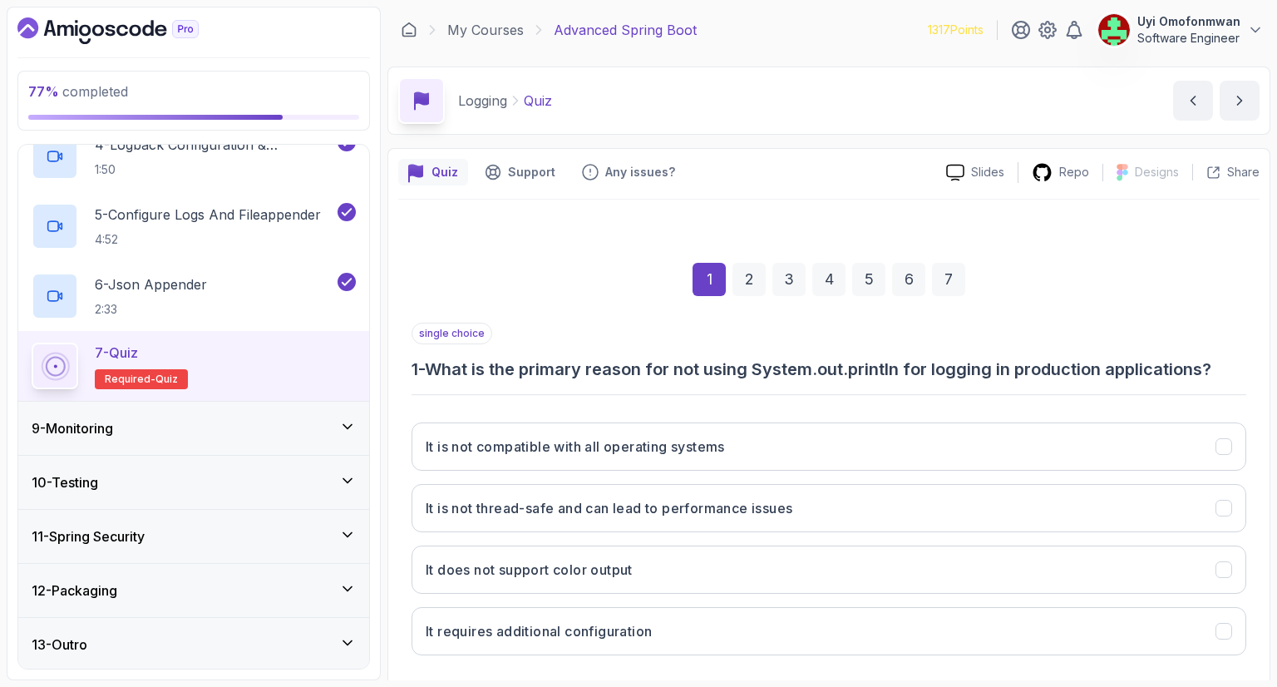
click at [750, 359] on h3 "1 - What is the primary reason for not using System.out.println for logging in …" at bounding box center [828, 368] width 835 height 23
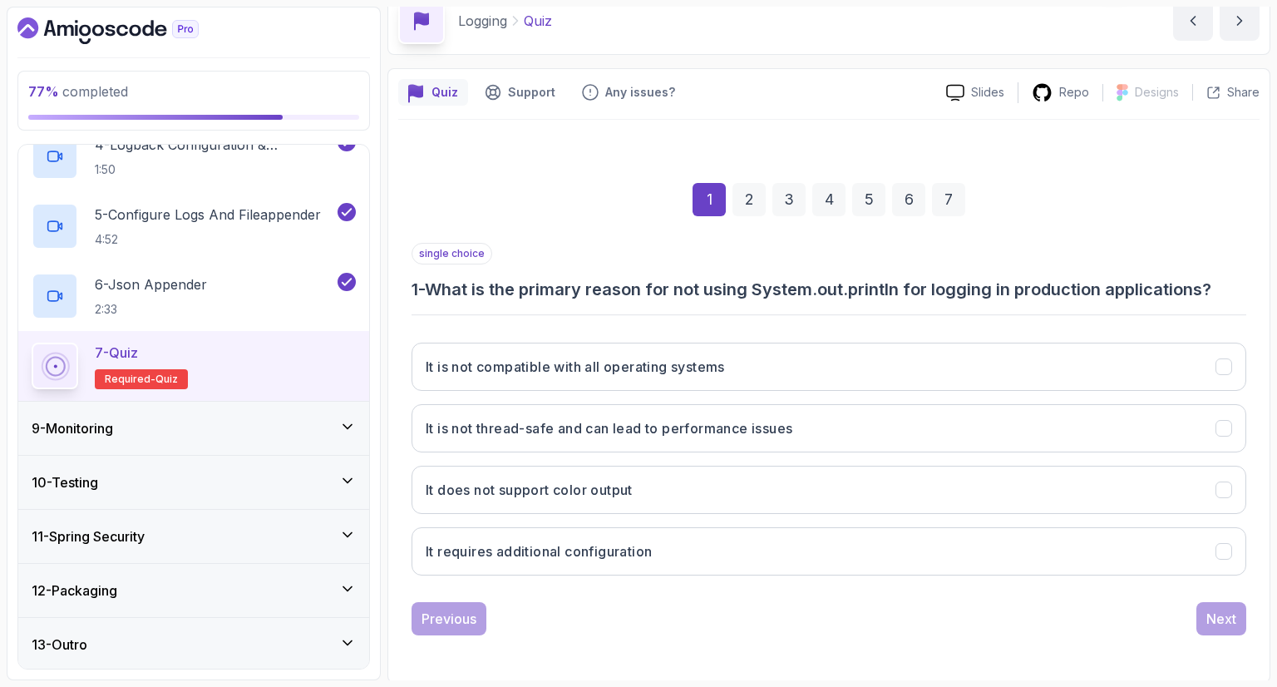
scroll to position [80, 0]
click at [662, 429] on h3 "It is not thread-safe and can lead to performance issues" at bounding box center [609, 428] width 367 height 20
click at [1210, 628] on button "Next" at bounding box center [1221, 618] width 50 height 33
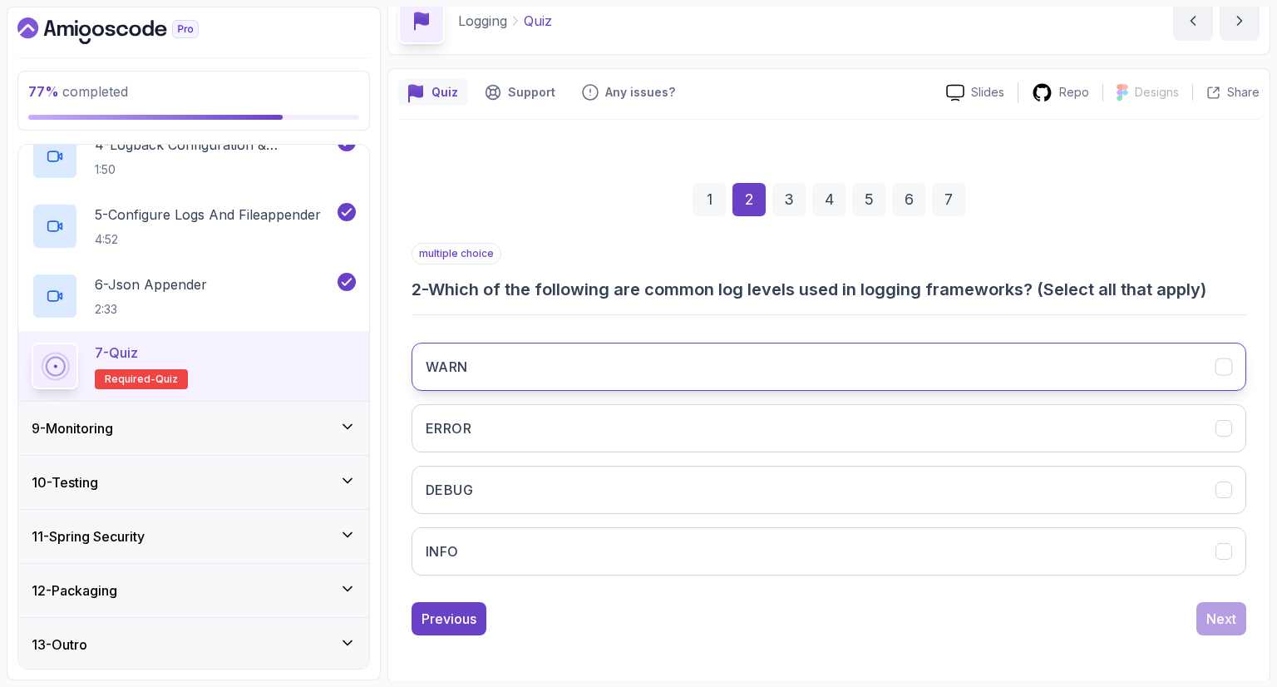
click at [1219, 376] on button "WARN" at bounding box center [828, 366] width 835 height 48
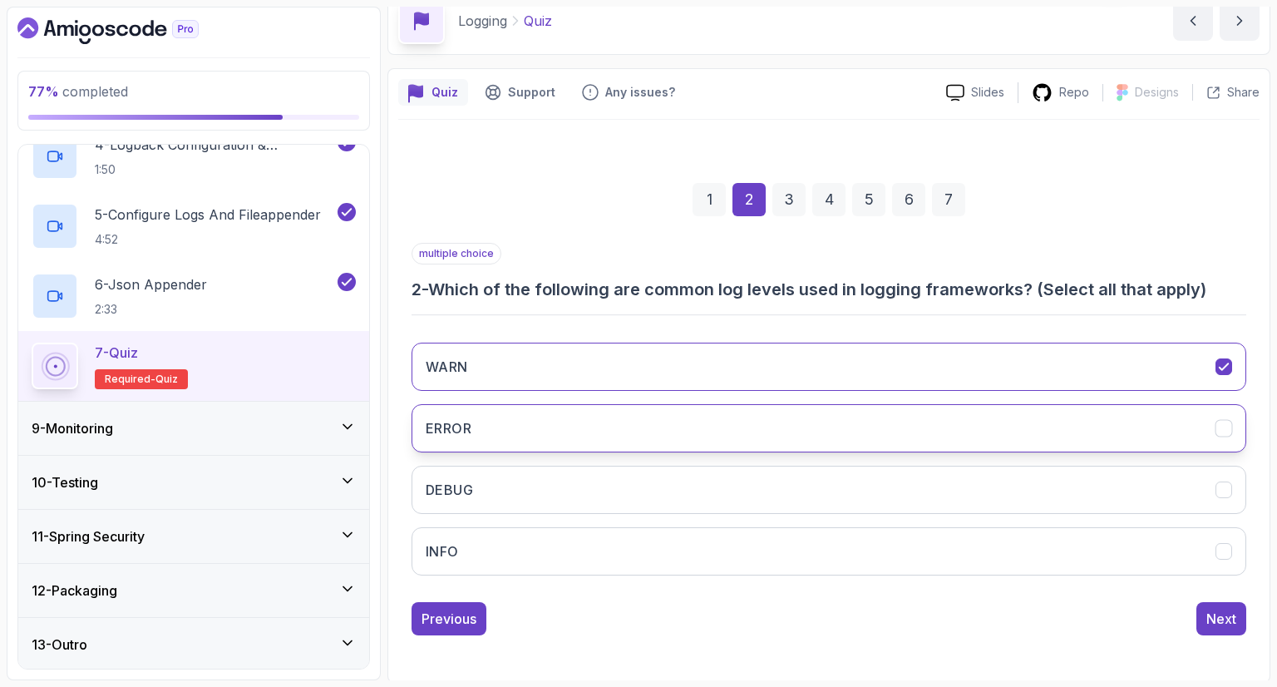
click at [1216, 423] on icon "ERROR" at bounding box center [1224, 429] width 16 height 16
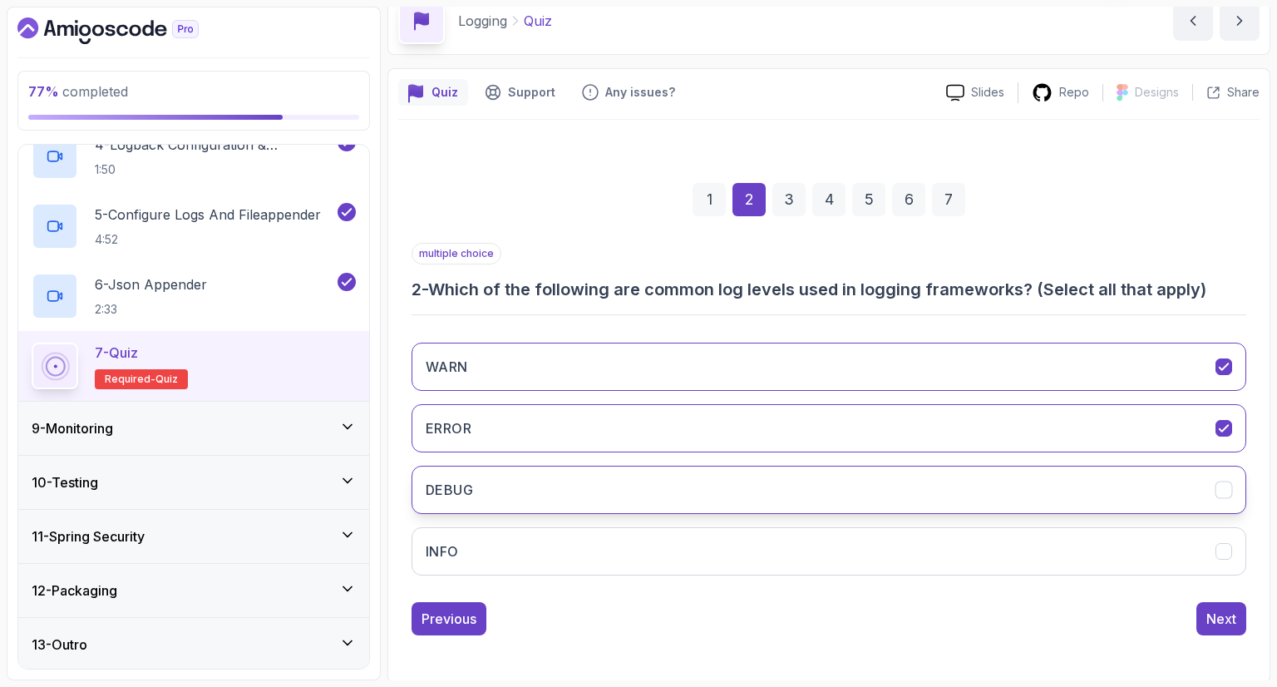
click at [1222, 490] on icon "DEBUG" at bounding box center [1223, 489] width 9 height 7
click at [1217, 562] on button "INFO" at bounding box center [828, 551] width 835 height 48
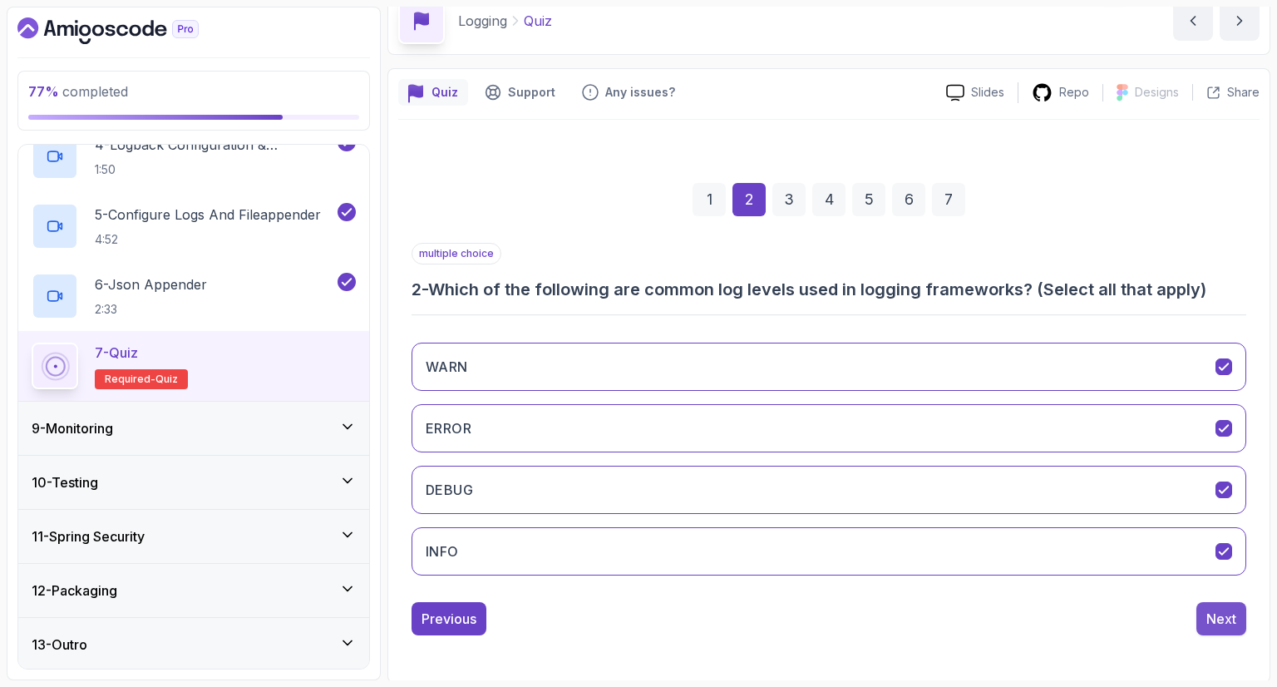
click at [1234, 613] on div "Next" at bounding box center [1221, 618] width 30 height 20
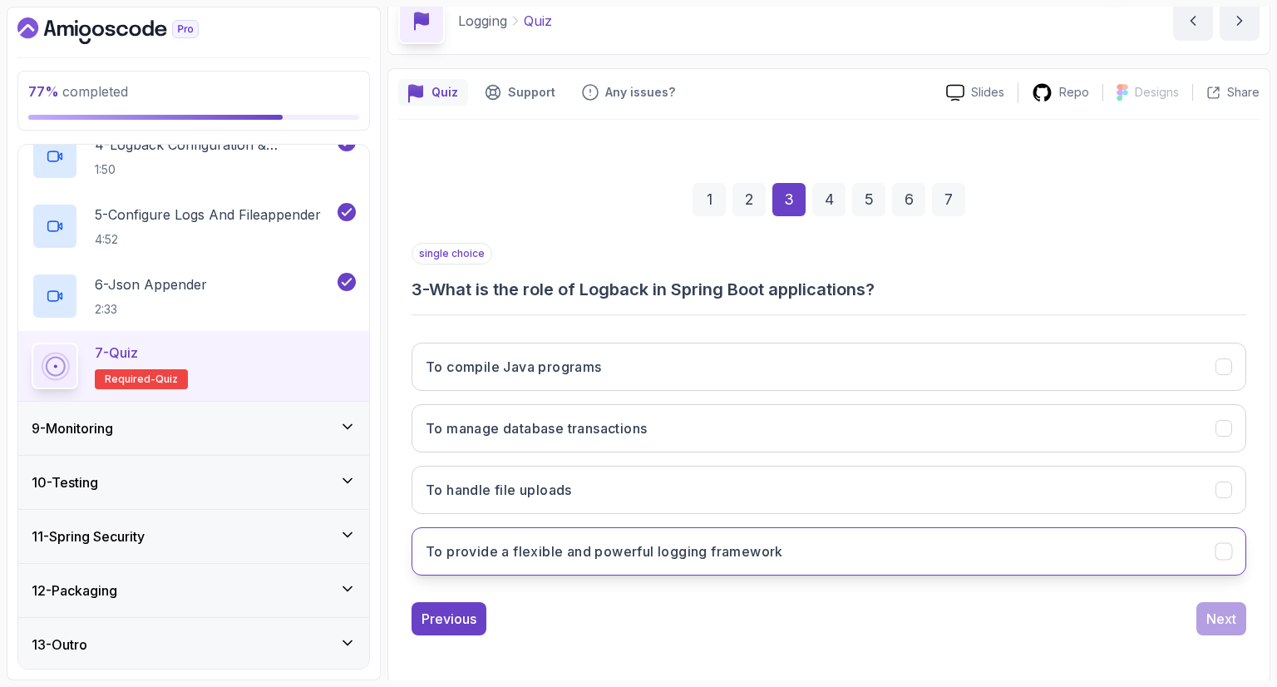
click at [993, 562] on button "To provide a flexible and powerful logging framework" at bounding box center [828, 551] width 835 height 48
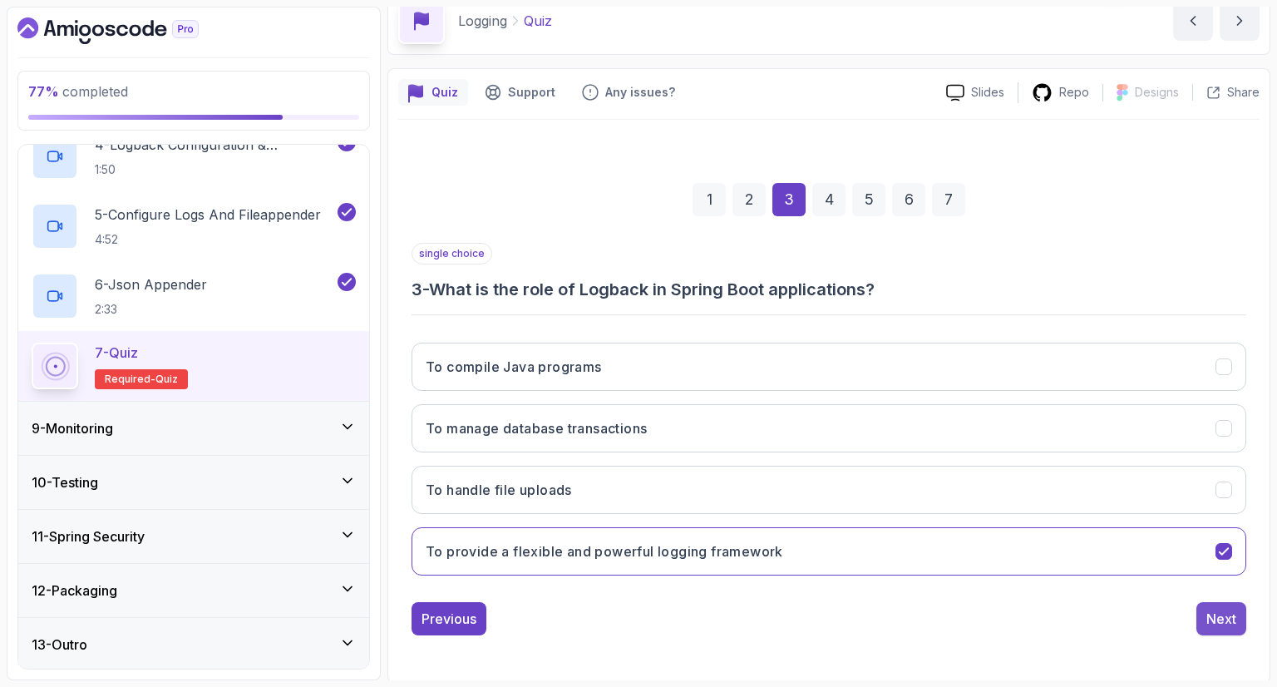
click at [1234, 614] on div "Next" at bounding box center [1221, 618] width 30 height 20
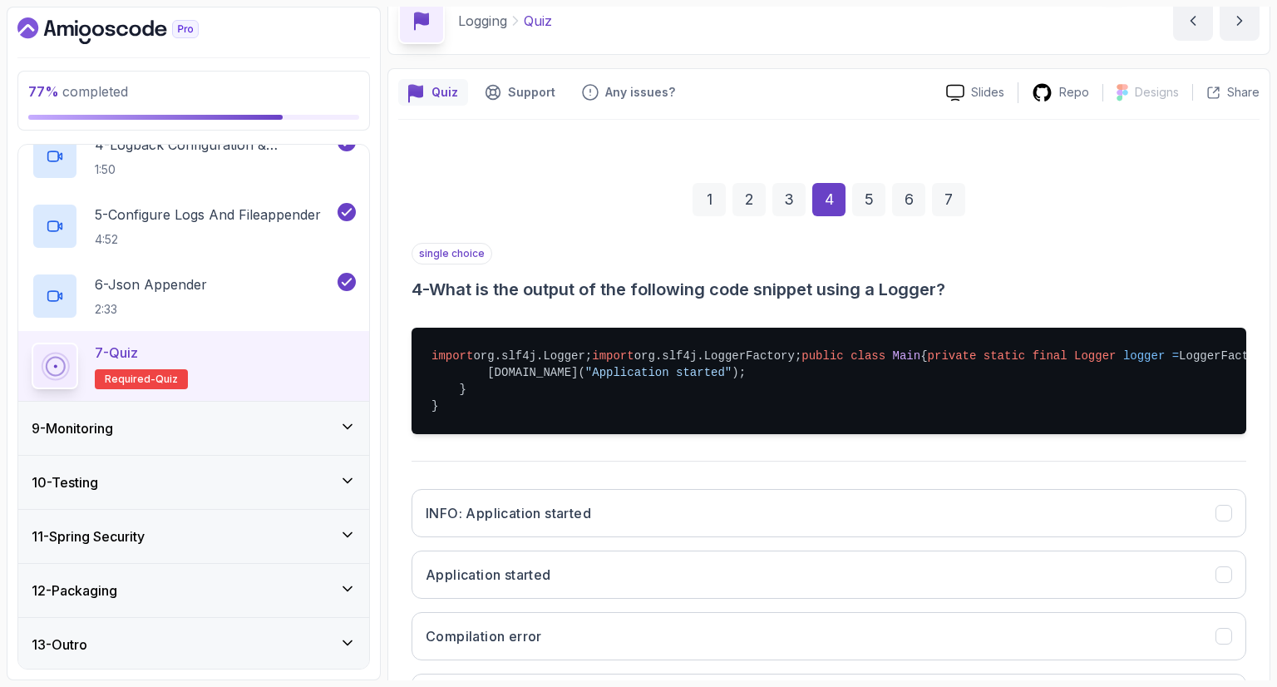
click at [1096, 250] on div "single choice 4 - What is the output of the following code snippet using a Logg…" at bounding box center [828, 272] width 835 height 58
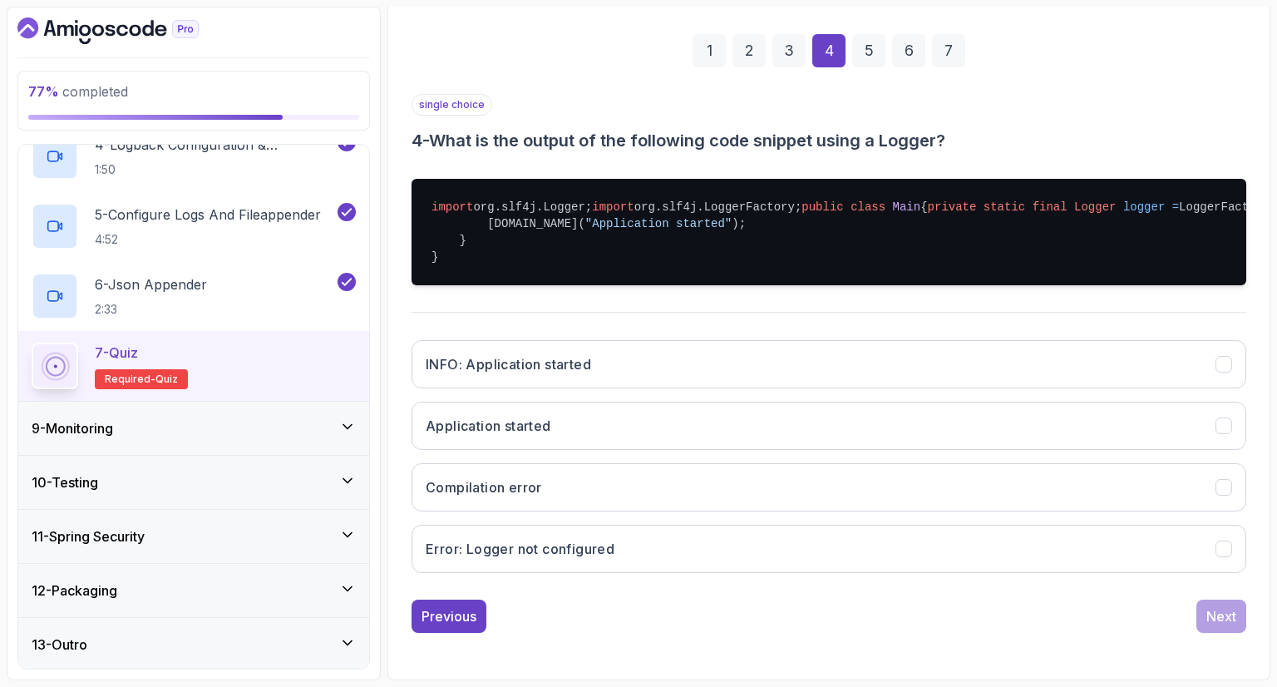
scroll to position [313, 0]
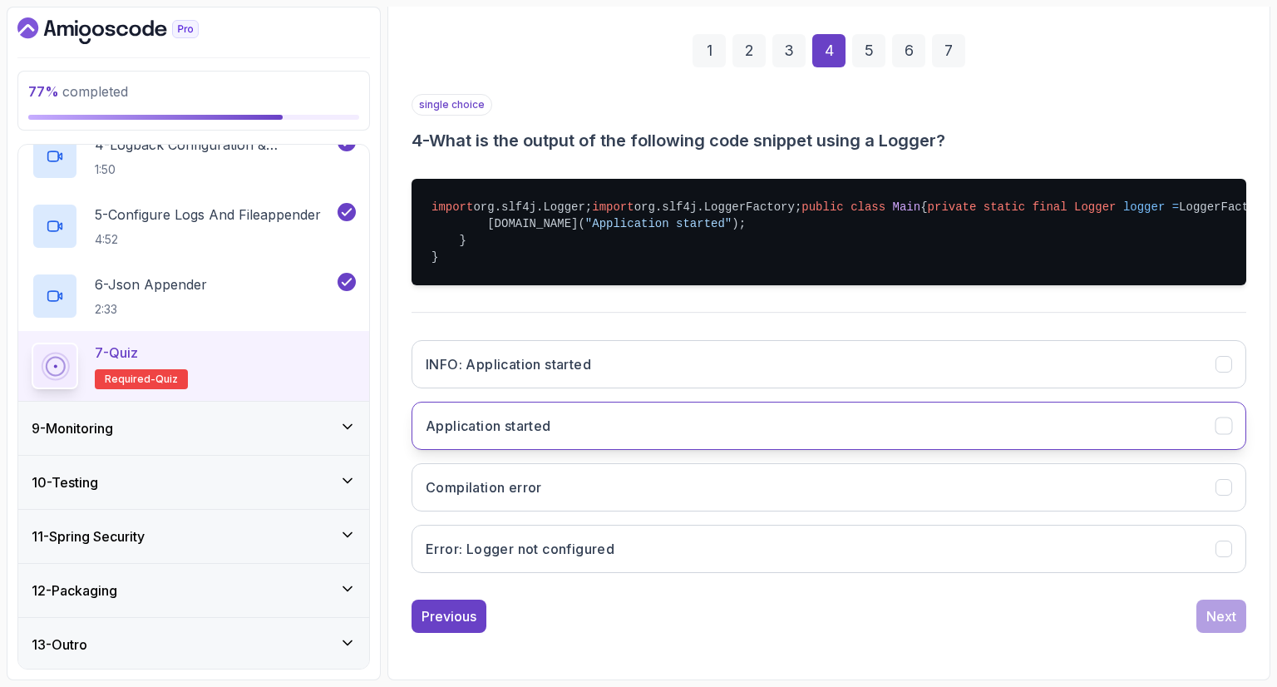
click at [981, 441] on button "Application started" at bounding box center [828, 425] width 835 height 48
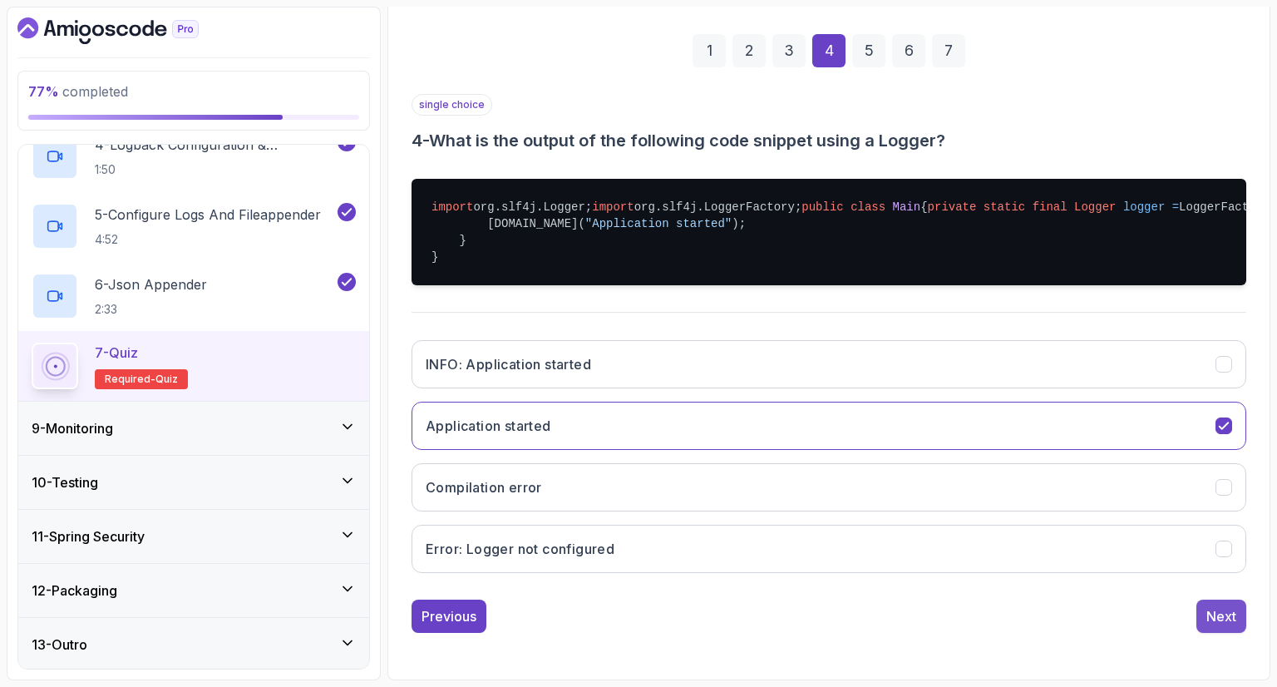
click at [1212, 623] on div "Next" at bounding box center [1221, 616] width 30 height 20
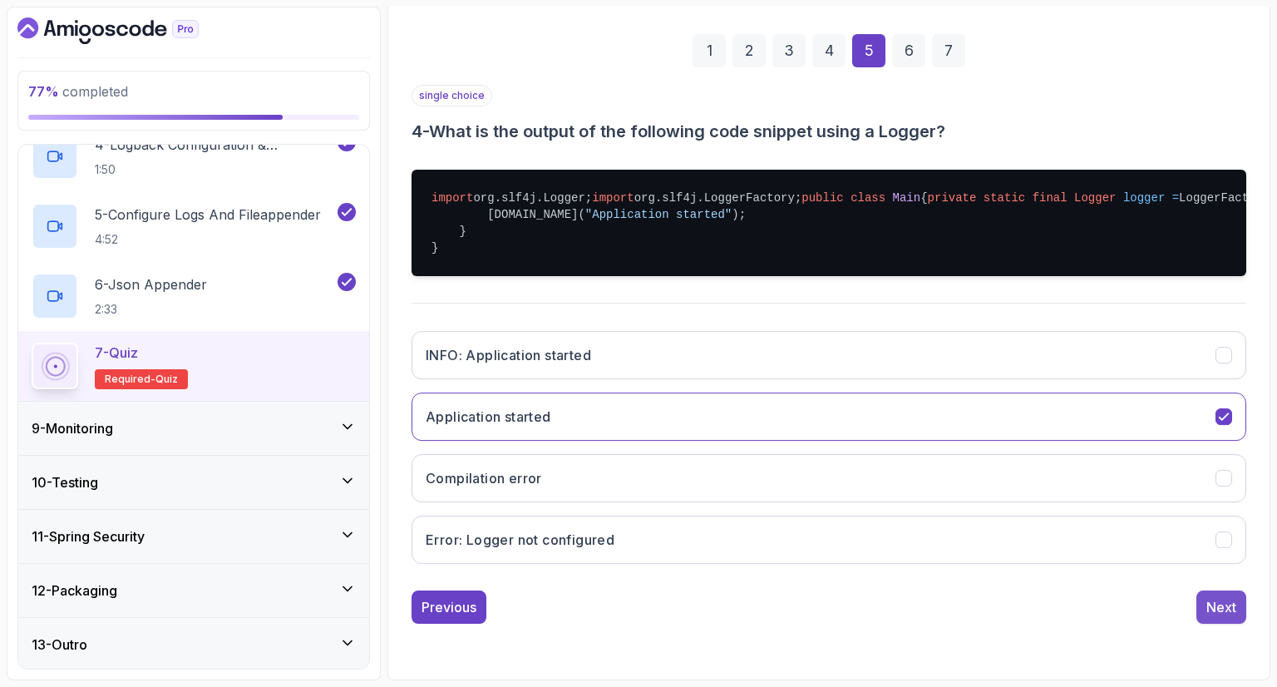
scroll to position [80, 0]
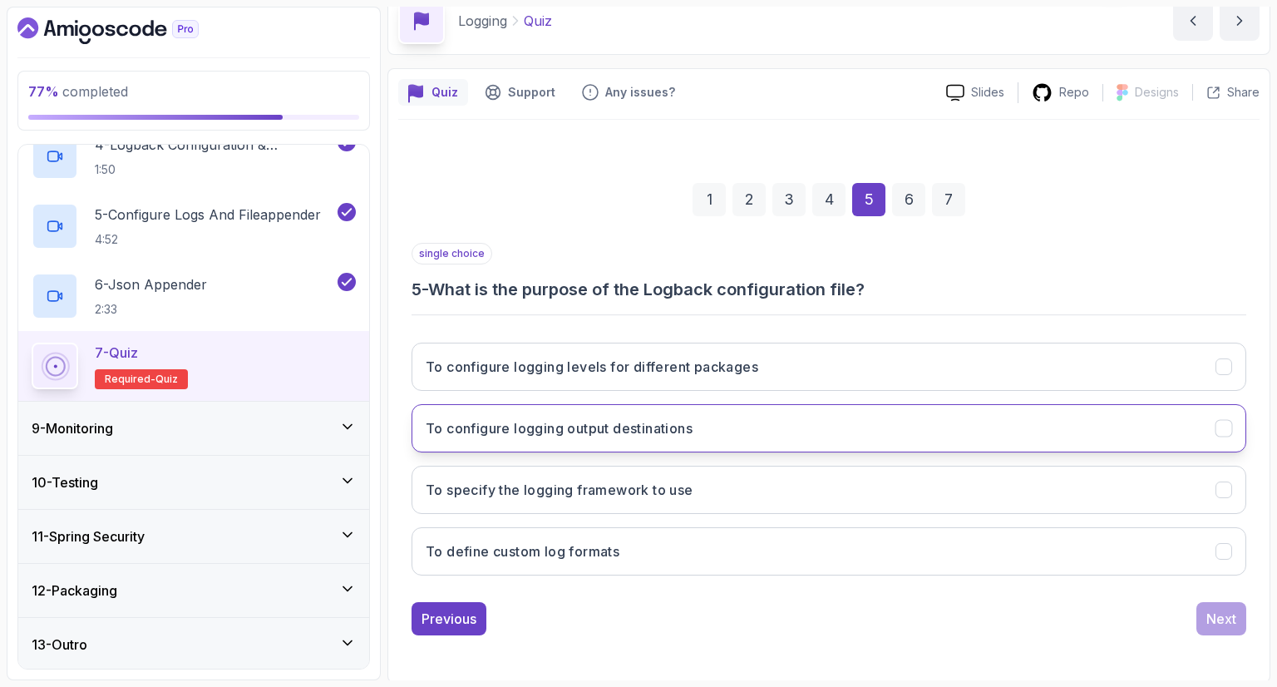
click at [700, 431] on button "To configure logging output destinations" at bounding box center [828, 428] width 835 height 48
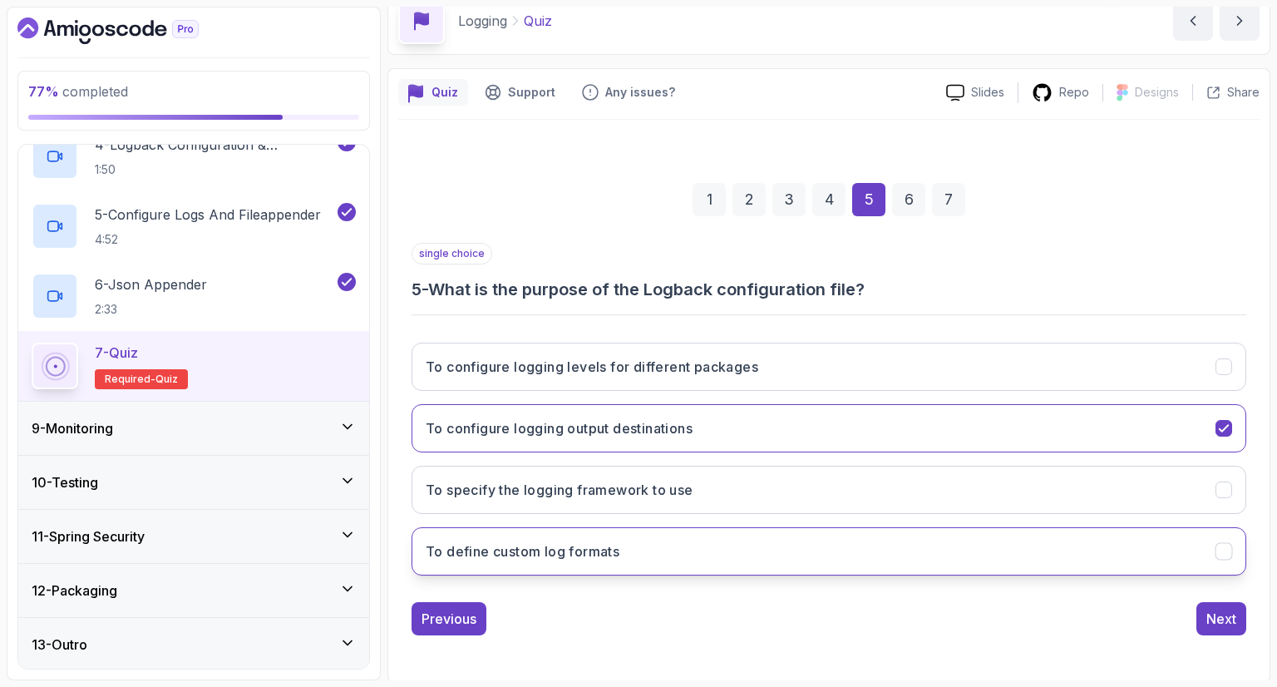
click at [708, 543] on button "To define custom log formats" at bounding box center [828, 551] width 835 height 48
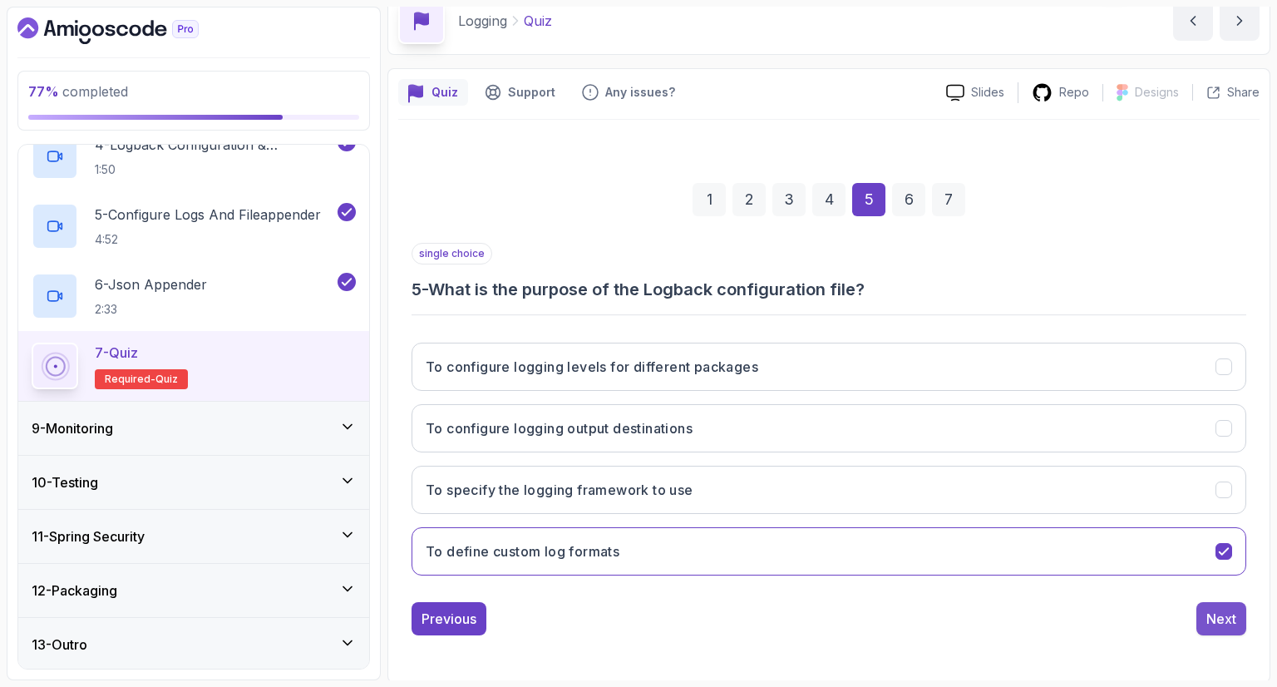
click at [1228, 618] on div "Next" at bounding box center [1221, 618] width 30 height 20
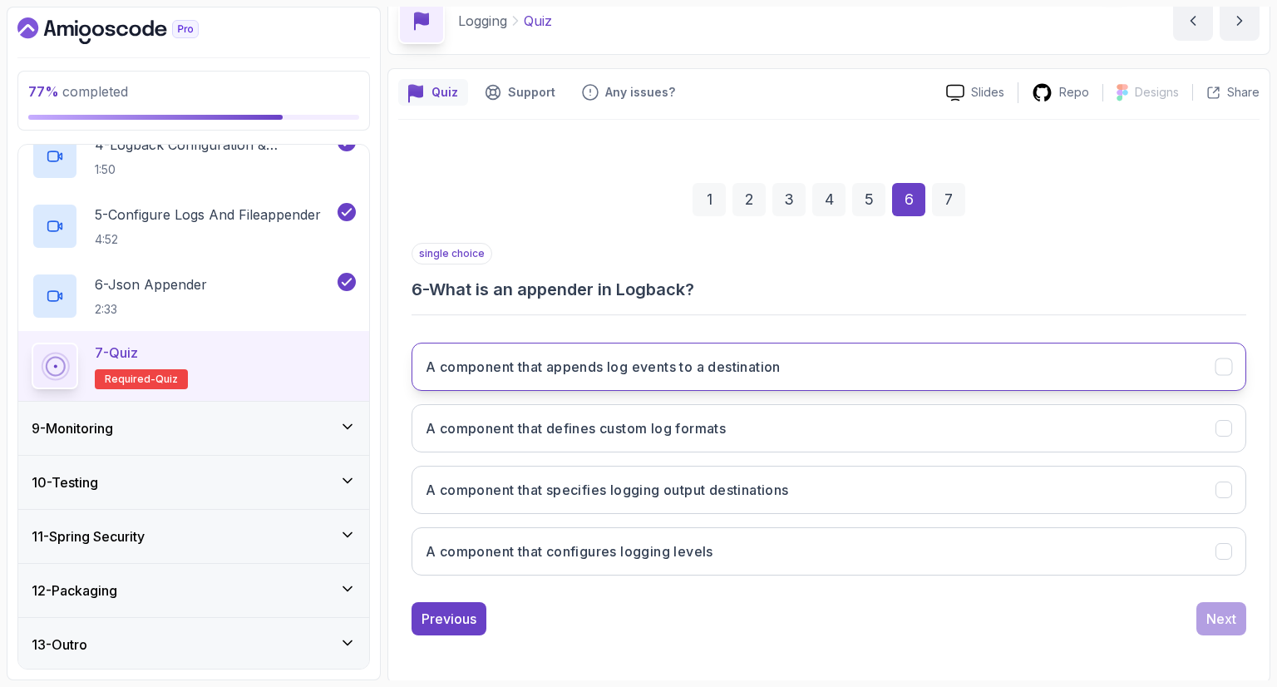
click at [807, 367] on button "A component that appends log events to a destination" at bounding box center [828, 366] width 835 height 48
click at [1211, 609] on div "Next" at bounding box center [1221, 618] width 30 height 20
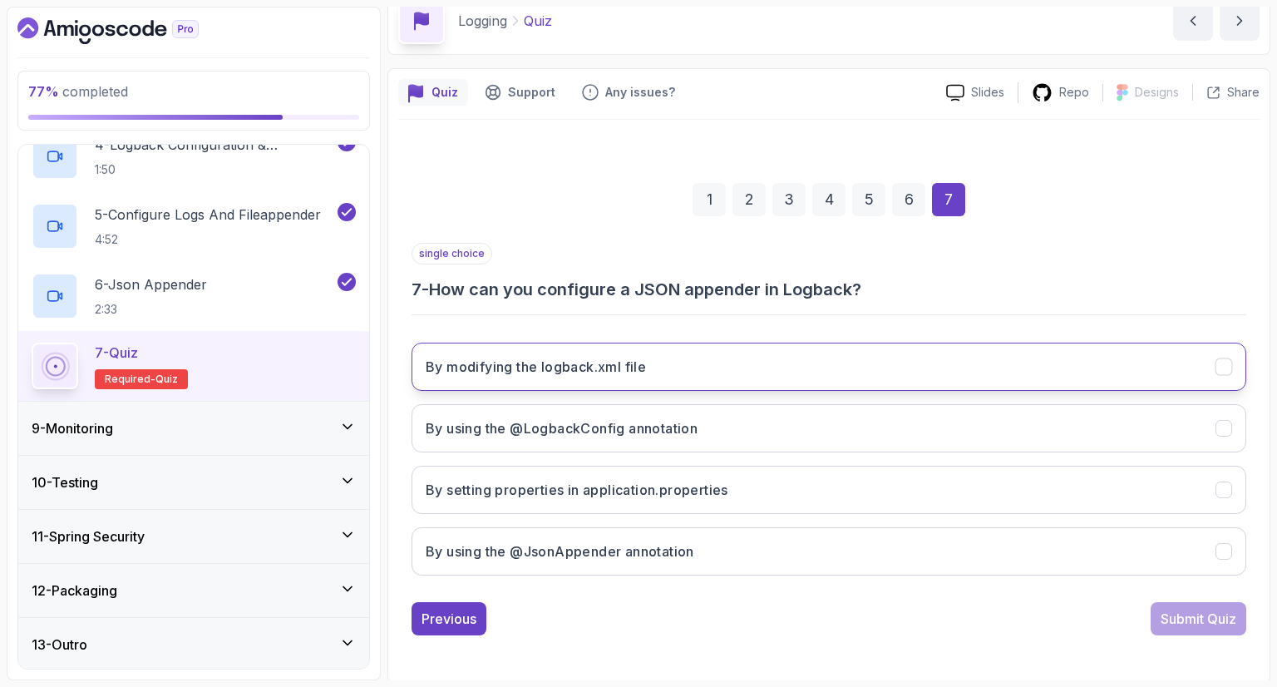
click at [776, 367] on button "By modifying the logback.xml file" at bounding box center [828, 366] width 835 height 48
click at [1174, 632] on button "Submit Quiz" at bounding box center [1198, 618] width 96 height 33
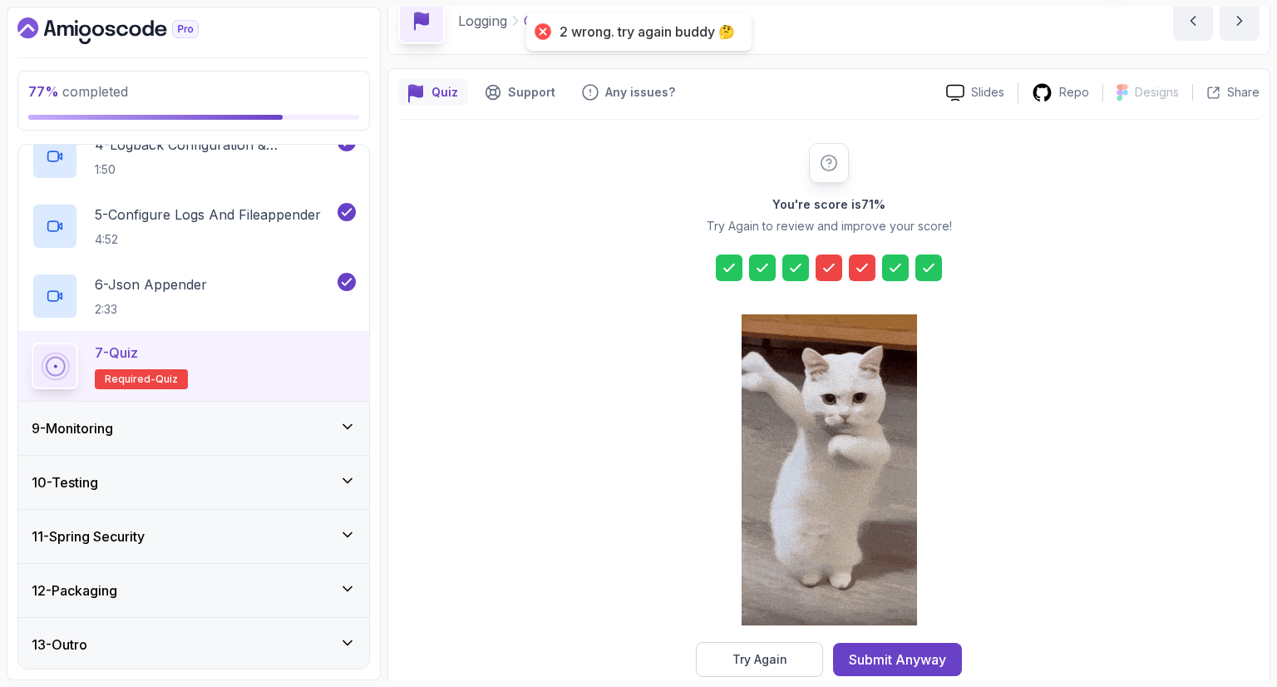
click at [825, 263] on icon at bounding box center [828, 267] width 17 height 17
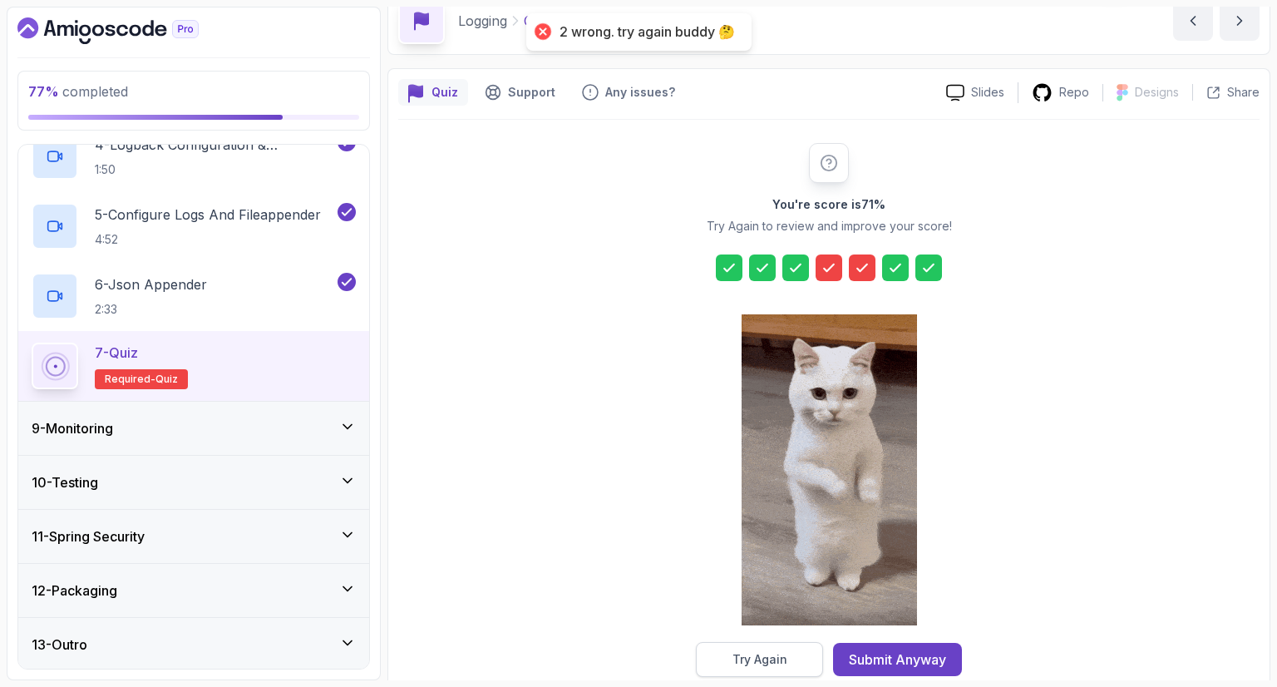
click at [766, 661] on div "Try Again" at bounding box center [759, 659] width 55 height 17
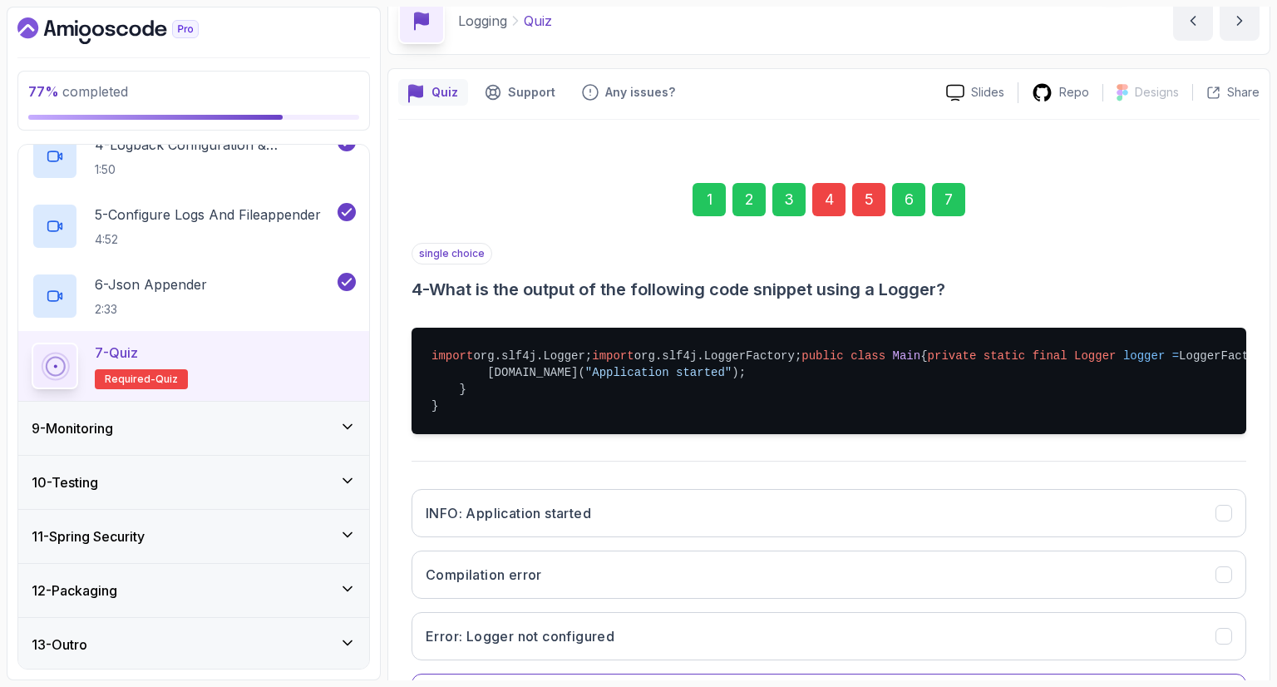
click at [831, 224] on div "1 2 3 4 5 6 7" at bounding box center [828, 199] width 835 height 86
click at [1082, 257] on div "single choice 4 - What is the output of the following code snippet using a Logg…" at bounding box center [828, 272] width 835 height 58
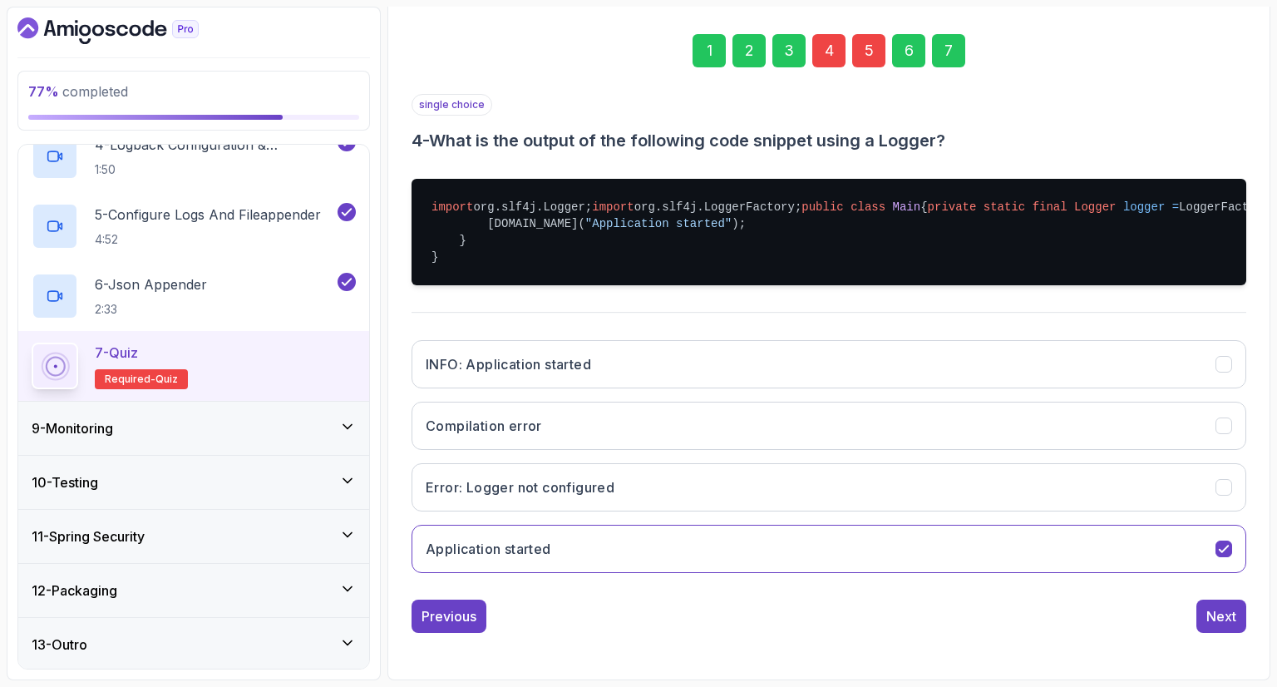
scroll to position [279, 0]
click at [1227, 557] on icon "Application started" at bounding box center [1224, 549] width 16 height 16
click at [1226, 373] on div "INFO: Application started" at bounding box center [1223, 364] width 17 height 17
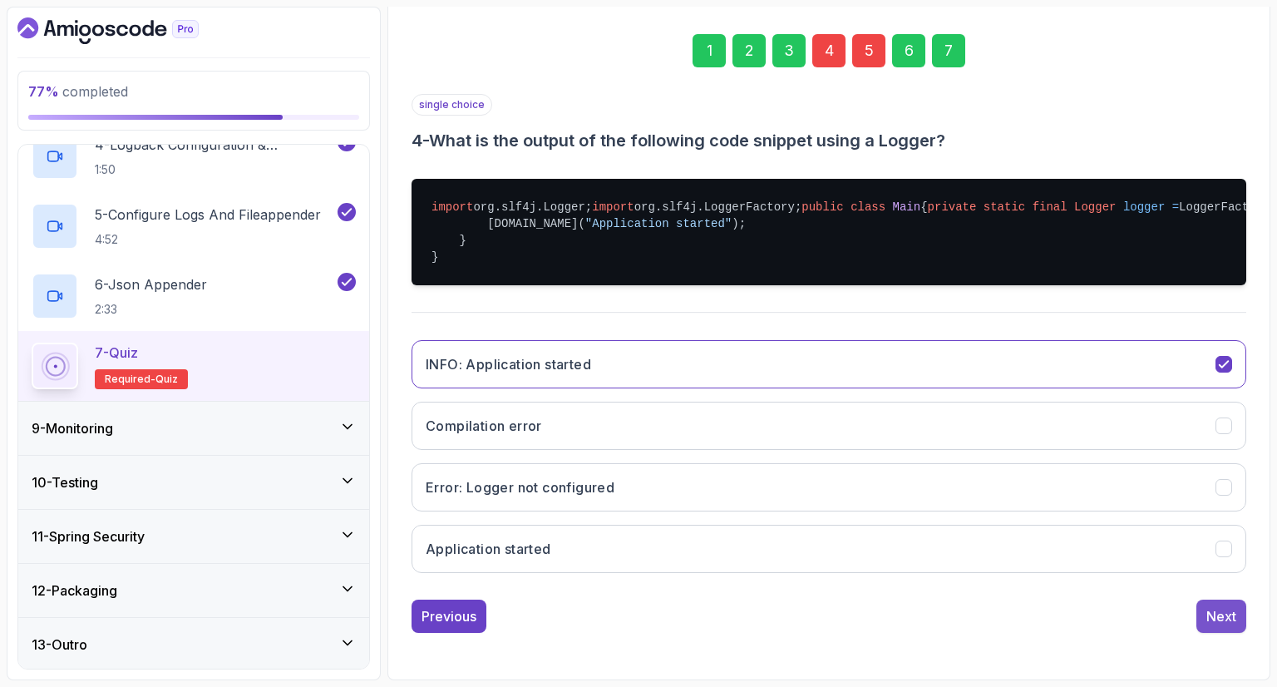
click at [1233, 626] on div "Next" at bounding box center [1221, 616] width 30 height 20
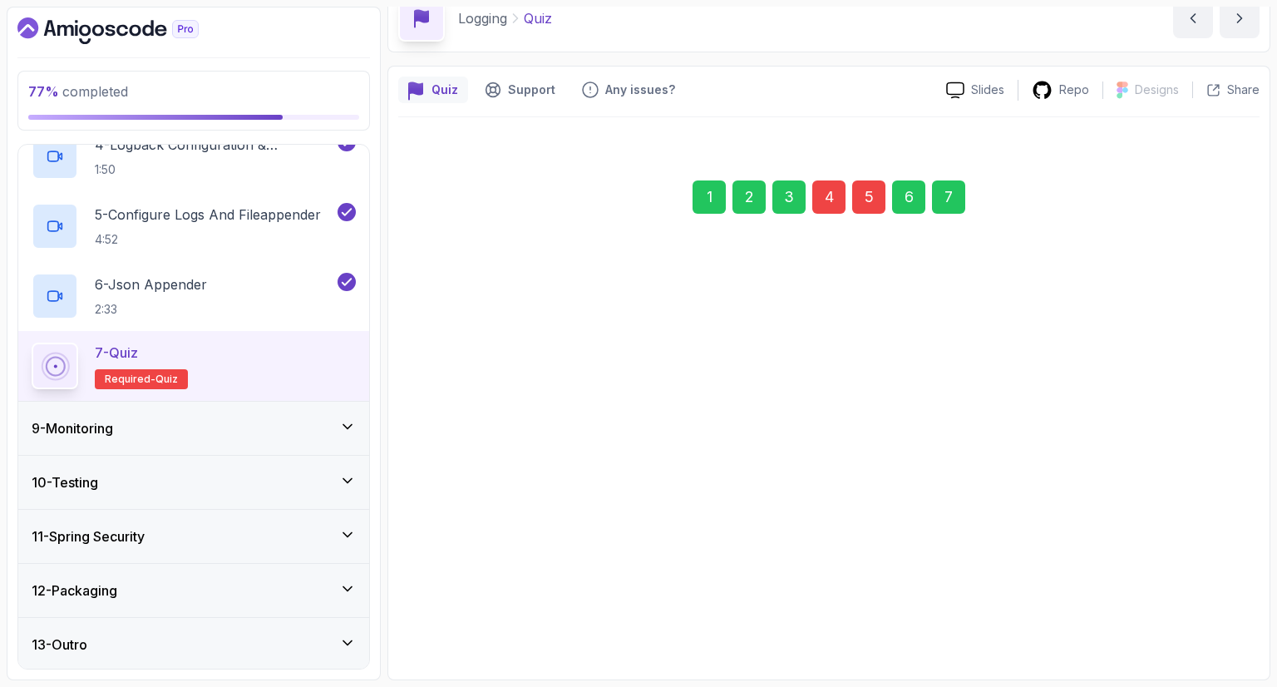
scroll to position [80, 0]
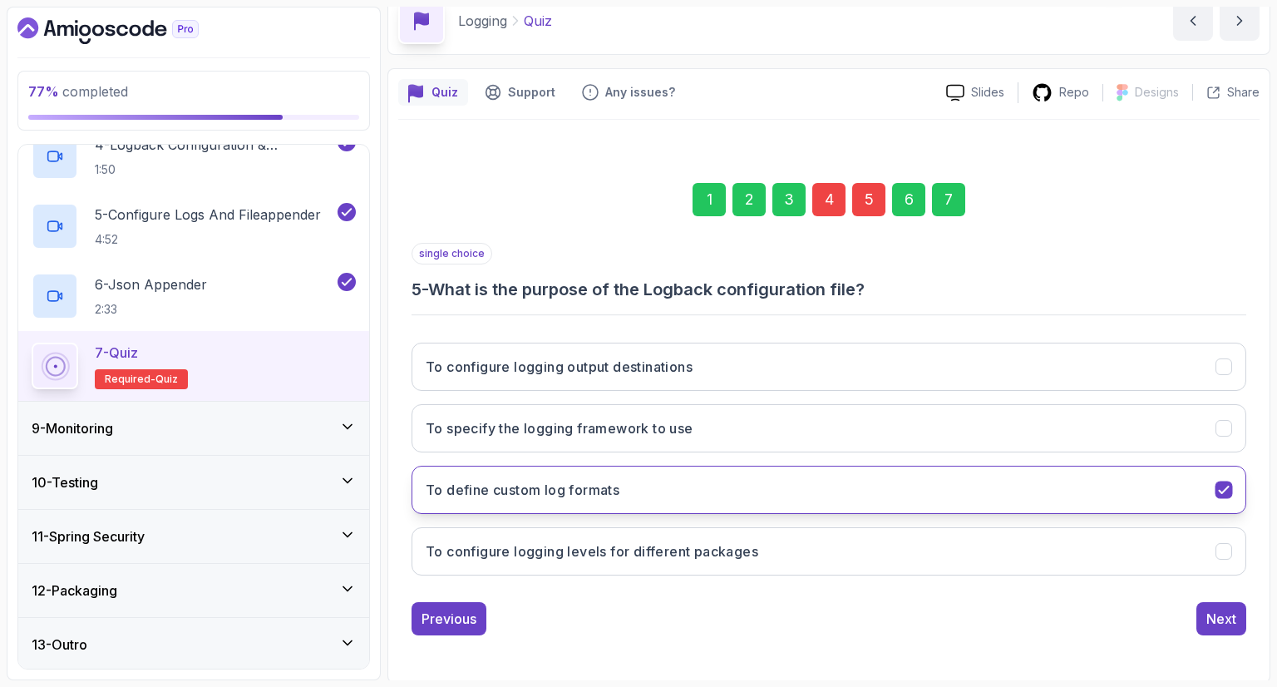
click at [1218, 491] on icon "To define custom log formats" at bounding box center [1224, 490] width 16 height 16
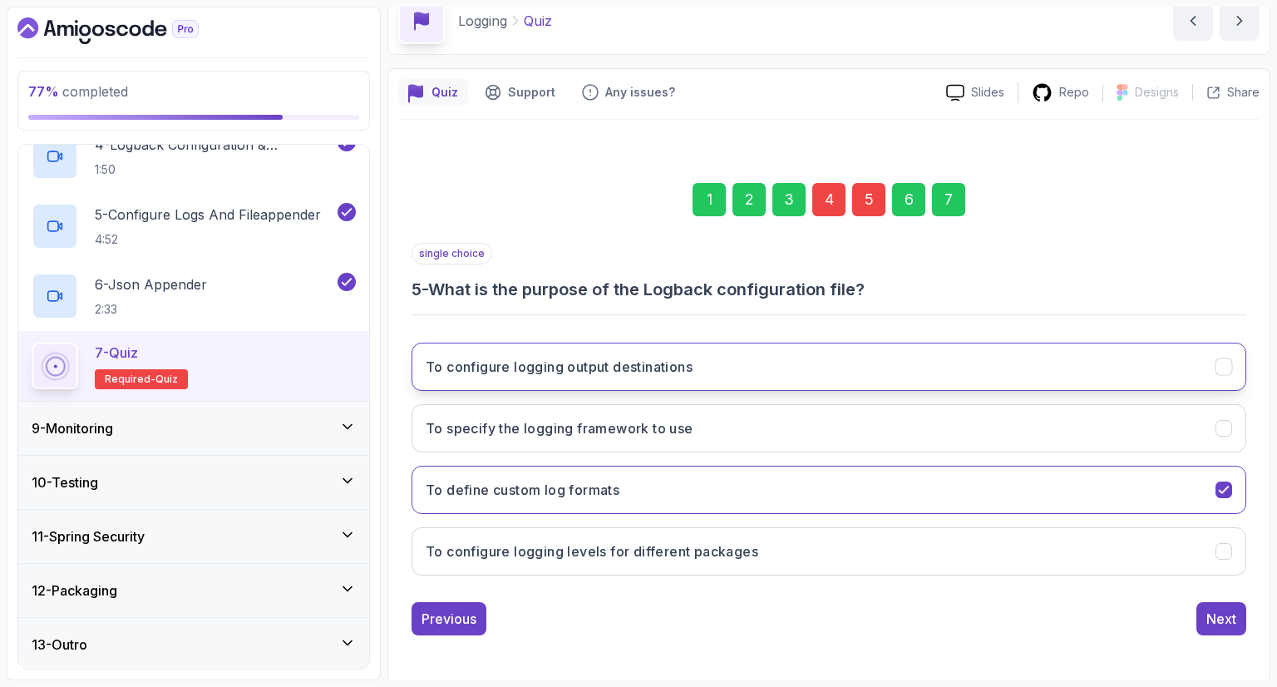
click at [1224, 373] on button "To configure logging output destinations" at bounding box center [828, 366] width 835 height 48
click at [956, 200] on div "7" at bounding box center [948, 199] width 33 height 33
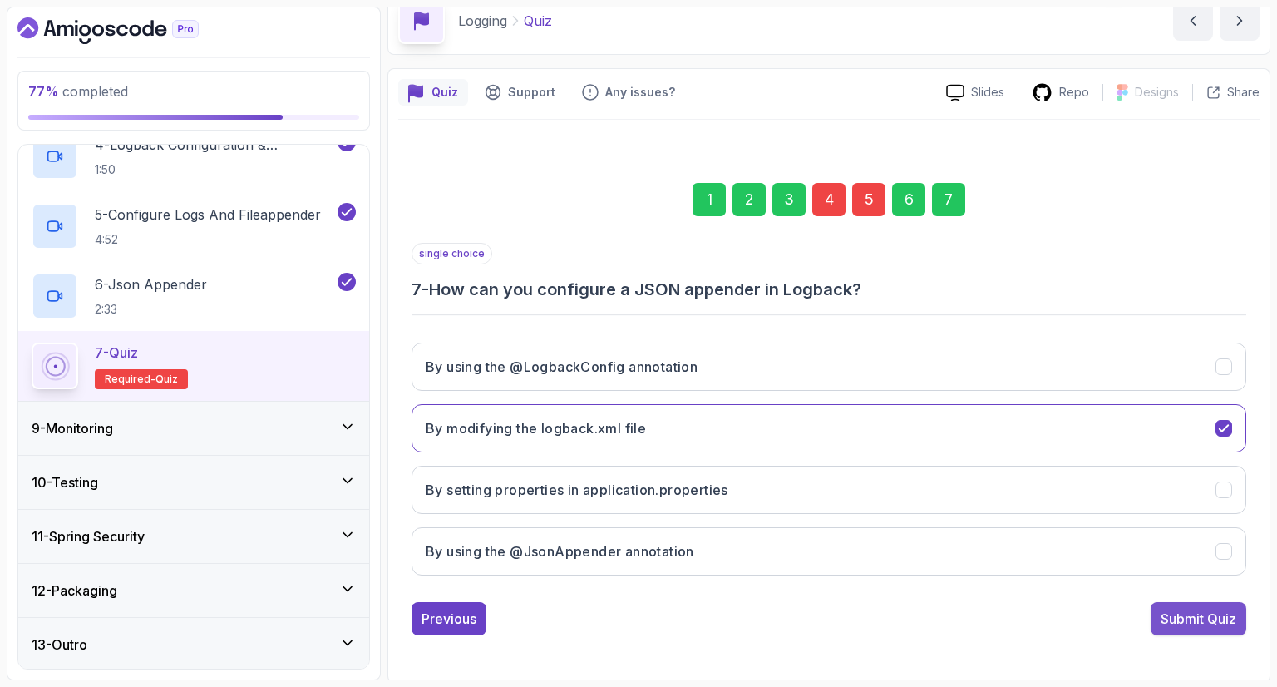
click at [1170, 615] on div "Submit Quiz" at bounding box center [1198, 618] width 76 height 20
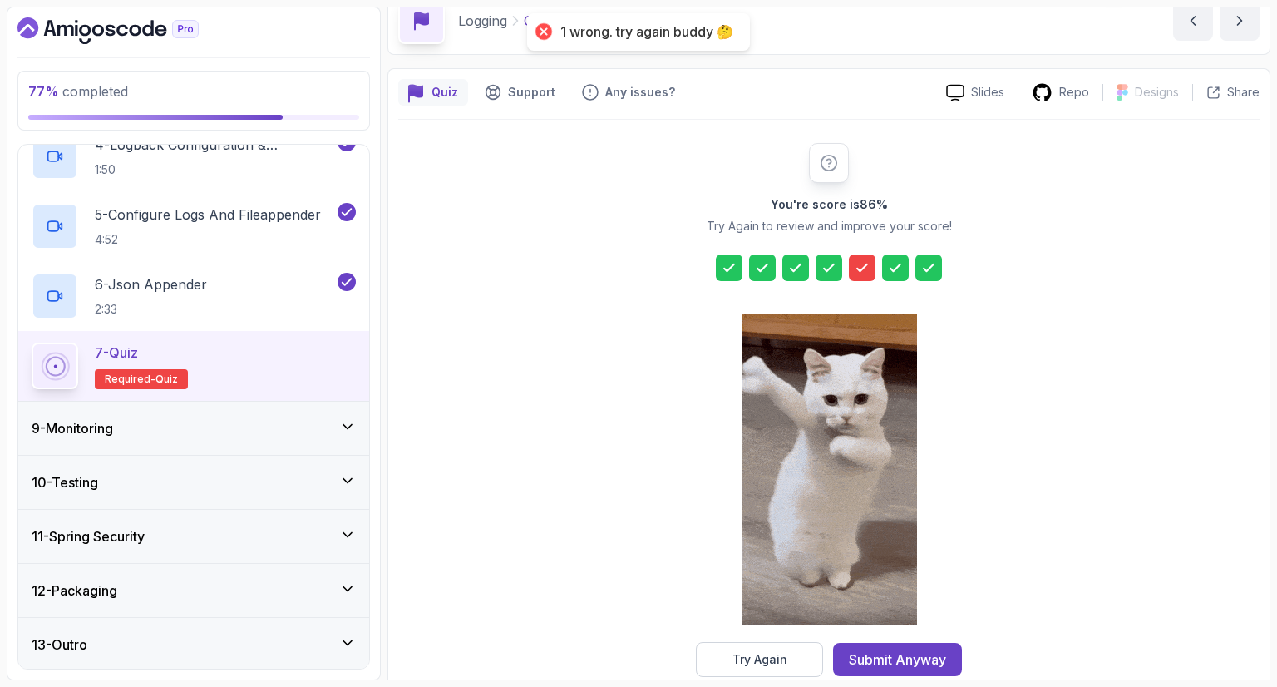
click at [855, 262] on icon at bounding box center [862, 267] width 17 height 17
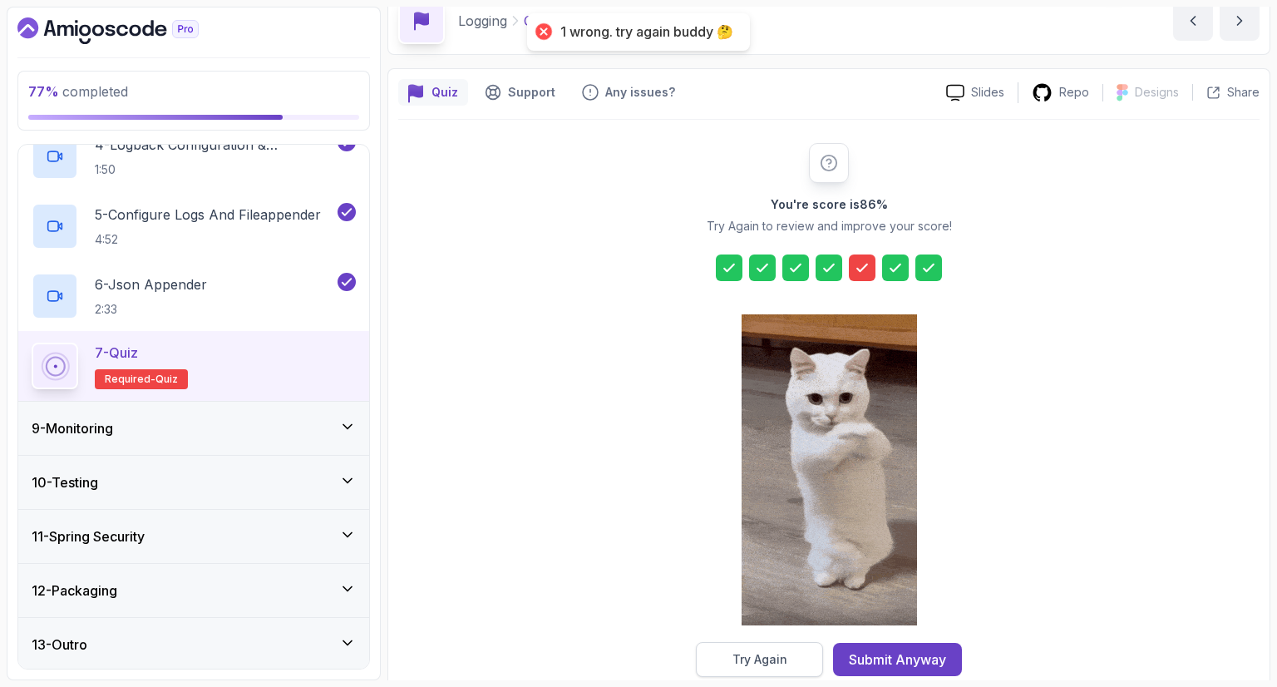
click at [736, 656] on div "Try Again" at bounding box center [759, 659] width 55 height 17
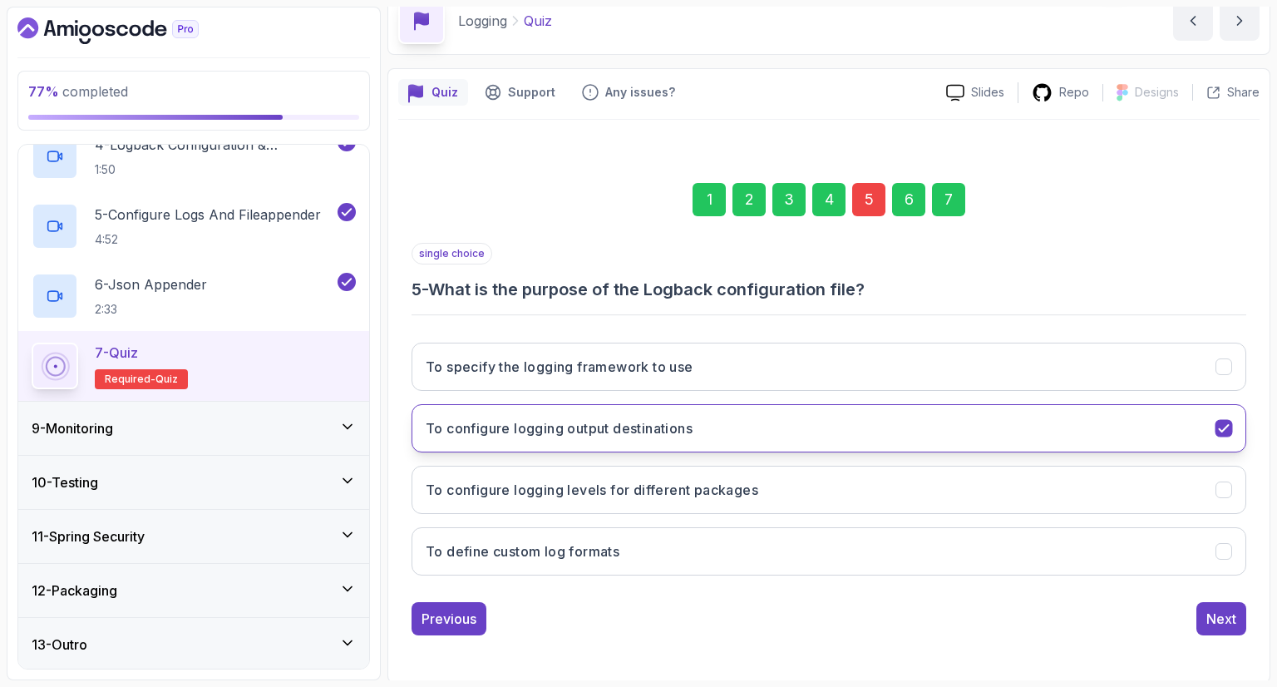
click at [1221, 416] on button "To configure logging output destinations" at bounding box center [828, 428] width 835 height 48
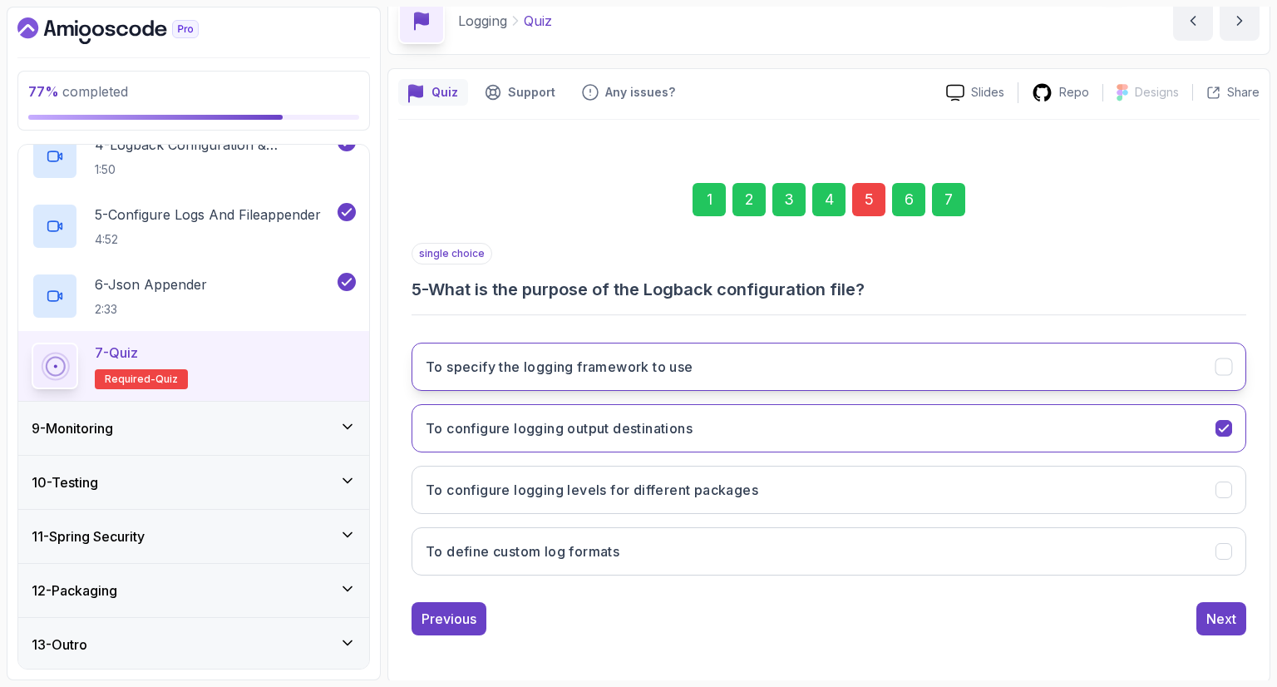
click at [1224, 368] on icon "To specify the logging framework to use" at bounding box center [1224, 367] width 16 height 16
click at [949, 200] on div "7" at bounding box center [948, 199] width 33 height 33
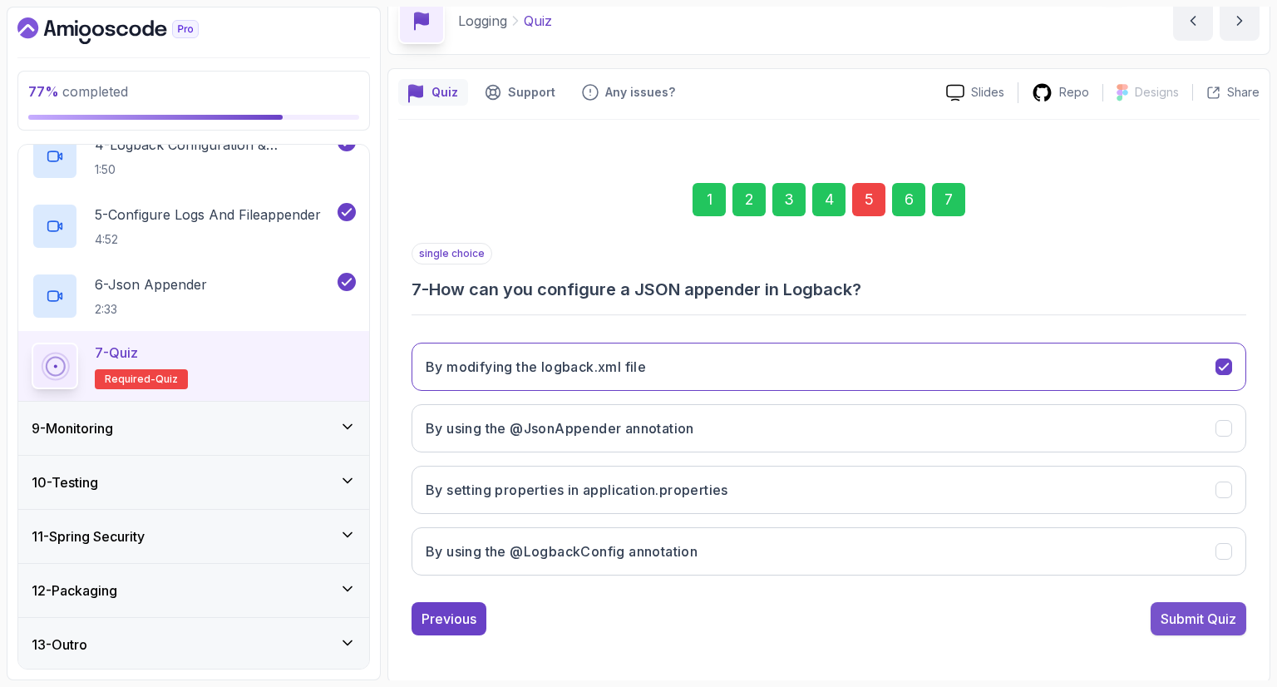
click at [1190, 610] on div "Submit Quiz" at bounding box center [1198, 618] width 76 height 20
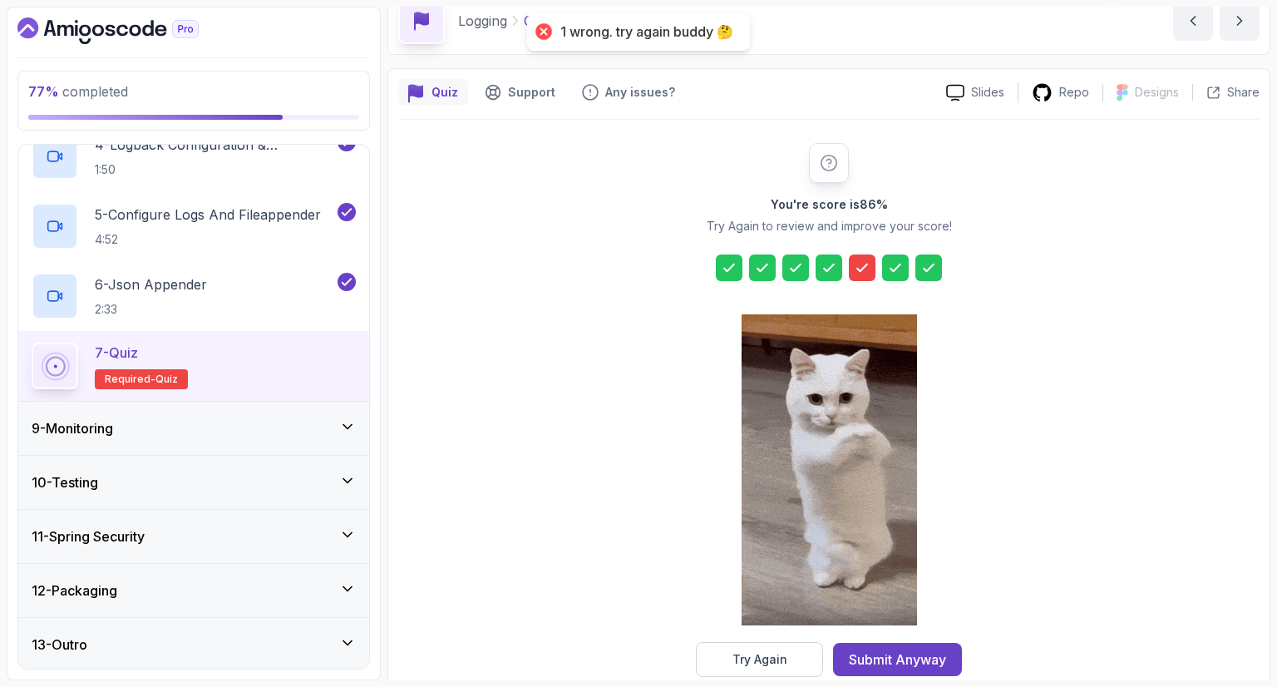
click at [870, 261] on div at bounding box center [862, 267] width 27 height 27
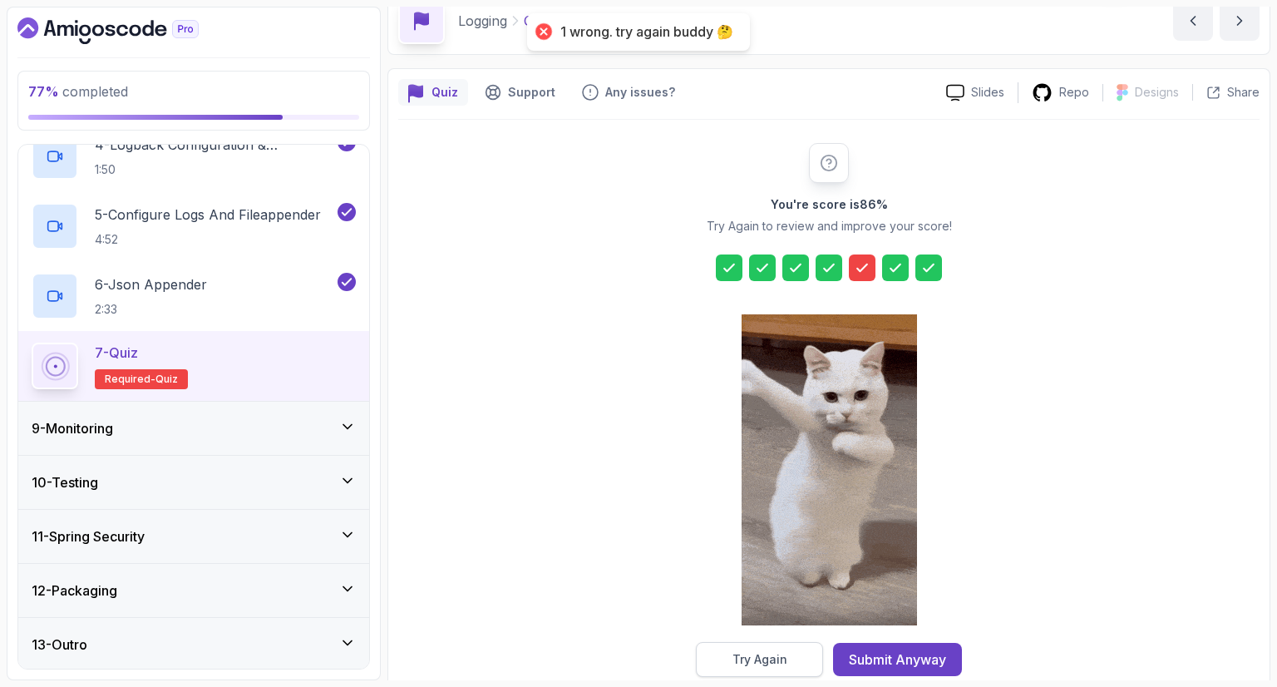
click at [758, 653] on div "Try Again" at bounding box center [759, 659] width 55 height 17
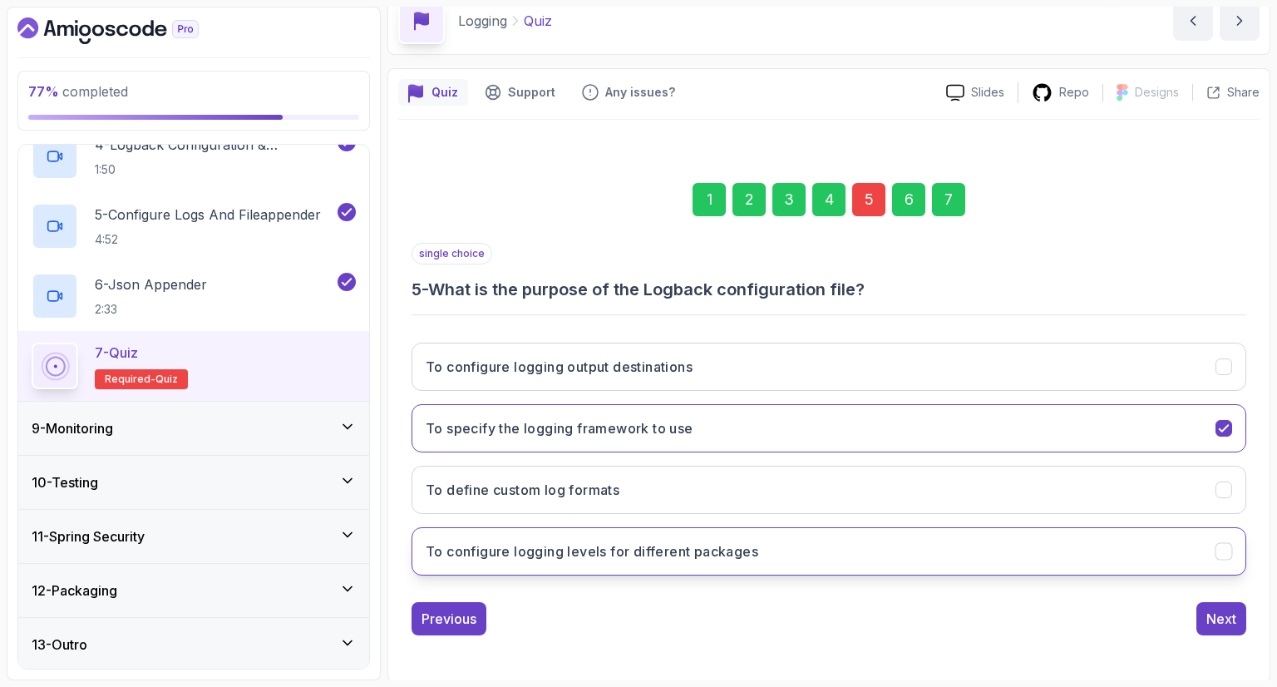
click at [1218, 560] on button "To configure logging levels for different packages" at bounding box center [828, 551] width 835 height 48
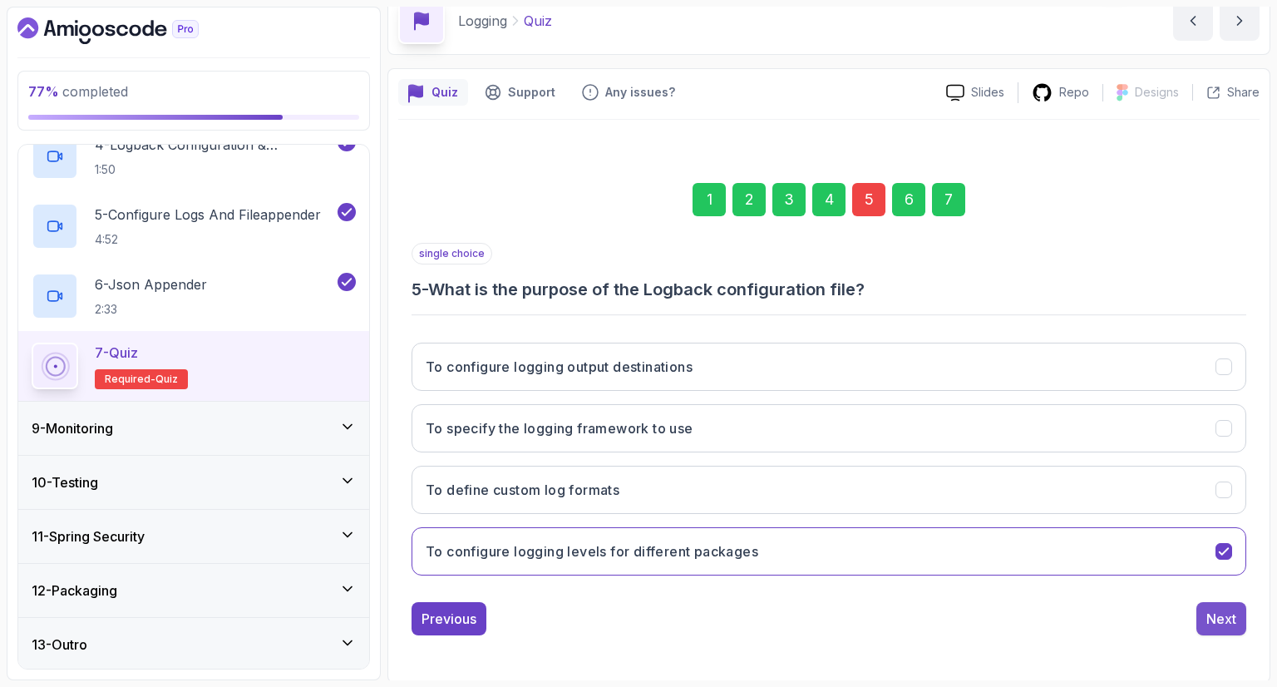
click at [1219, 617] on div "Next" at bounding box center [1221, 618] width 30 height 20
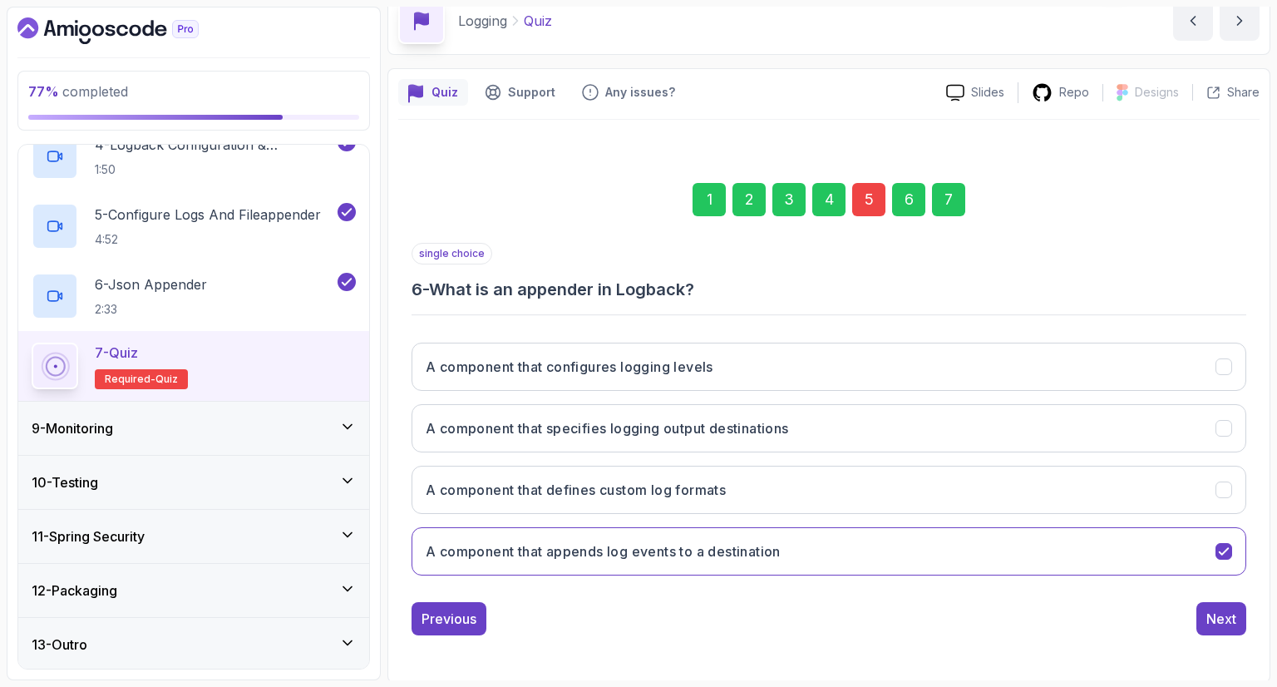
click at [955, 190] on div "7" at bounding box center [948, 199] width 33 height 33
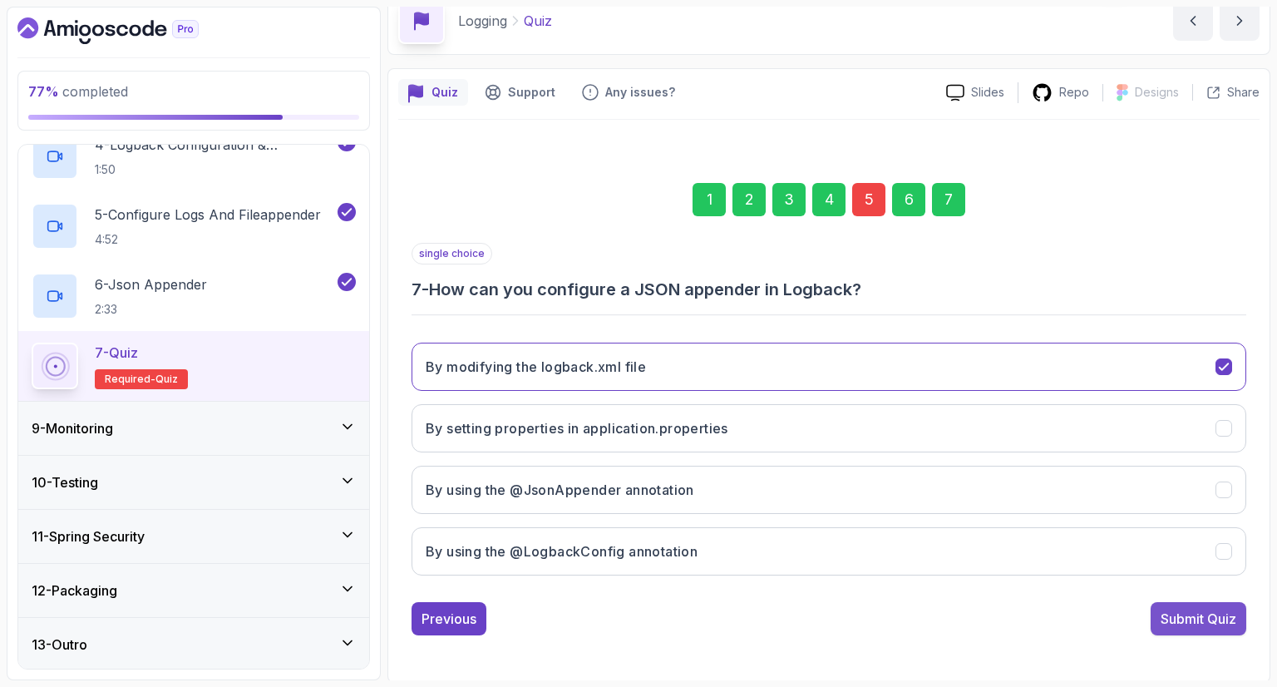
click at [1180, 614] on div "Submit Quiz" at bounding box center [1198, 618] width 76 height 20
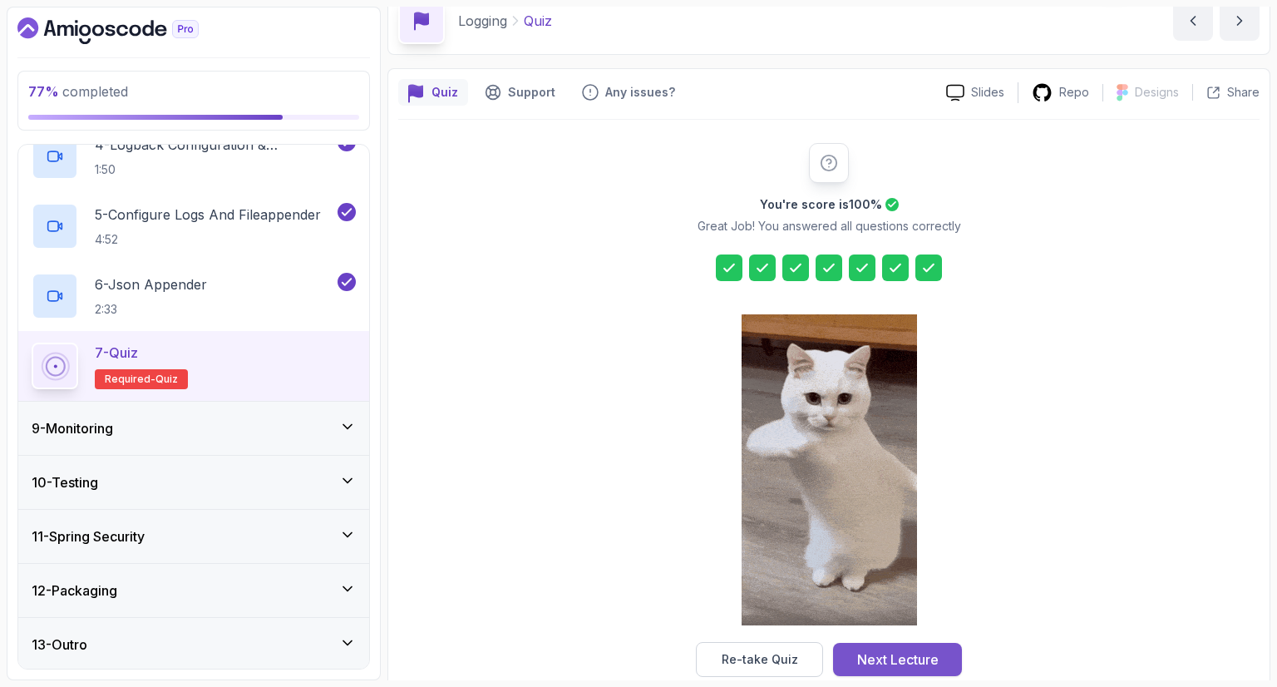
click at [904, 649] on div "Next Lecture" at bounding box center [897, 659] width 81 height 20
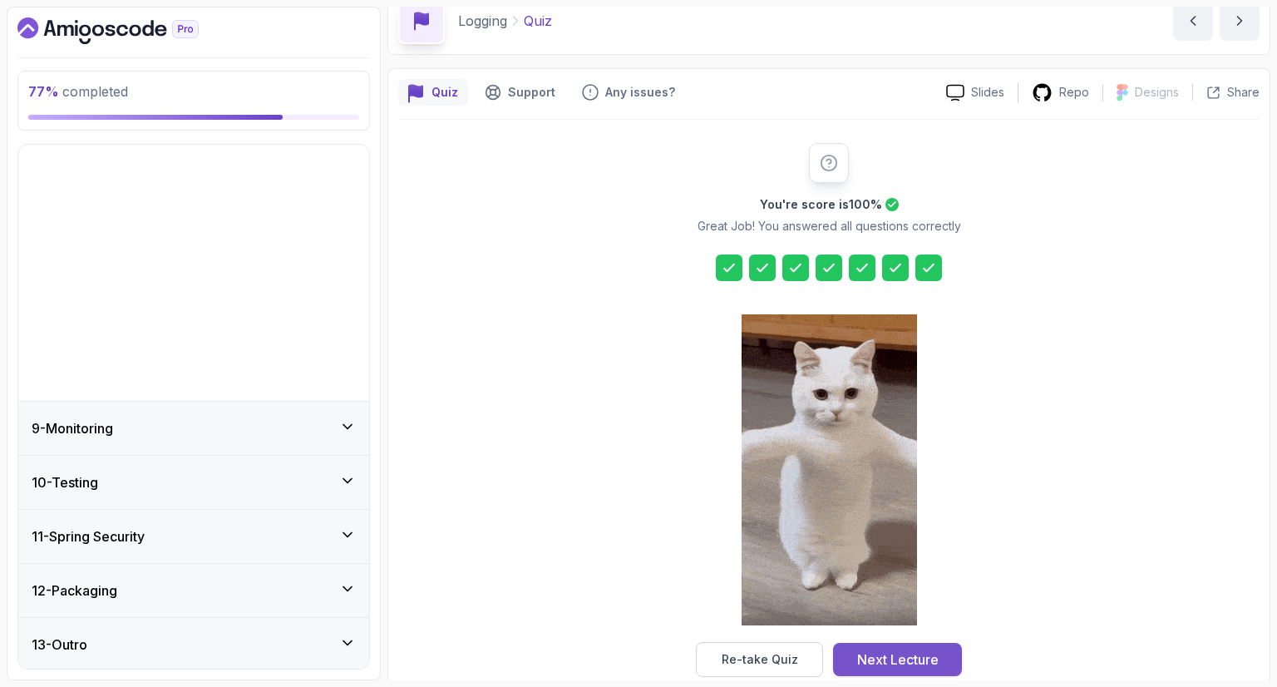
scroll to position [175, 0]
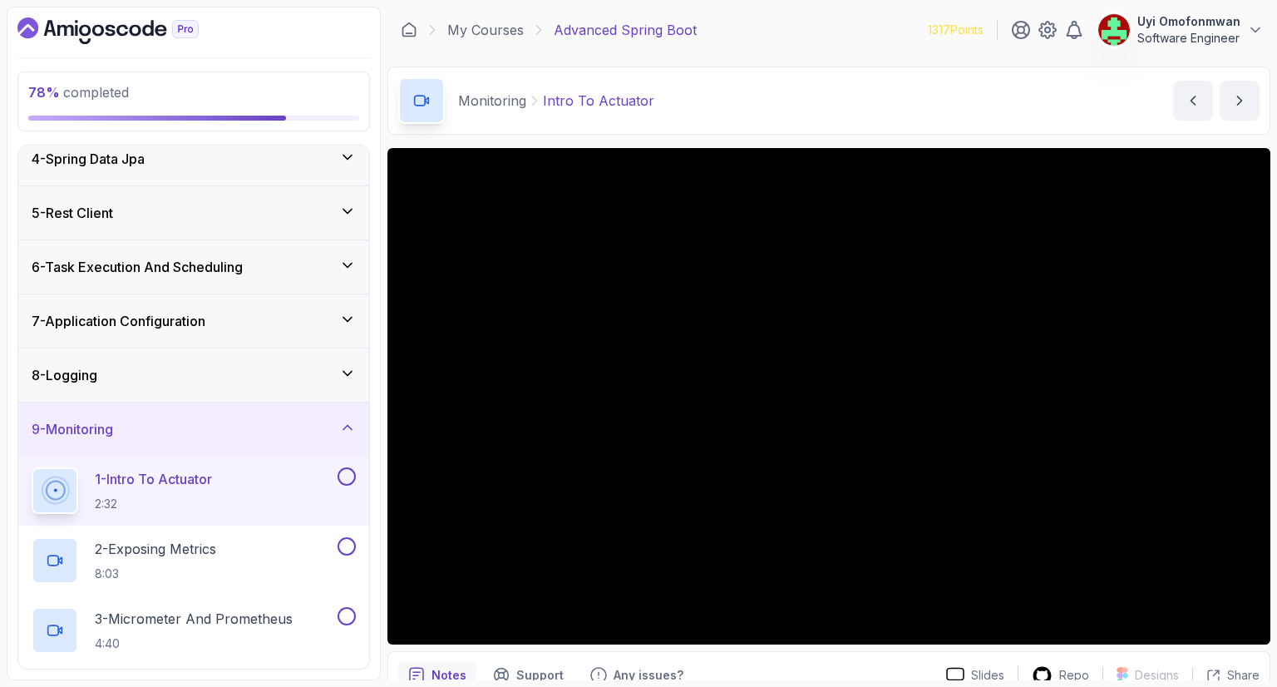
click at [60, 494] on icon at bounding box center [54, 489] width 33 height 33
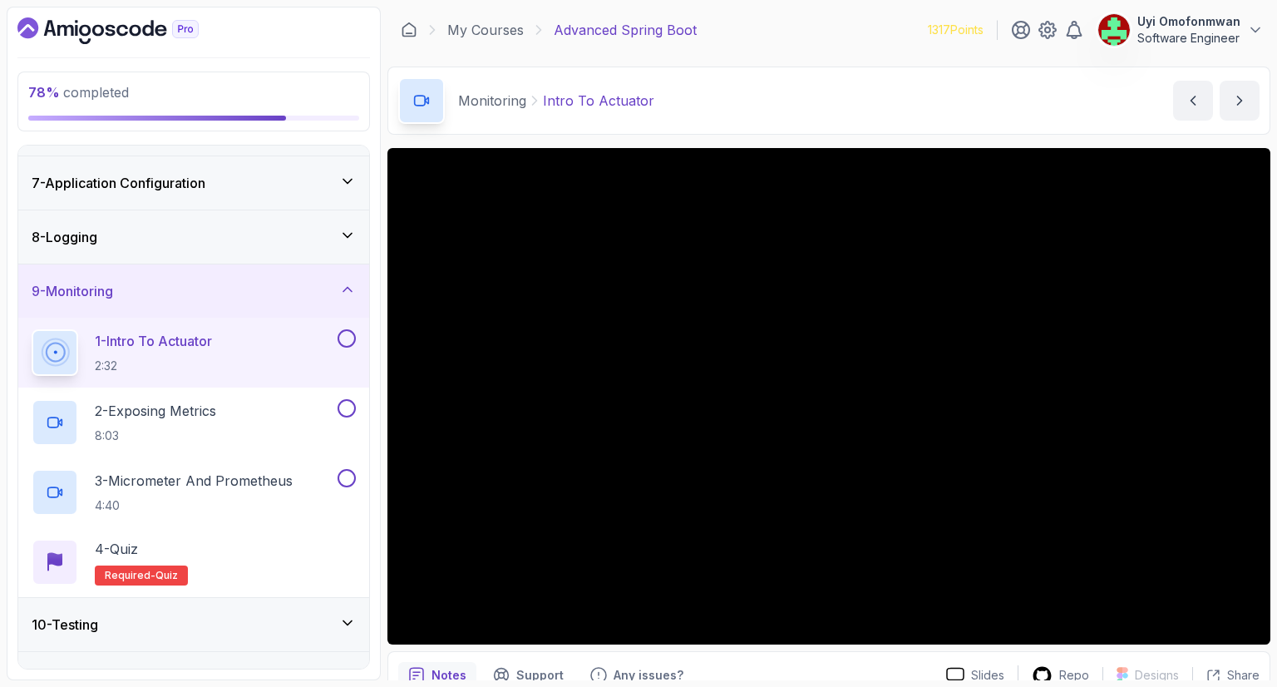
scroll to position [375, 0]
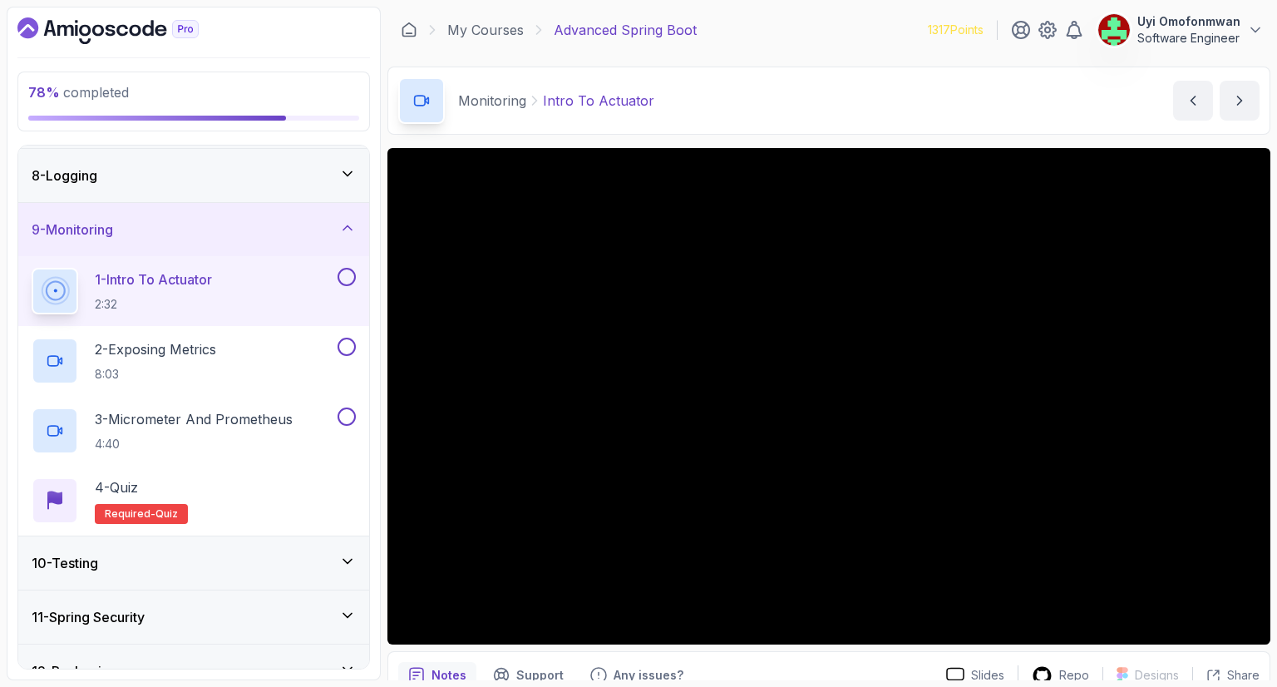
click at [113, 232] on h3 "9 - Monitoring" at bounding box center [72, 229] width 81 height 20
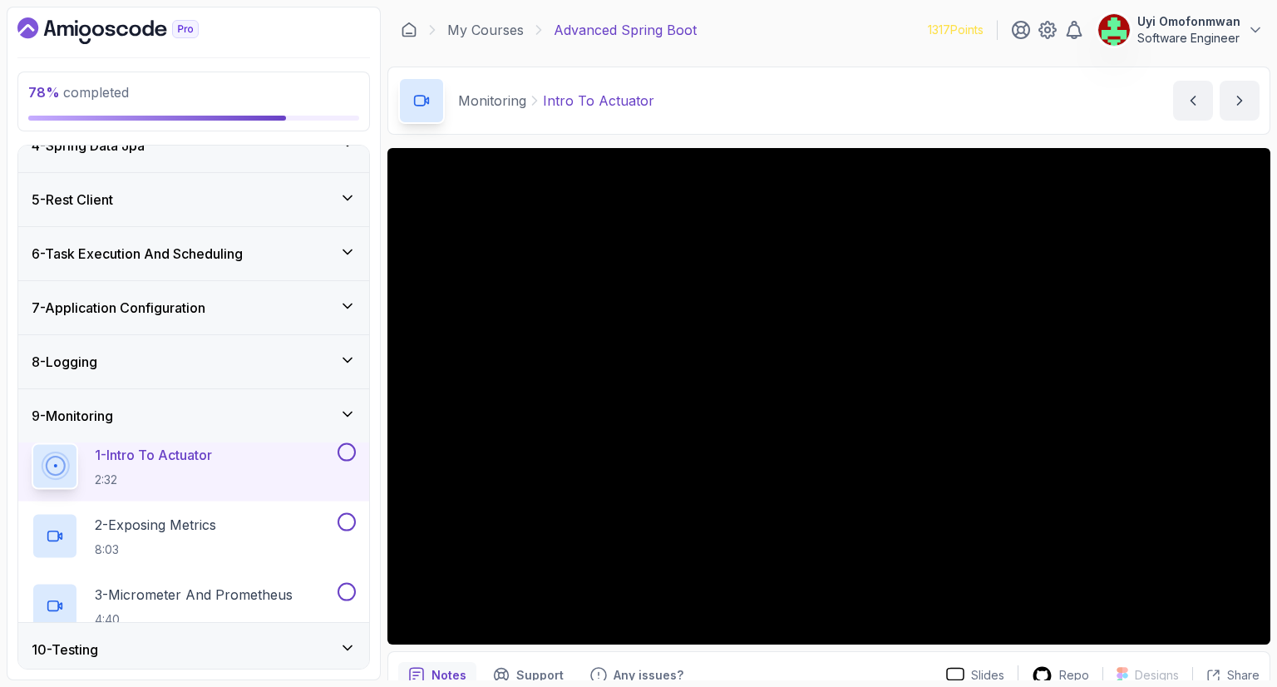
scroll to position [175, 0]
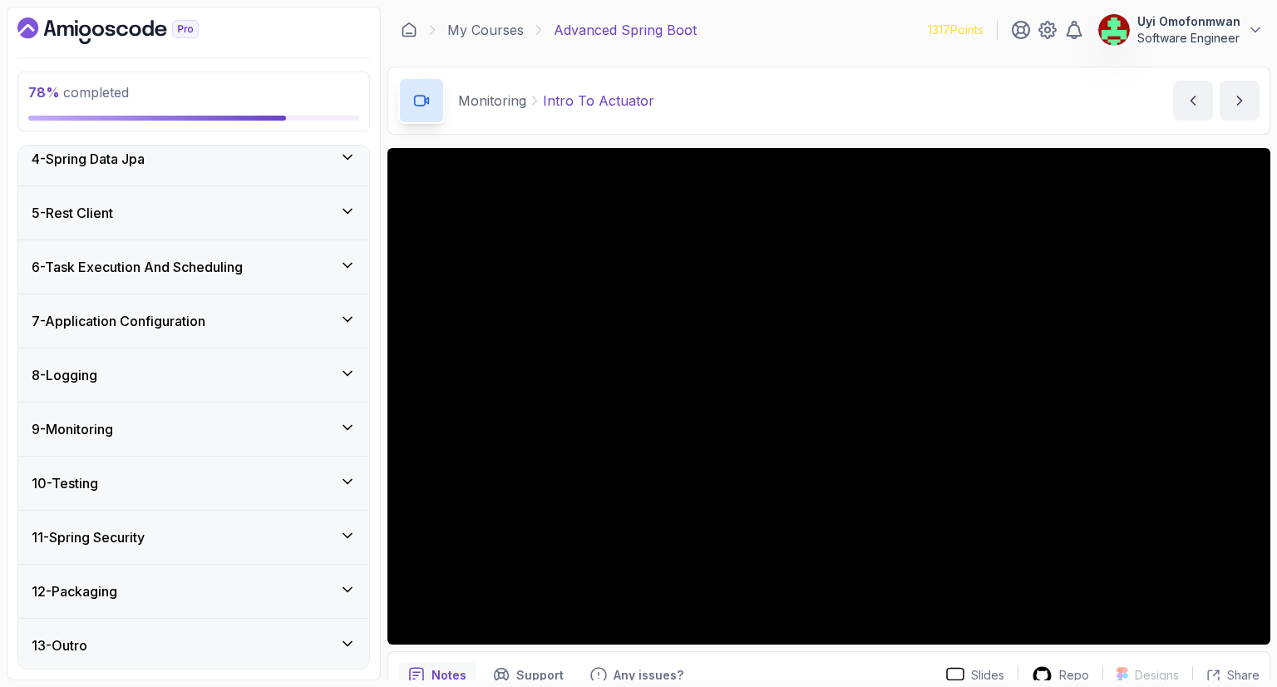
click at [85, 479] on h3 "10 - Testing" at bounding box center [65, 483] width 67 height 20
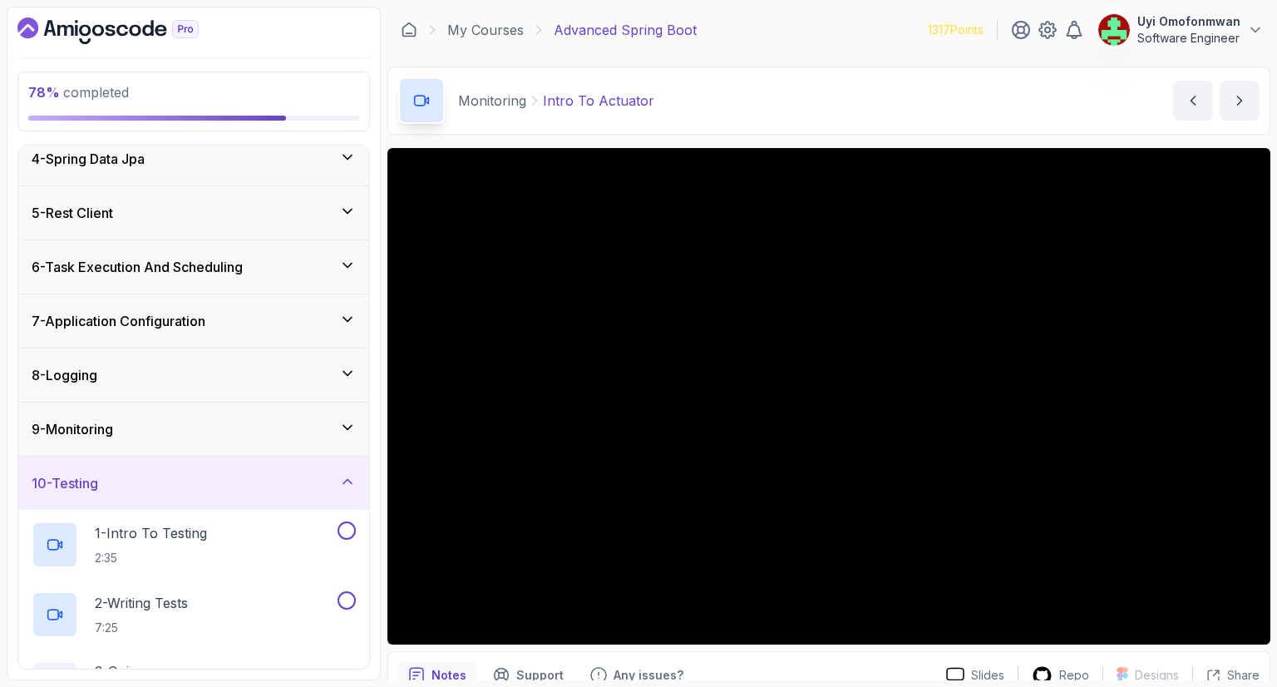
scroll to position [209, 0]
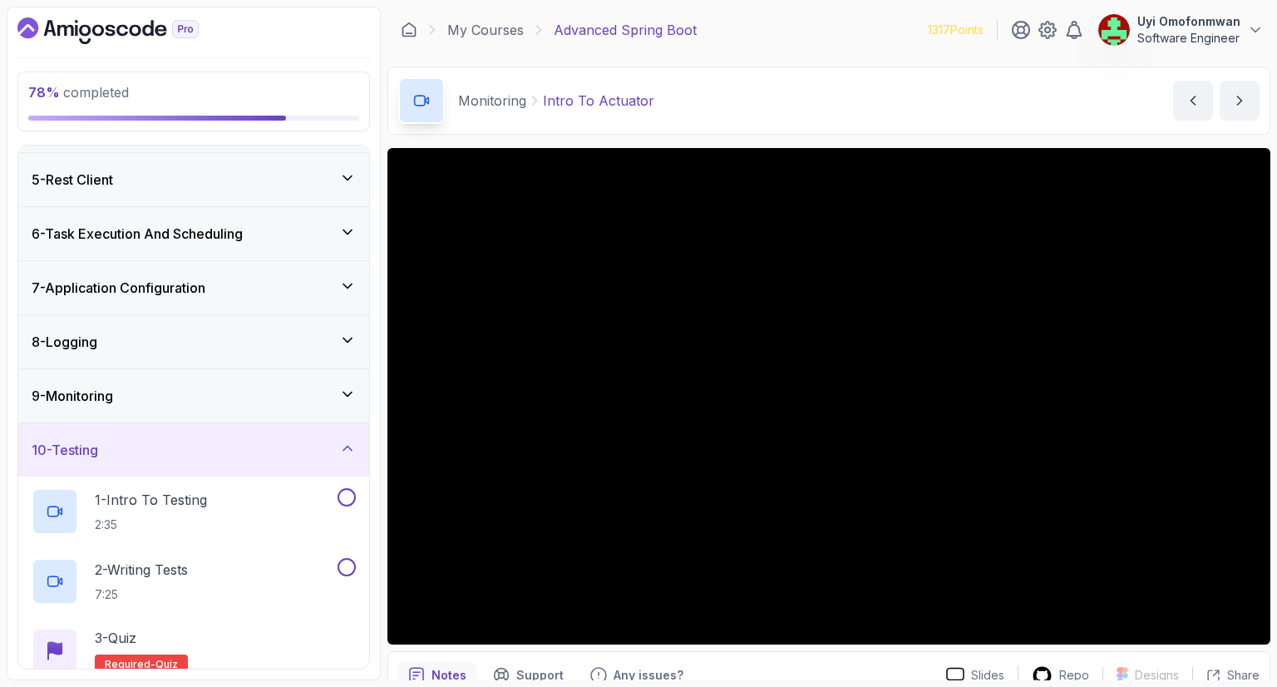
click at [73, 471] on div "10 - Testing" at bounding box center [193, 449] width 351 height 53
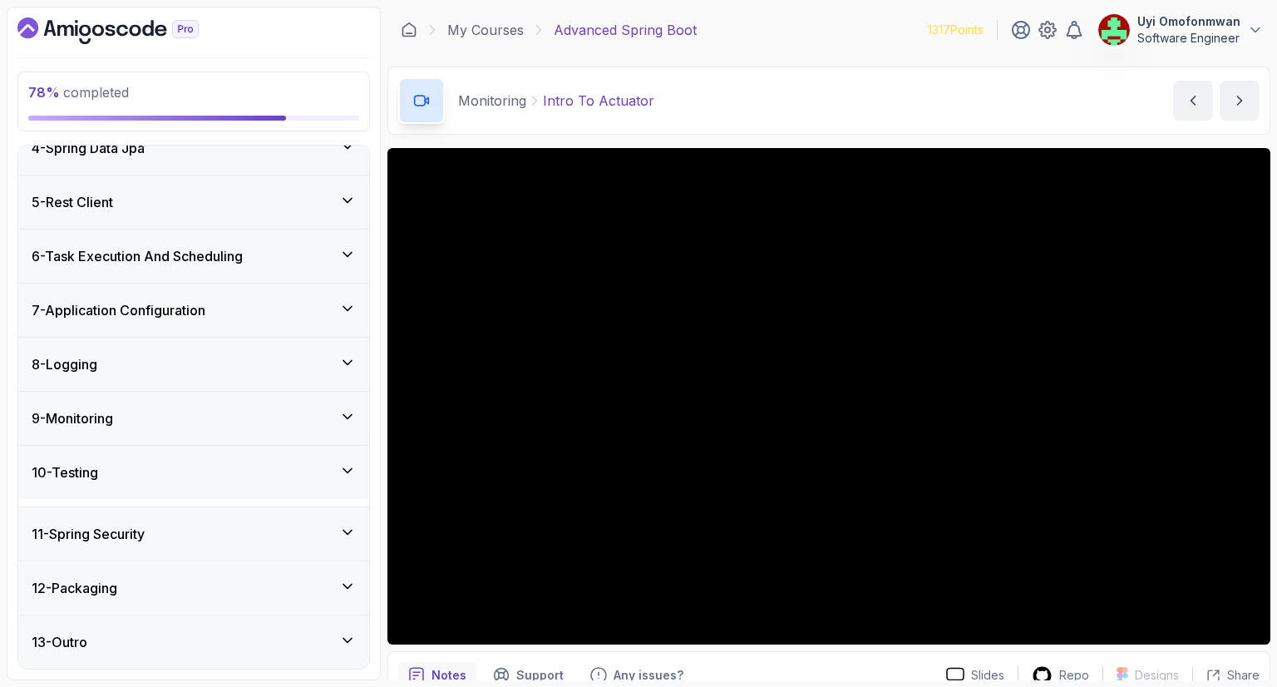
scroll to position [175, 0]
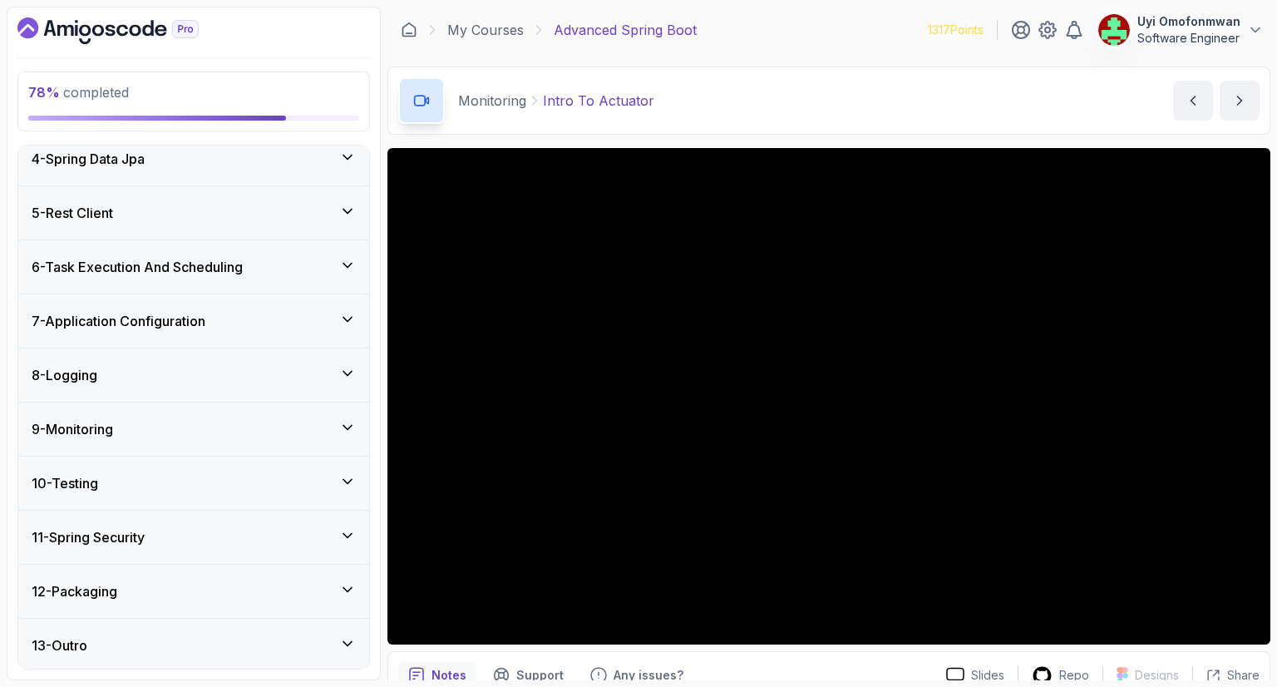
click at [81, 544] on h3 "11 - Spring Security" at bounding box center [88, 537] width 113 height 20
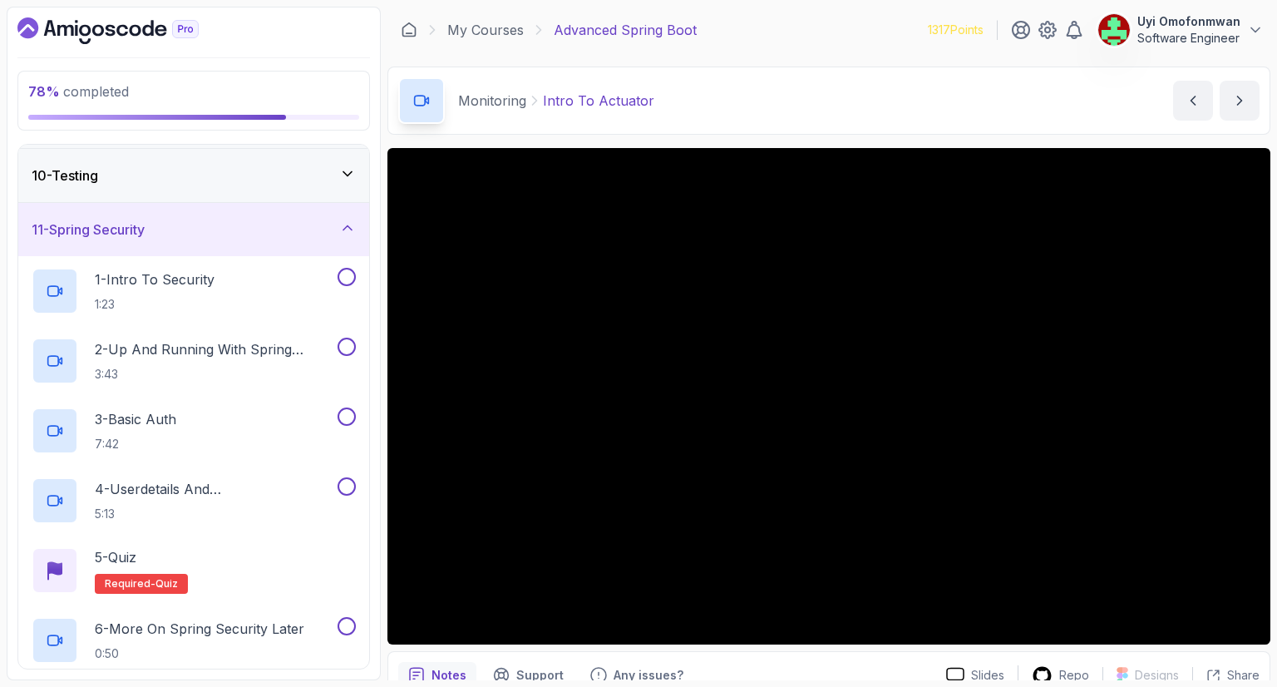
scroll to position [574, 0]
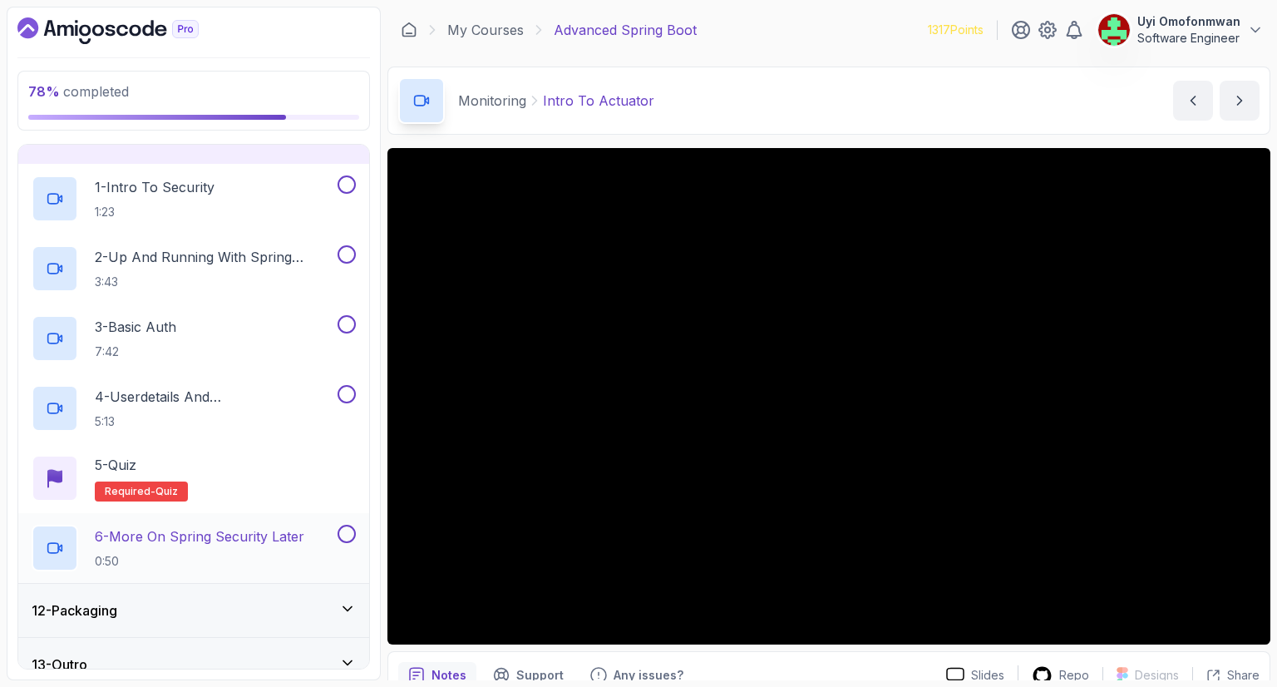
click at [111, 548] on h2 "6 - More On Spring Security Later 0:50" at bounding box center [199, 547] width 209 height 43
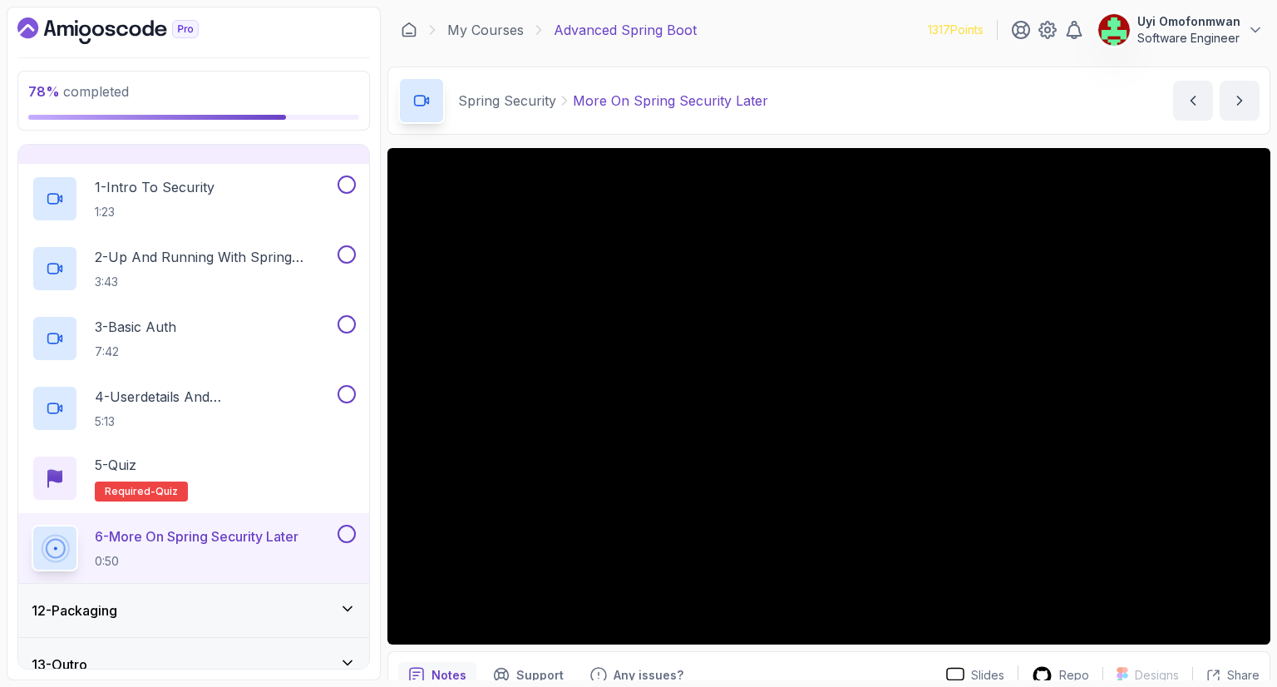
click at [1076, 118] on div "Spring Security More On Spring Security Later More On Spring Security Later by …" at bounding box center [828, 101] width 883 height 68
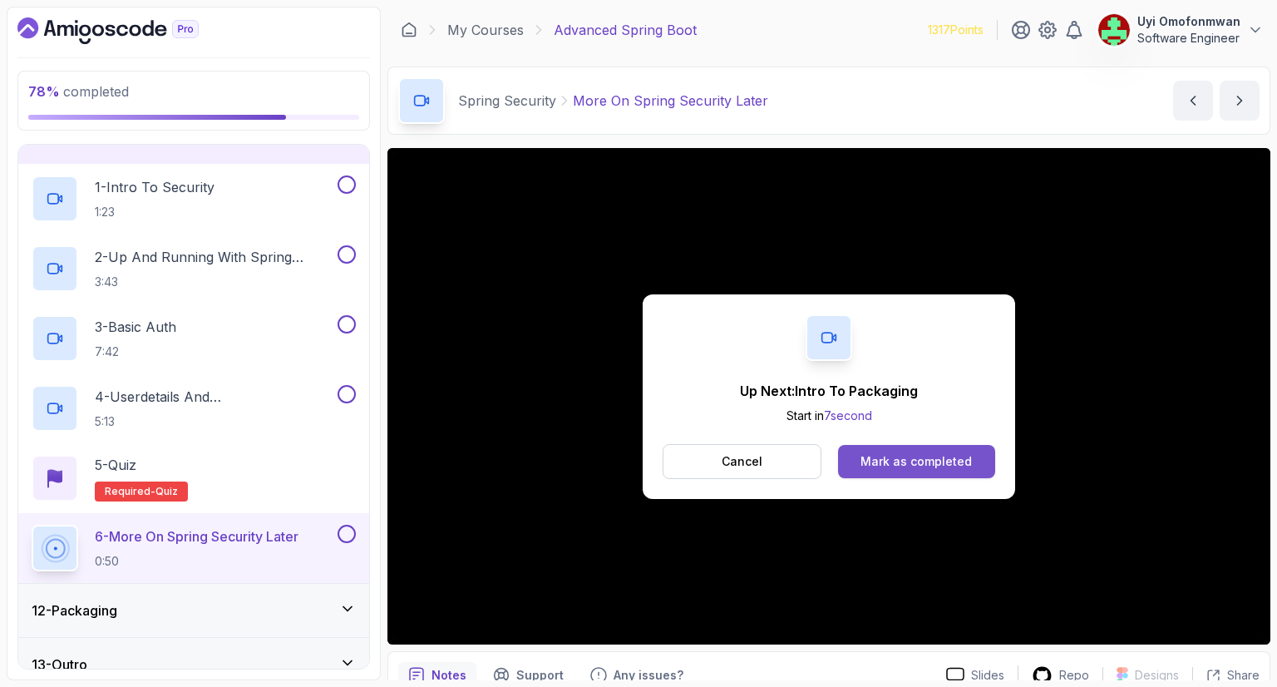
click at [946, 466] on div "Mark as completed" at bounding box center [915, 461] width 111 height 17
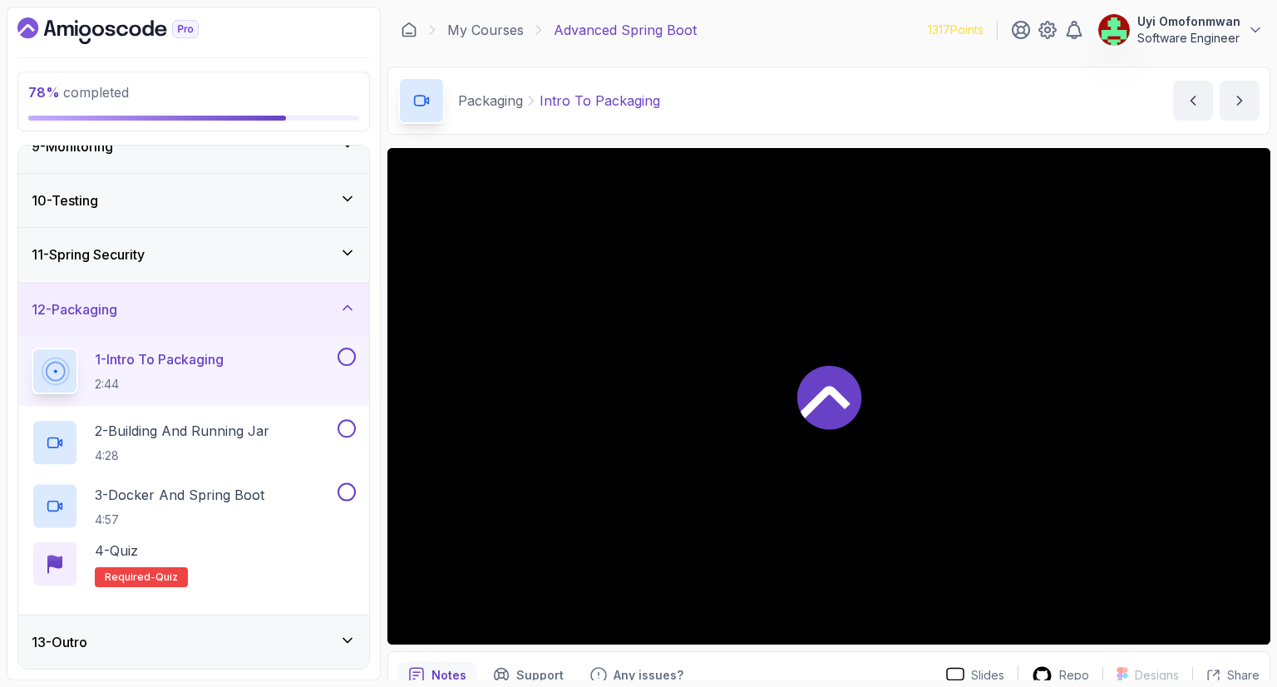
scroll to position [455, 0]
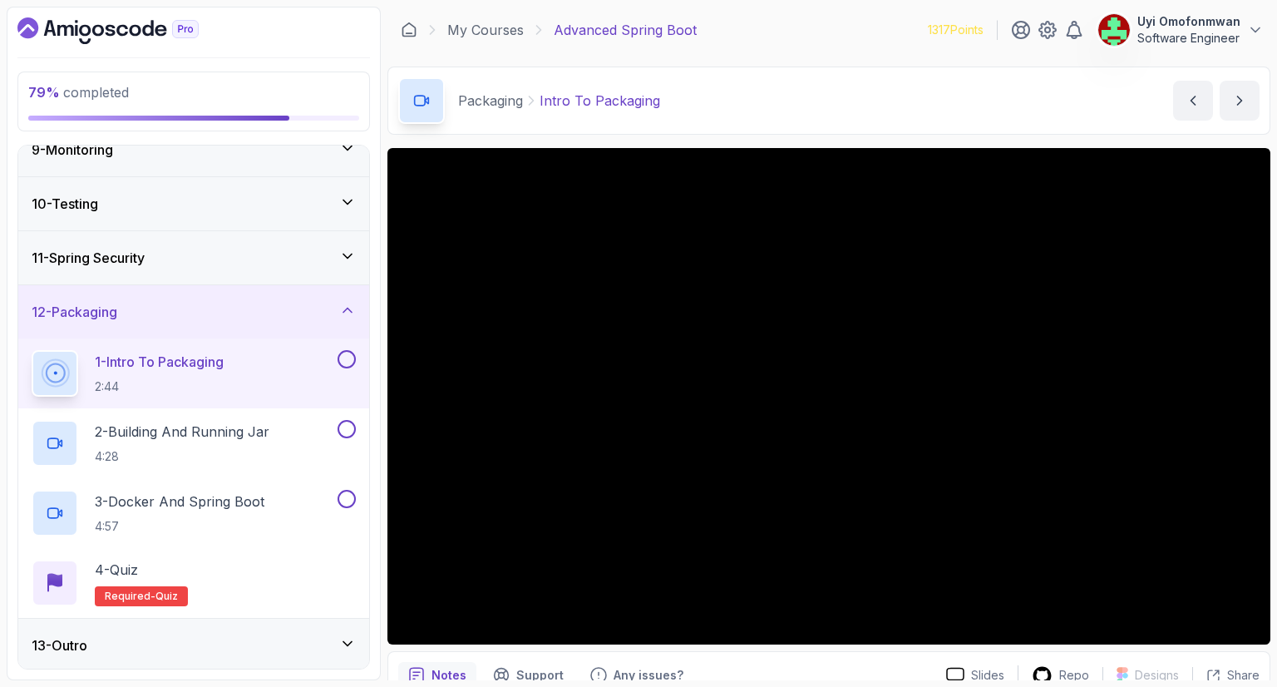
click at [163, 314] on div "12 - Packaging" at bounding box center [194, 312] width 324 height 20
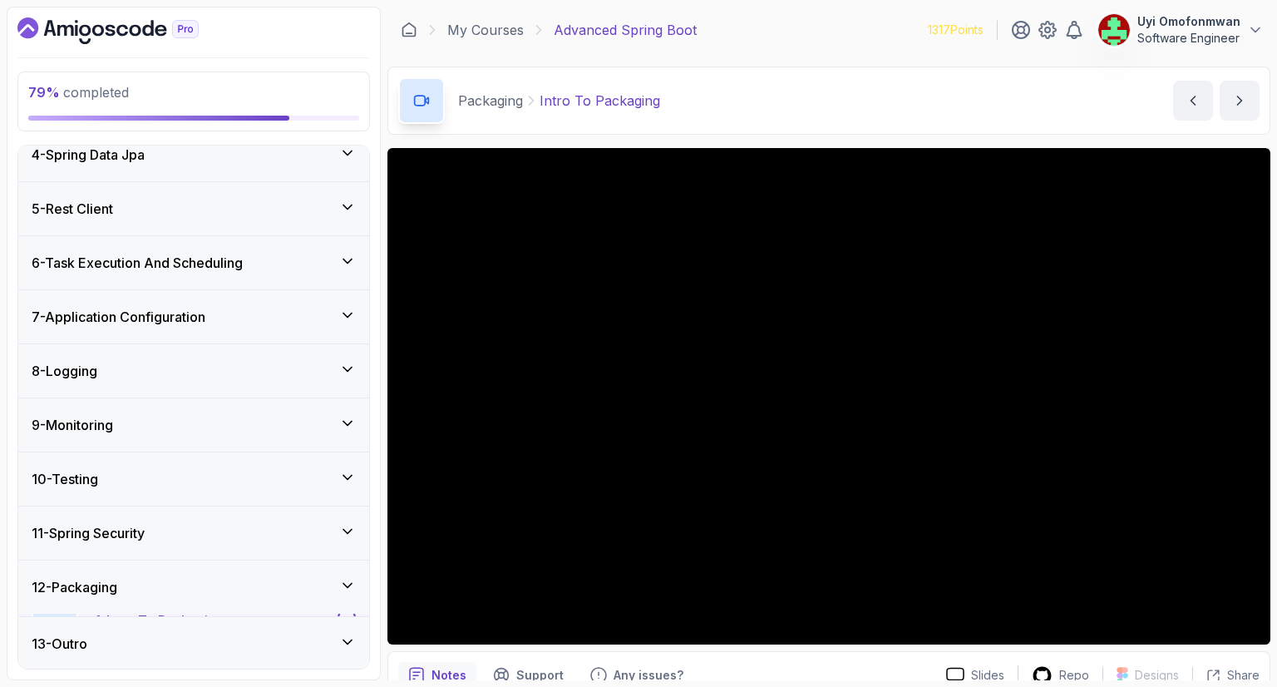
scroll to position [175, 0]
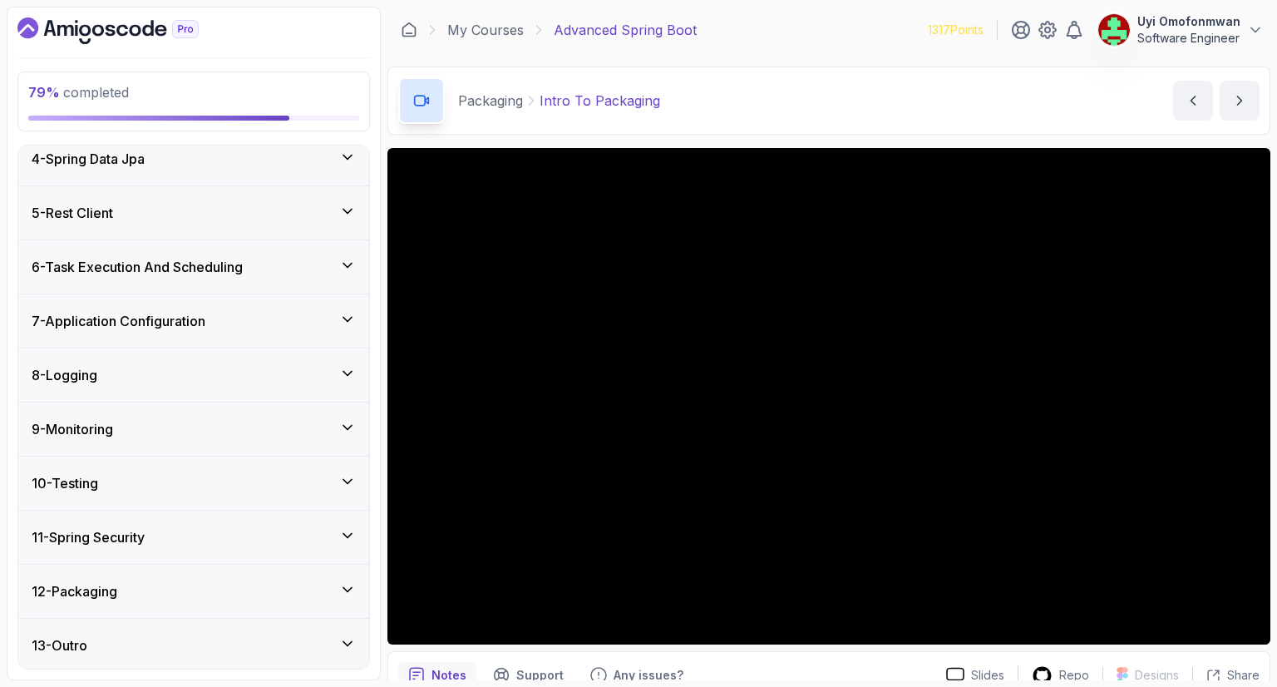
click at [106, 436] on h3 "9 - Monitoring" at bounding box center [72, 429] width 81 height 20
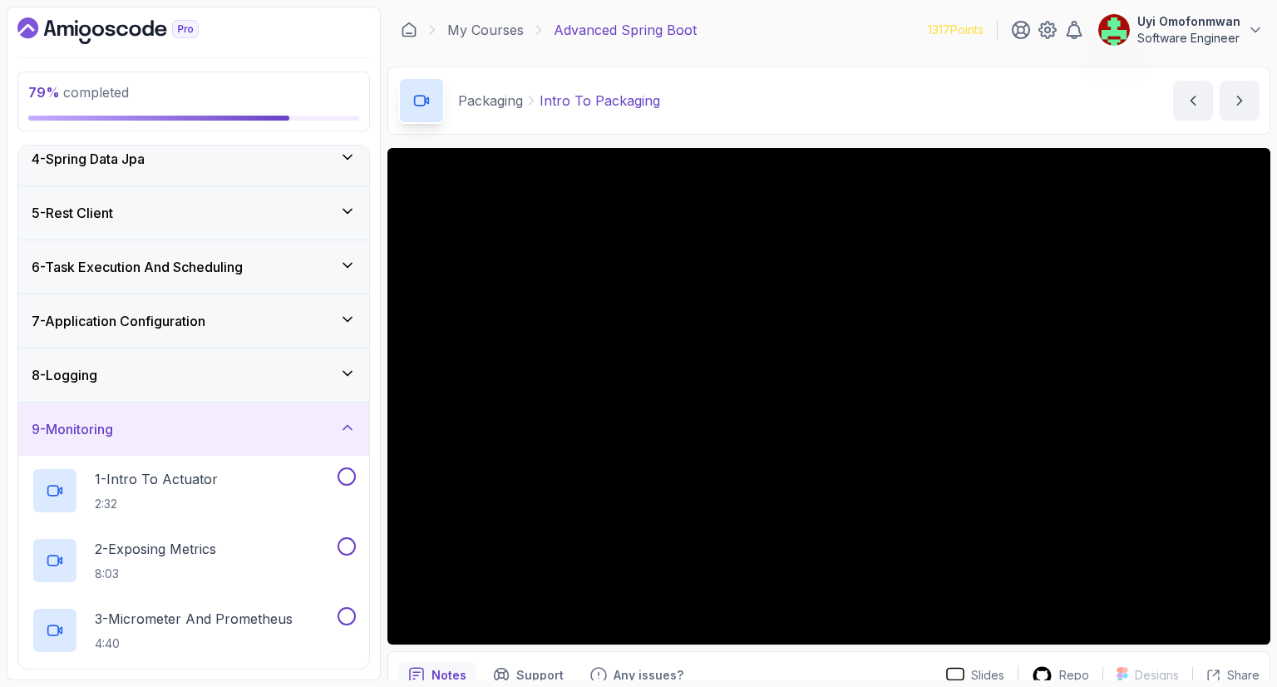
click at [106, 436] on div "9 - Monitoring" at bounding box center [193, 428] width 351 height 53
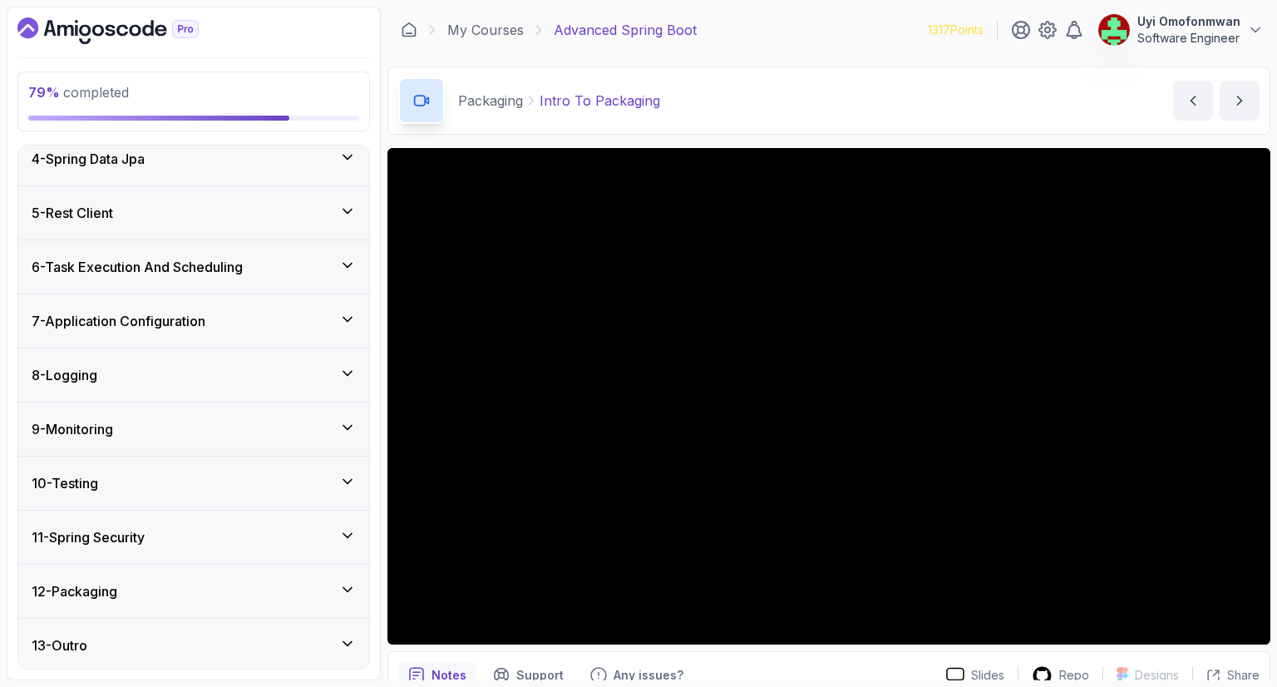
click at [98, 482] on h3 "10 - Testing" at bounding box center [65, 483] width 67 height 20
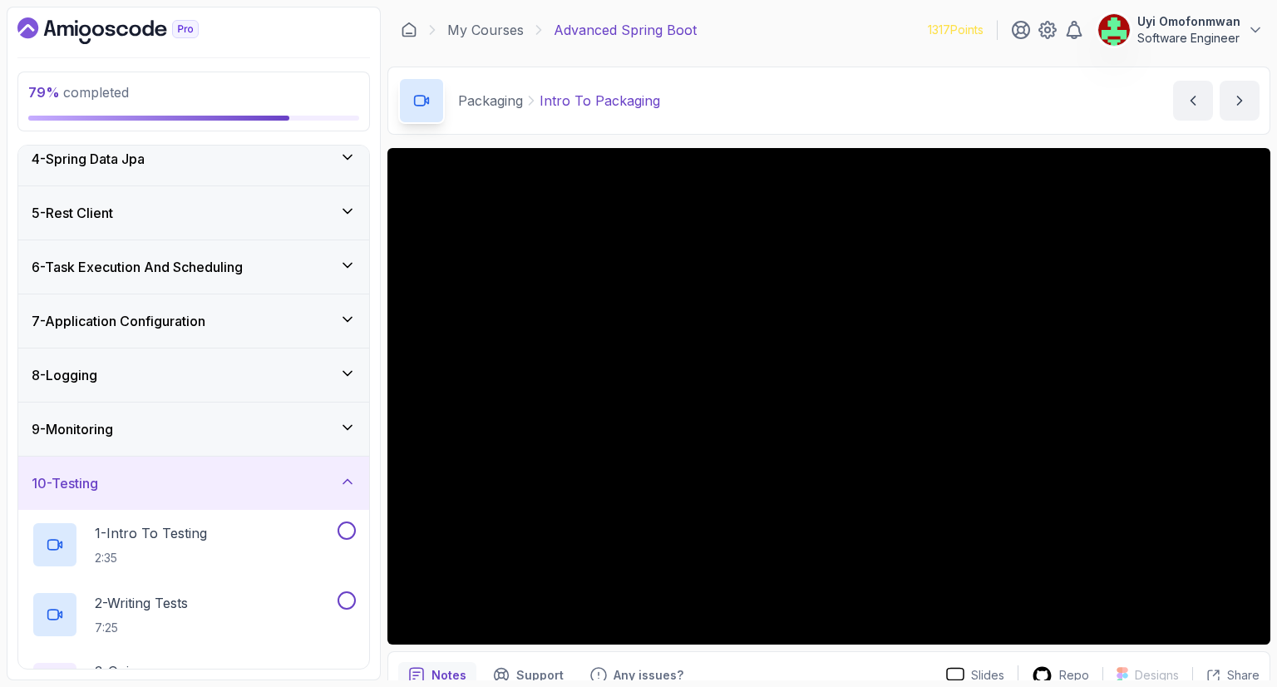
click at [98, 482] on h3 "10 - Testing" at bounding box center [65, 483] width 67 height 20
